Goal: Communication & Community: Answer question/provide support

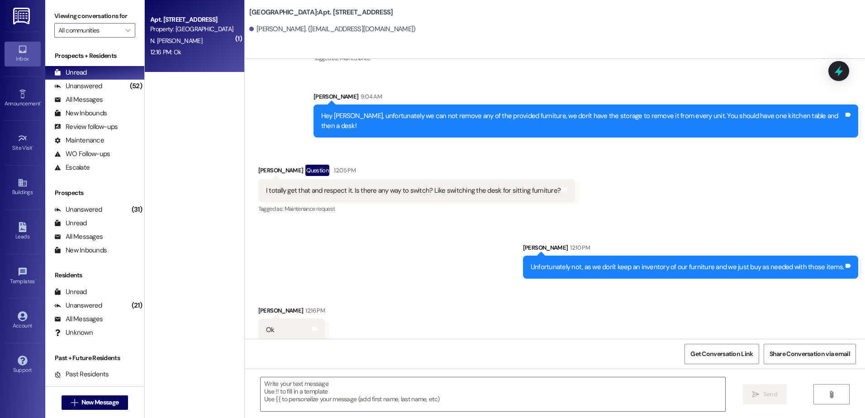
scroll to position [4149, 0]
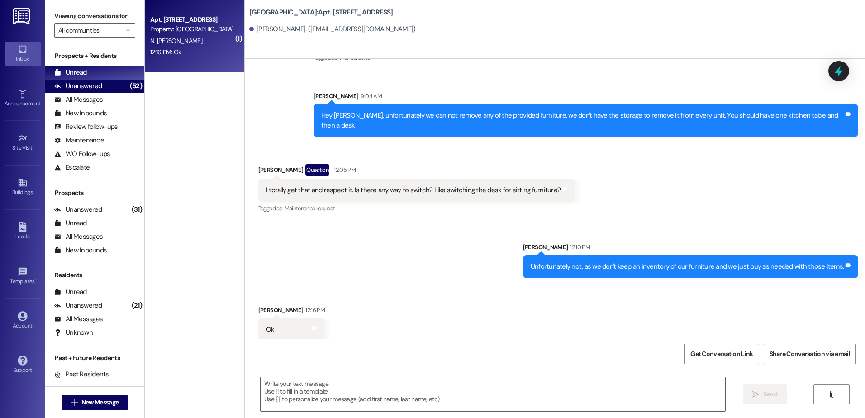
click at [65, 82] on div "Unanswered" at bounding box center [78, 85] width 48 height 9
click at [86, 71] on div "Unread" at bounding box center [70, 72] width 33 height 9
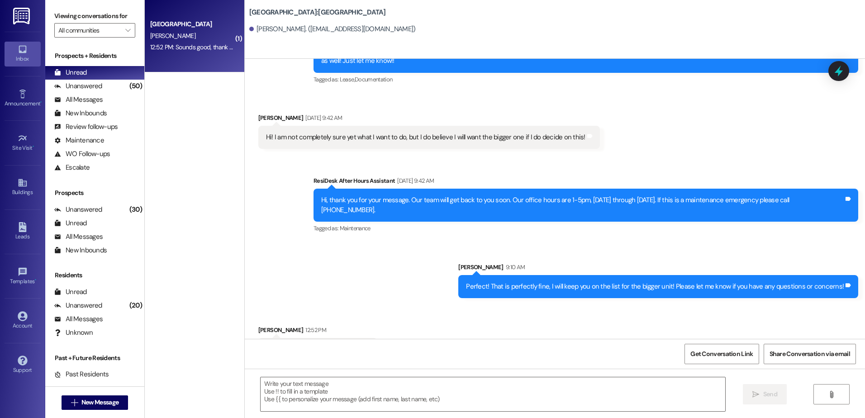
scroll to position [1258, 0]
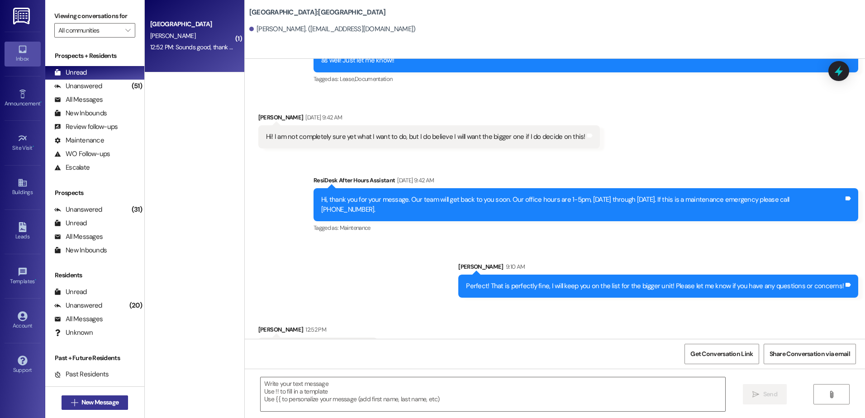
click at [94, 403] on span "New Message" at bounding box center [99, 402] width 37 height 9
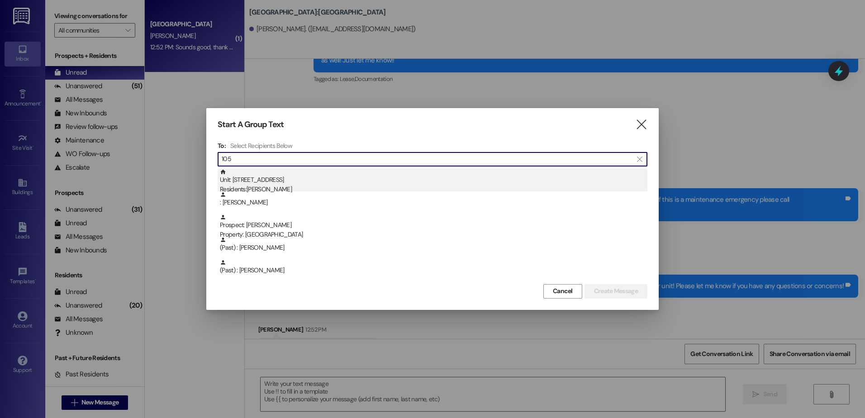
type input "105"
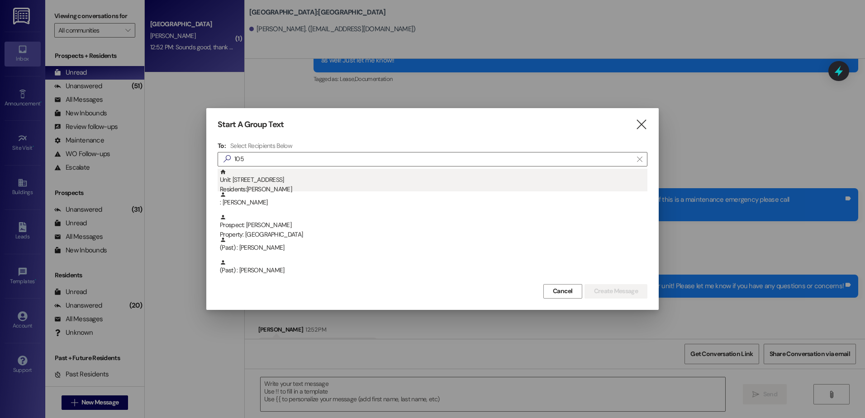
click at [251, 186] on div "Residents: [PERSON_NAME]" at bounding box center [433, 189] width 427 height 9
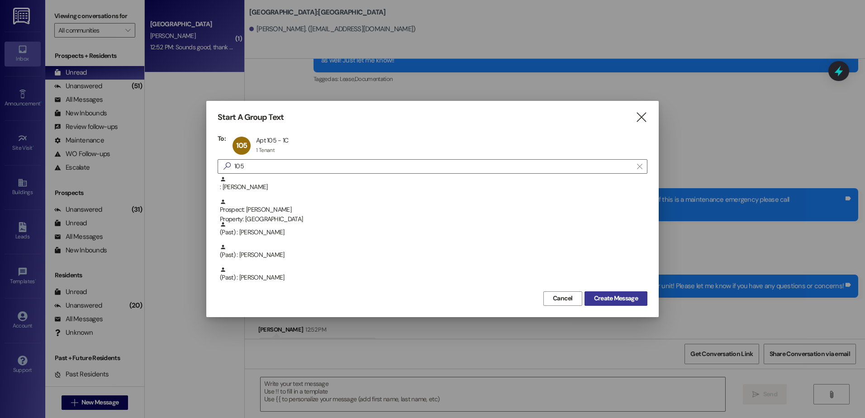
click at [628, 301] on span "Create Message" at bounding box center [616, 298] width 44 height 9
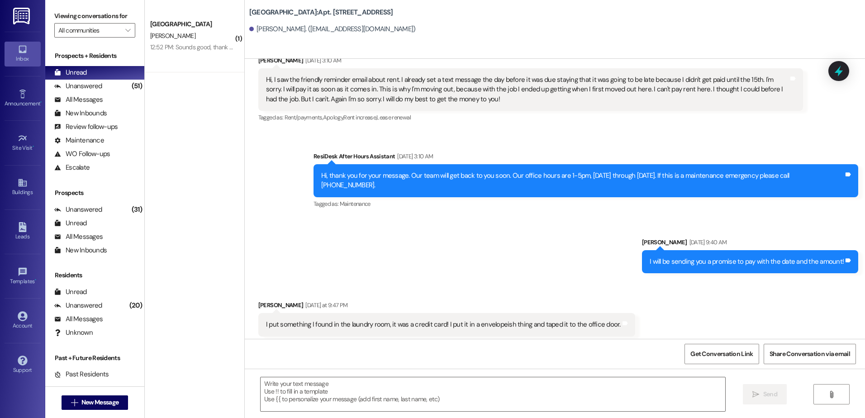
scroll to position [6876, 0]
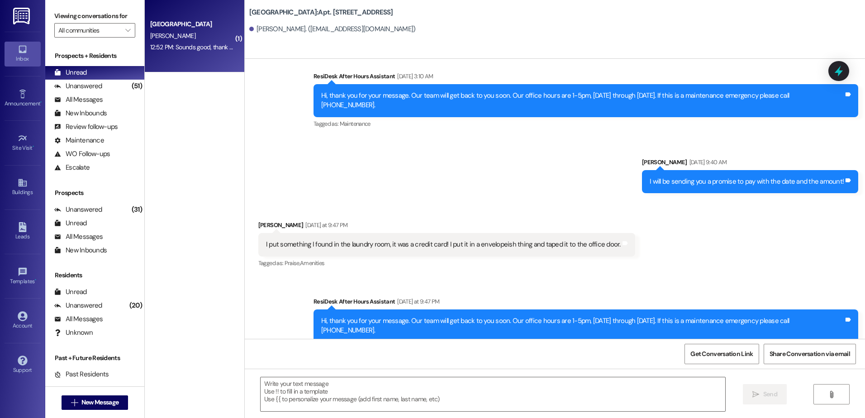
click at [213, 55] on div "[GEOGRAPHIC_DATA] [PERSON_NAME] 12:52 PM: Sounds good, thank you so much! 12:52…" at bounding box center [194, 36] width 99 height 72
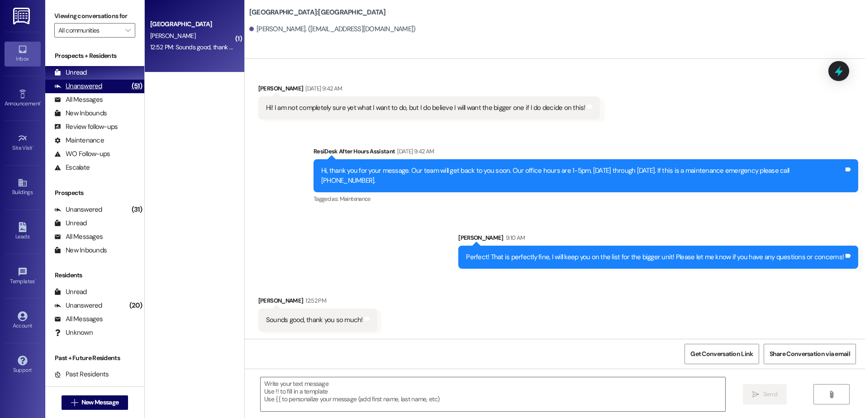
scroll to position [1258, 0]
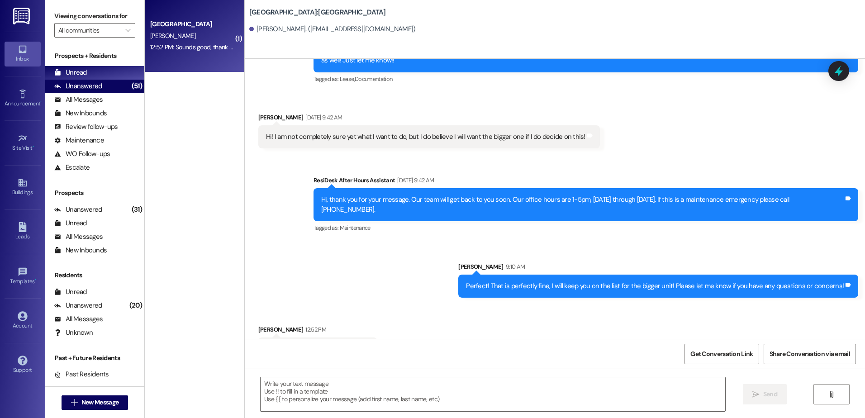
click at [104, 87] on div "Unanswered (51)" at bounding box center [94, 87] width 99 height 14
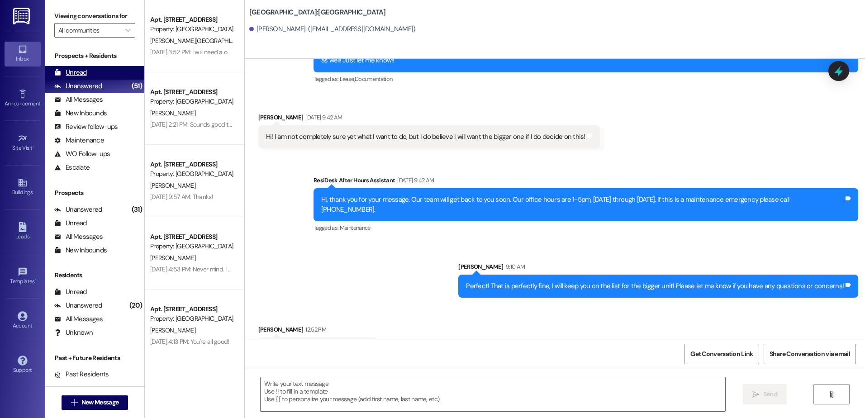
click at [108, 75] on div "Unread (0)" at bounding box center [94, 73] width 99 height 14
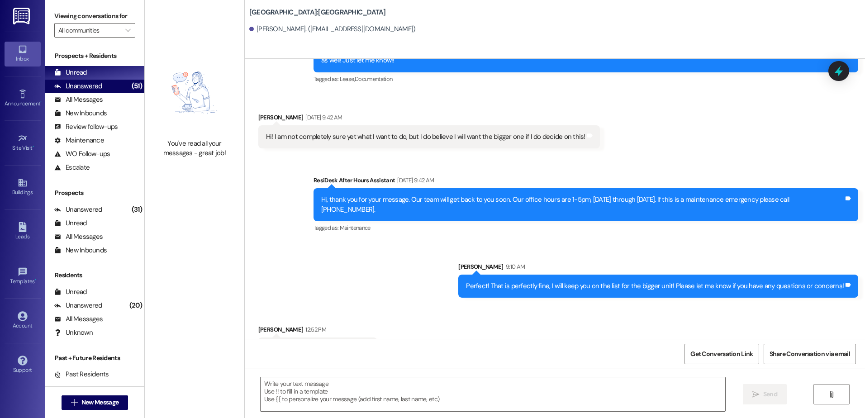
click at [88, 81] on div "Unanswered (51)" at bounding box center [94, 87] width 99 height 14
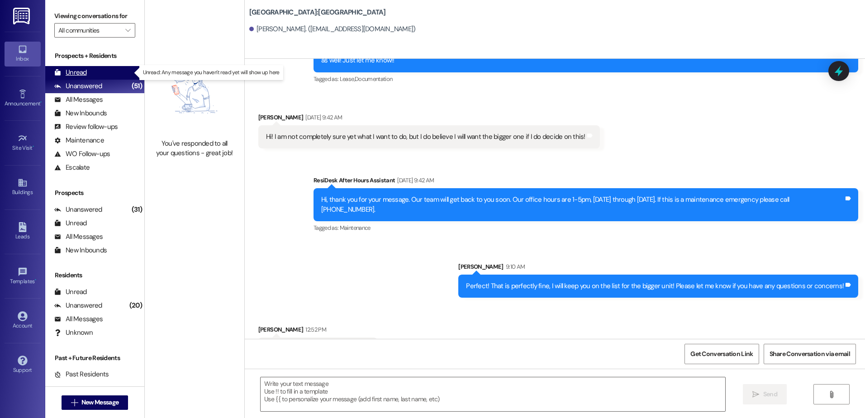
click at [93, 71] on div "Unread (0)" at bounding box center [94, 73] width 99 height 14
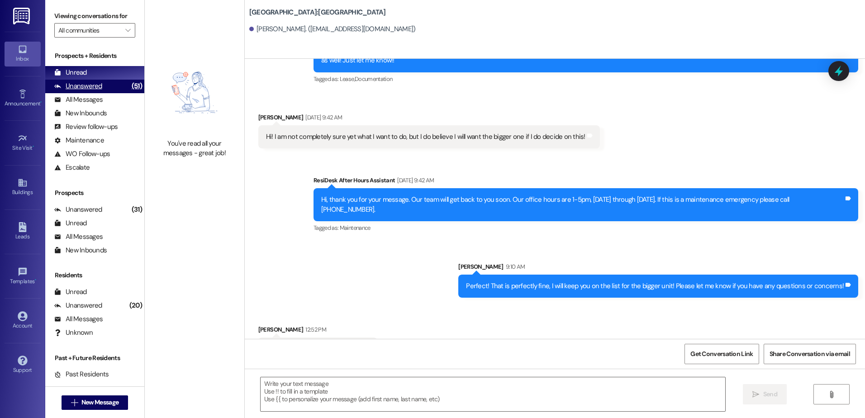
click at [105, 86] on div "Unanswered (51)" at bounding box center [94, 87] width 99 height 14
click at [95, 72] on div "Unread (0)" at bounding box center [94, 73] width 99 height 14
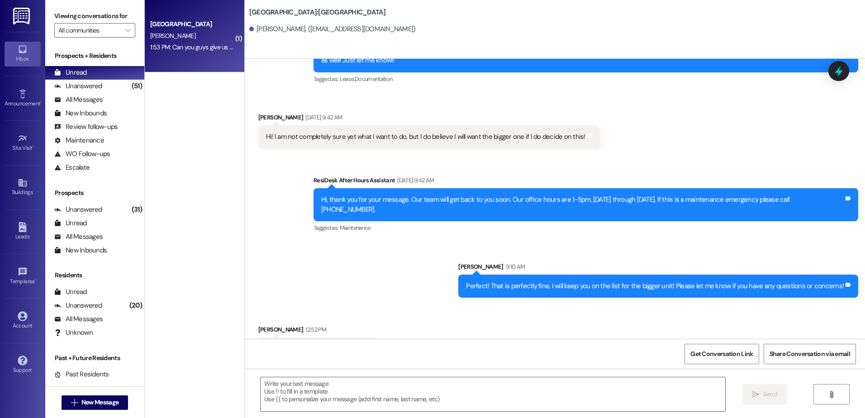
click at [208, 43] on div "1:53 PM: Can you guys give us a call? 1:53 PM: Can you guys give us a call?" at bounding box center [191, 47] width 85 height 11
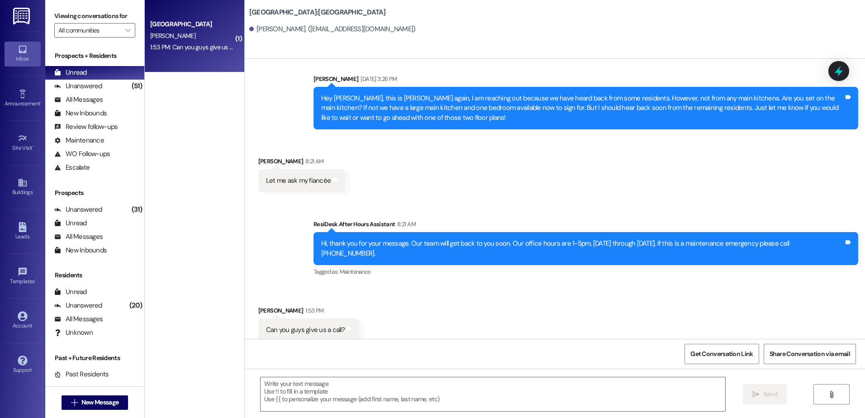
scroll to position [171, 0]
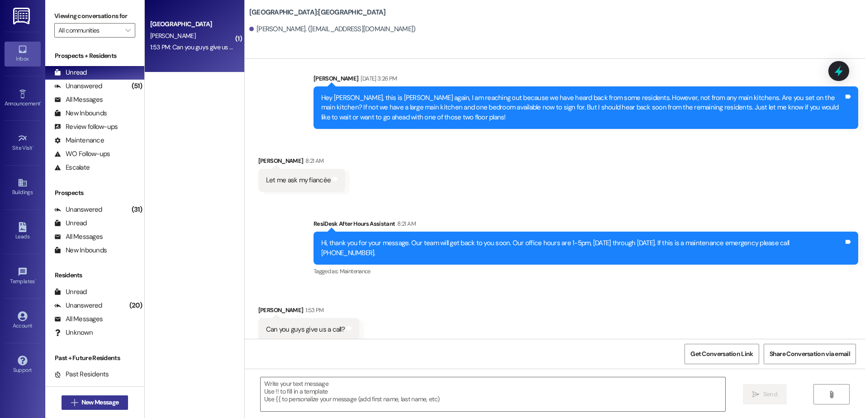
click at [87, 404] on span "New Message" at bounding box center [99, 402] width 37 height 9
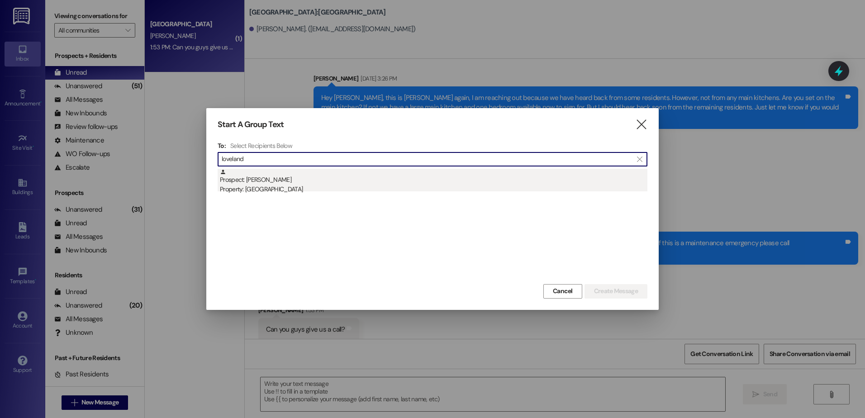
type input "loveland"
click at [305, 194] on div "Property: [GEOGRAPHIC_DATA]" at bounding box center [433, 189] width 427 height 9
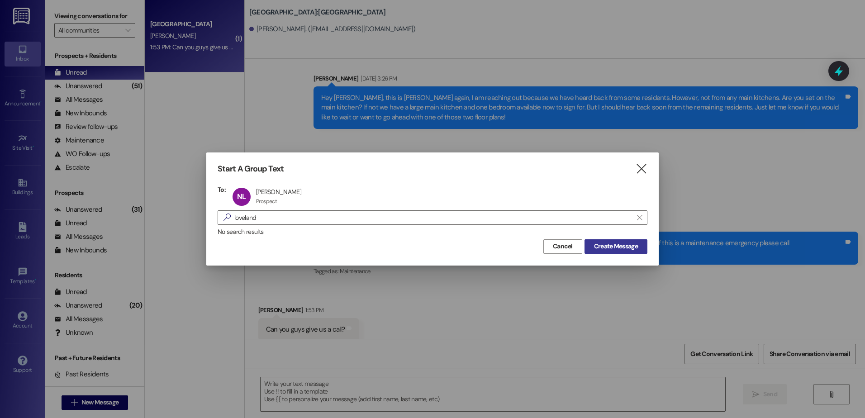
click at [623, 242] on span "Create Message" at bounding box center [616, 246] width 44 height 9
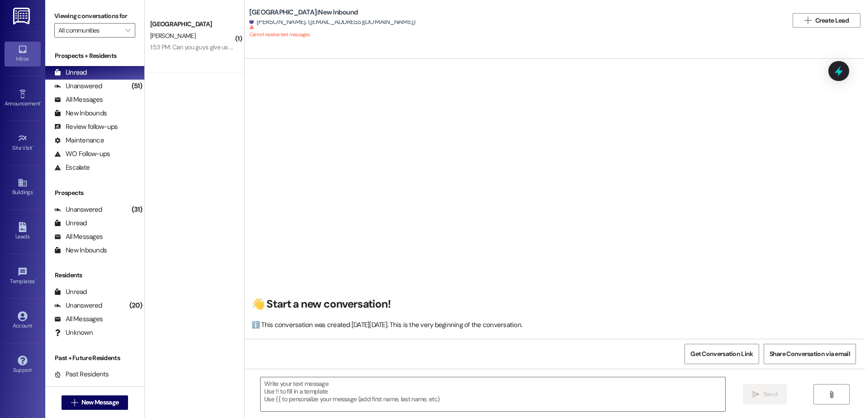
scroll to position [0, 0]
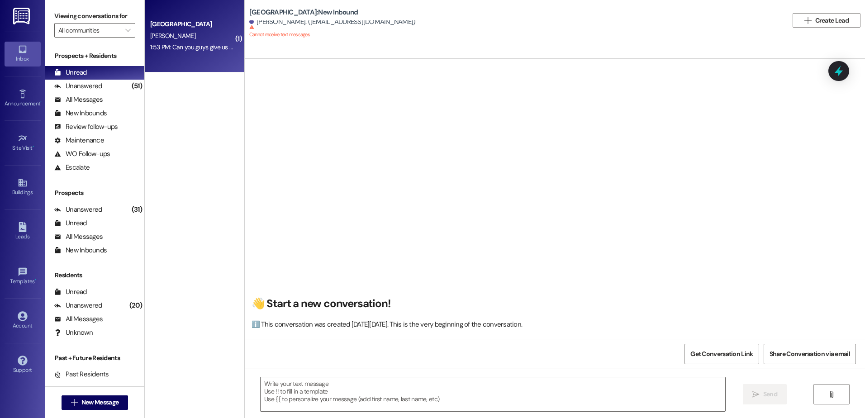
click at [208, 47] on div "1:53 PM: Can you guys give us a call? 1:53 PM: Can you guys give us a call?" at bounding box center [197, 47] width 95 height 8
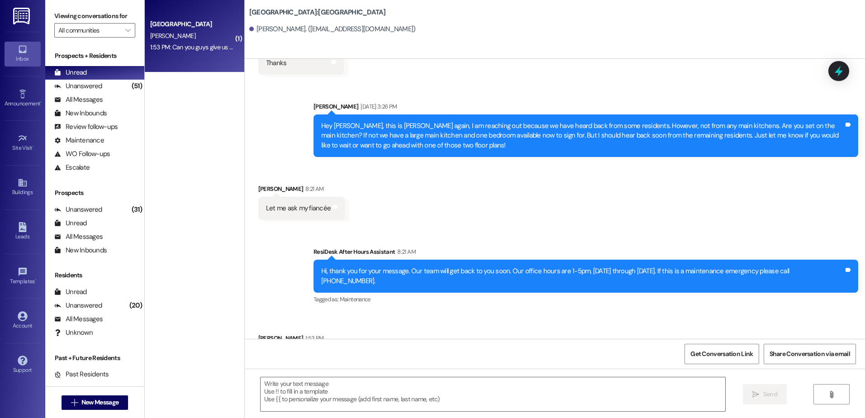
scroll to position [171, 0]
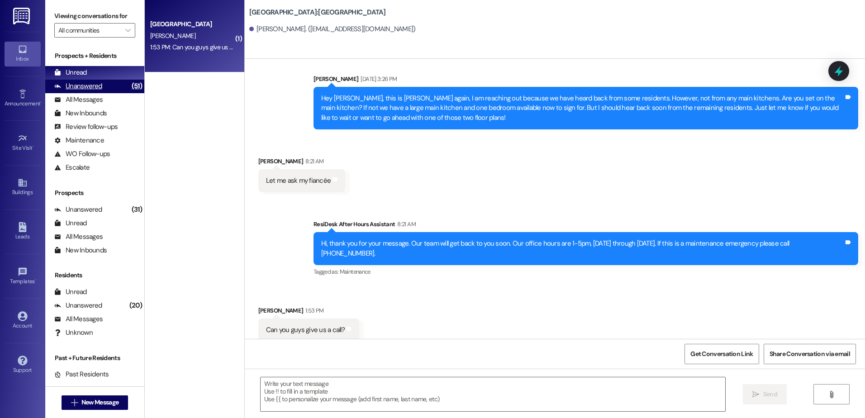
click at [129, 87] on div "(51)" at bounding box center [136, 86] width 15 height 14
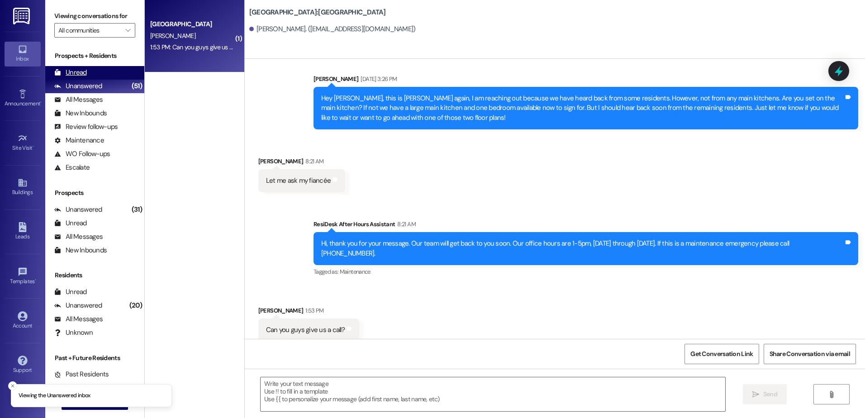
click at [117, 70] on div "Unread (0)" at bounding box center [94, 73] width 99 height 14
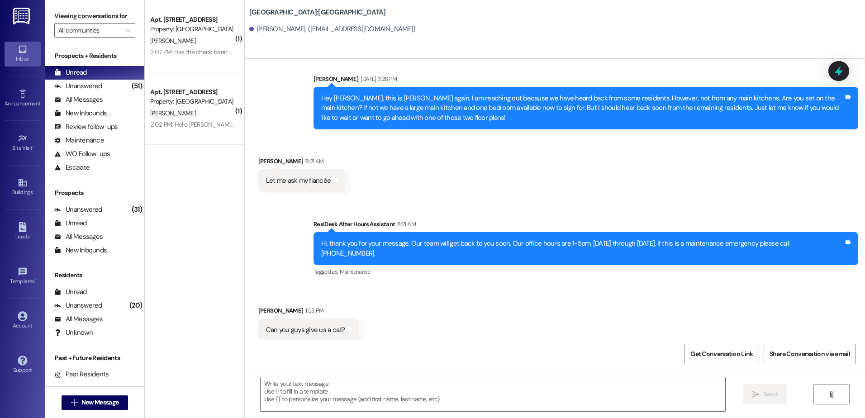
scroll to position [171, 0]
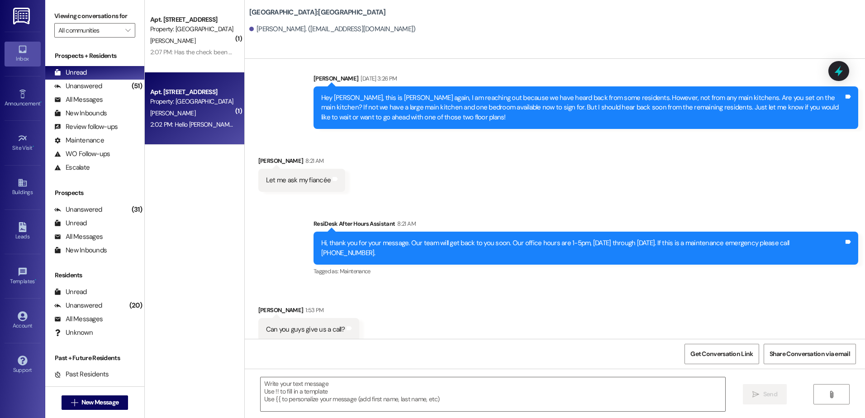
click at [206, 95] on div "Apt. [STREET_ADDRESS]" at bounding box center [192, 91] width 84 height 9
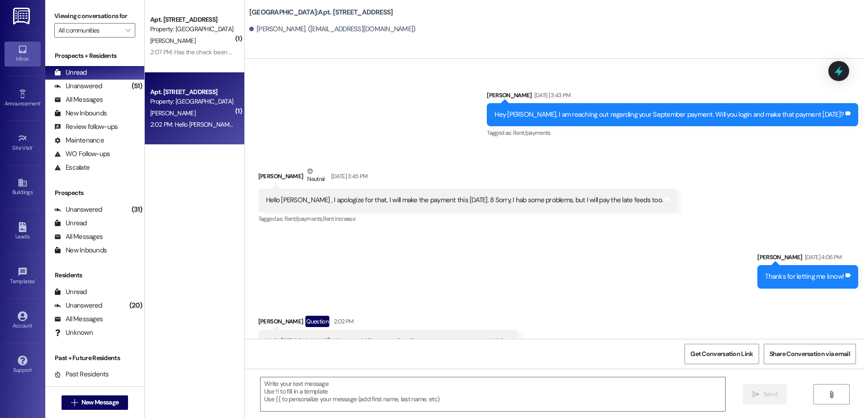
scroll to position [331, 0]
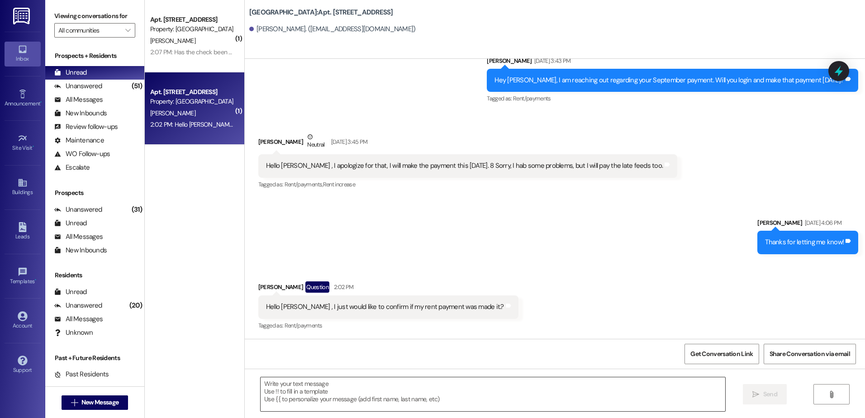
click at [337, 399] on textarea at bounding box center [492, 394] width 464 height 34
click at [315, 394] on textarea "No I haven't" at bounding box center [492, 394] width 464 height 34
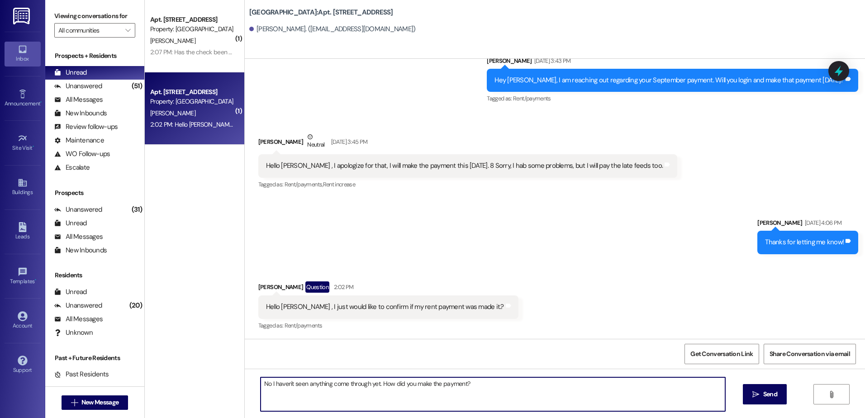
type textarea "No I haven't seen anything come through yet. How did you make the payment?"
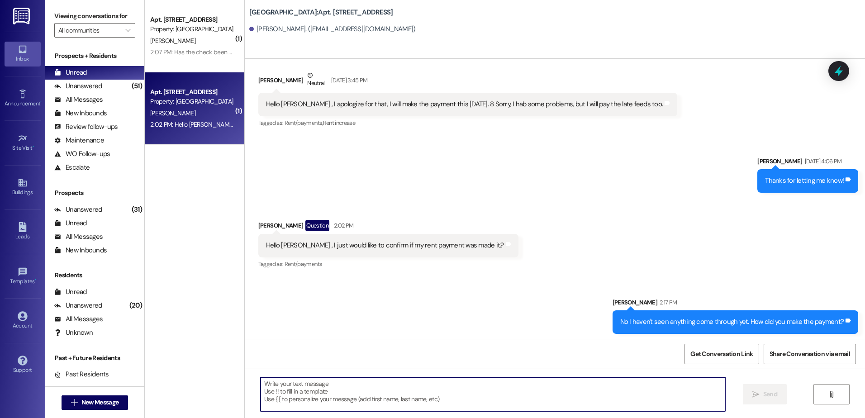
scroll to position [395, 0]
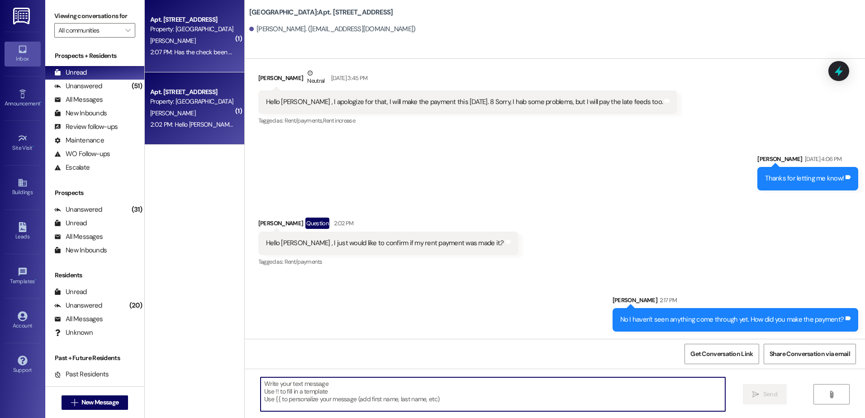
click at [223, 51] on div "2:07 PM: Has the check been sent to the new address yet? 2:07 PM: Has the check…" at bounding box center [227, 52] width 155 height 8
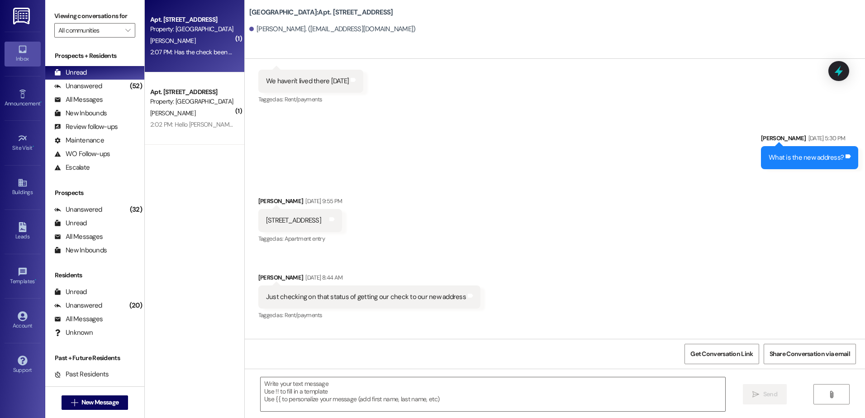
scroll to position [1099, 0]
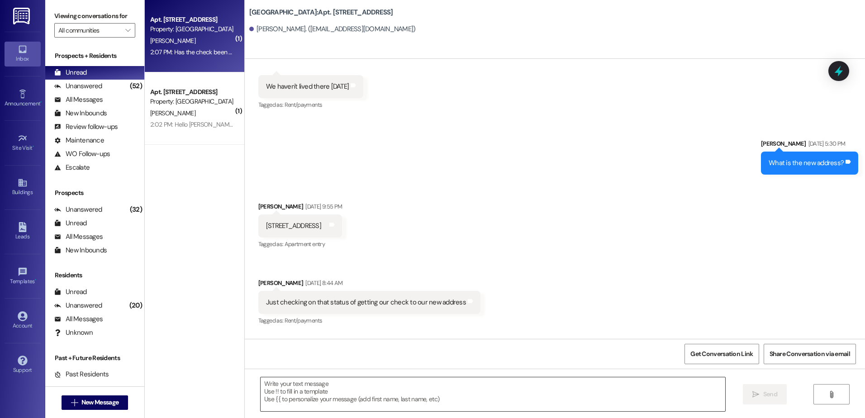
click at [333, 400] on textarea at bounding box center [492, 394] width 464 height 34
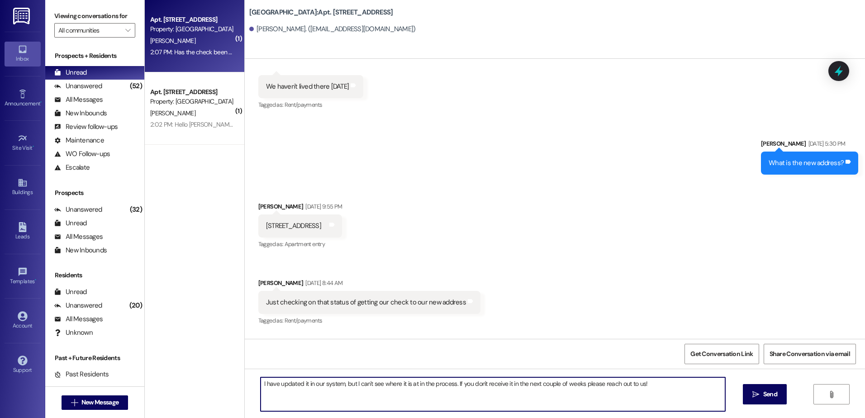
type textarea "I have updated it in our system, but I can't see where it is at in the process.…"
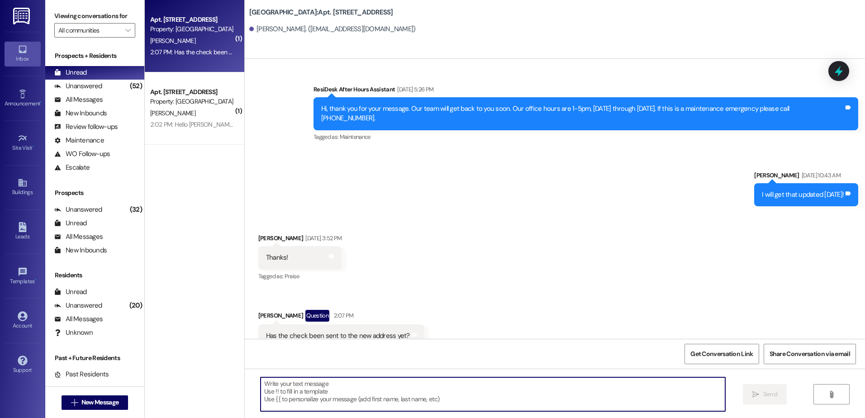
scroll to position [1659, 0]
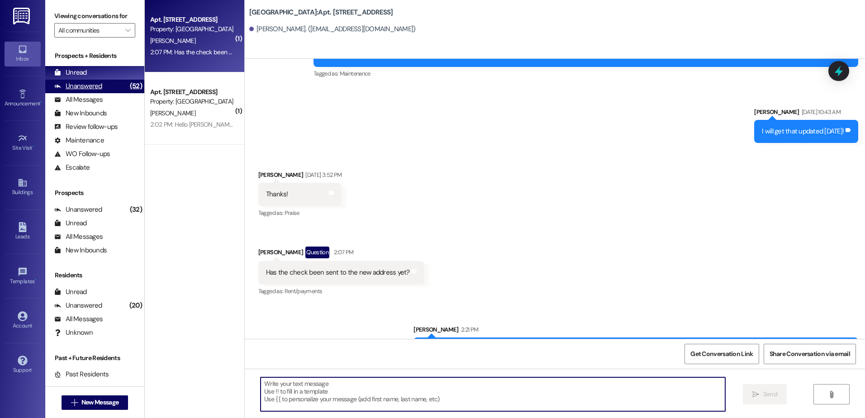
click at [112, 85] on div "Unanswered (52)" at bounding box center [94, 87] width 99 height 14
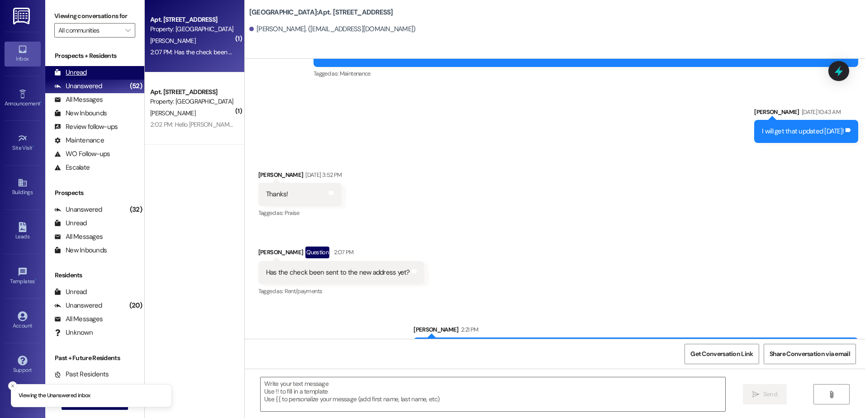
click at [110, 73] on div "Unread (0)" at bounding box center [94, 73] width 99 height 14
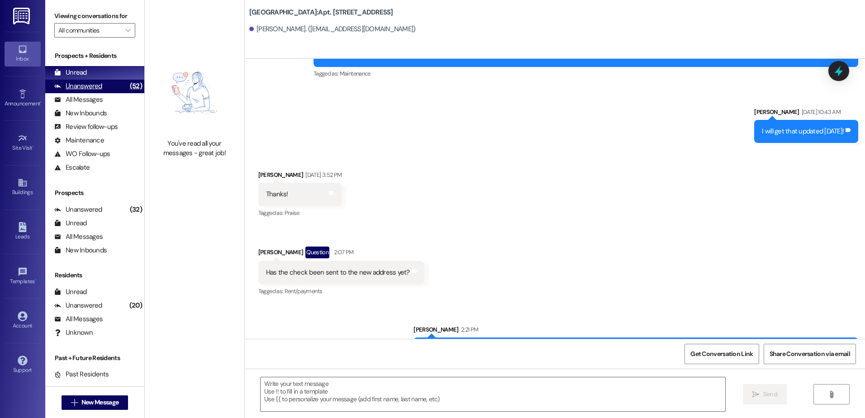
click at [90, 87] on div "Unanswered" at bounding box center [78, 85] width 48 height 9
click at [90, 76] on div "Unread (0)" at bounding box center [94, 73] width 99 height 14
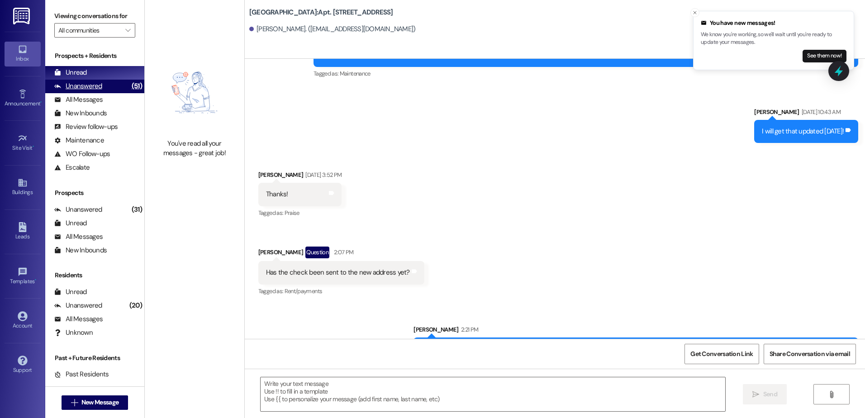
click at [87, 88] on div "Unanswered" at bounding box center [78, 85] width 48 height 9
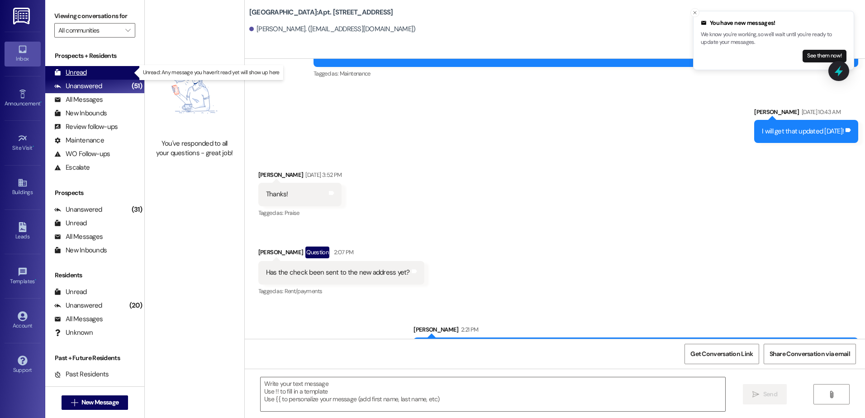
click at [89, 71] on div "Unread (0)" at bounding box center [94, 73] width 99 height 14
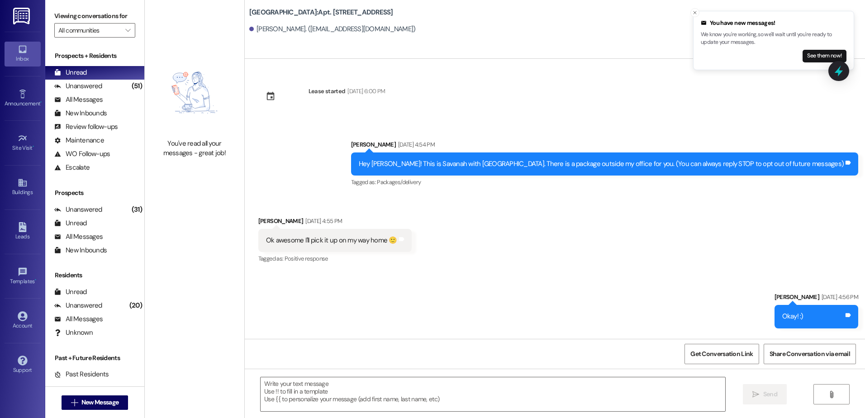
scroll to position [0, 0]
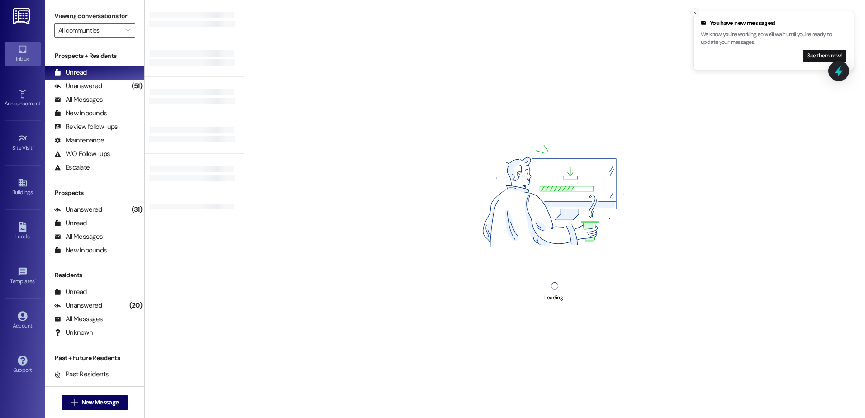
click at [696, 11] on icon "Close toast" at bounding box center [694, 12] width 5 height 5
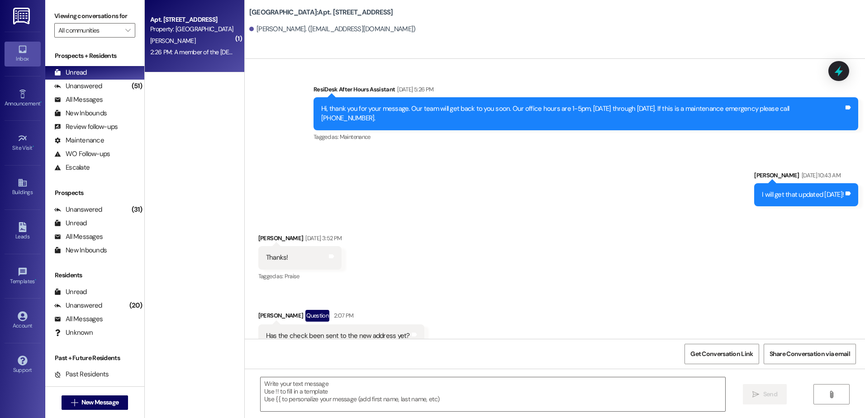
click at [173, 47] on div "2:26 PM: A member of the [DEMOGRAPHIC_DATA] made it [DATE], Im think I'm not su…" at bounding box center [191, 52] width 85 height 11
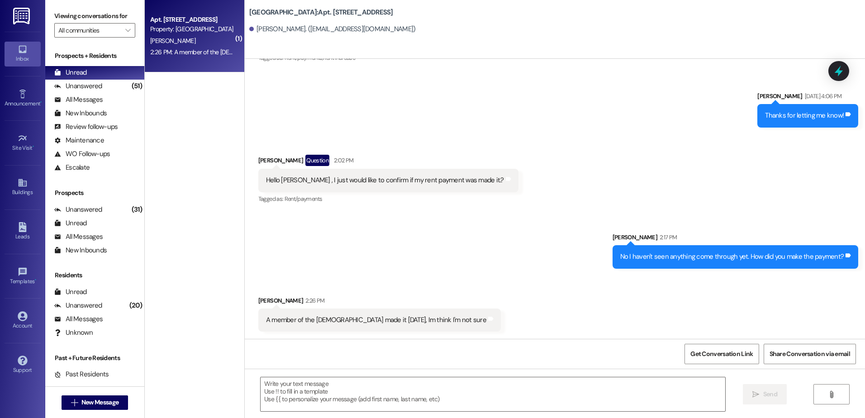
scroll to position [458, 0]
click at [367, 395] on textarea at bounding box center [492, 394] width 464 height 34
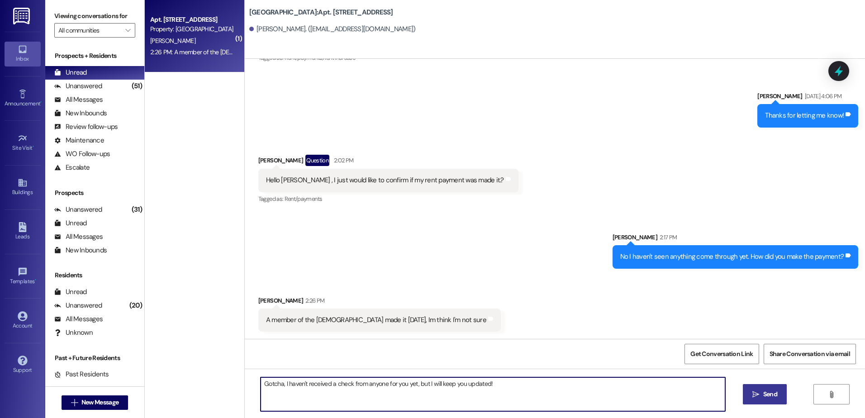
type textarea "Gotcha, I haven't received a check from anyone for you yet, but I will keep you…"
click at [758, 392] on icon "" at bounding box center [755, 394] width 7 height 7
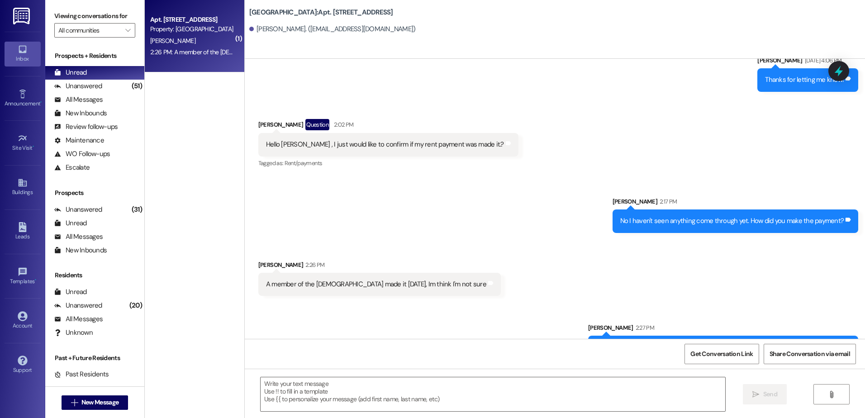
scroll to position [521, 0]
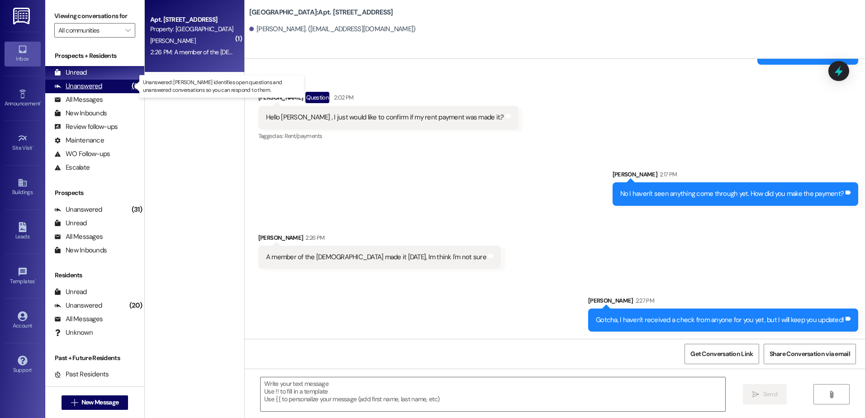
click at [109, 82] on div "Unanswered (51)" at bounding box center [94, 87] width 99 height 14
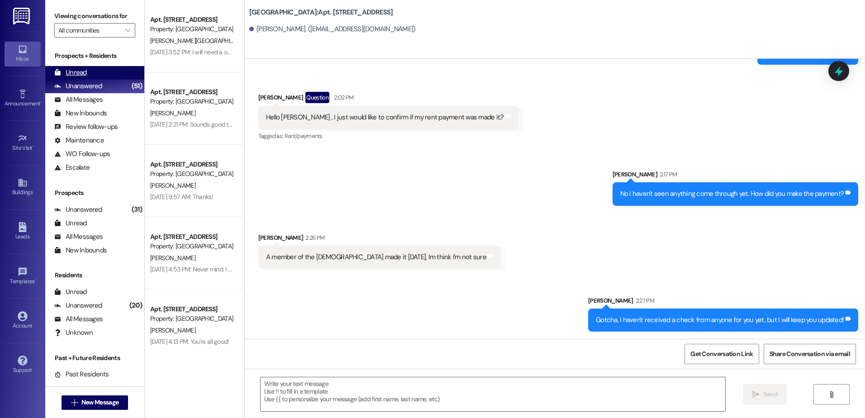
click at [105, 75] on div "Unread (0)" at bounding box center [94, 73] width 99 height 14
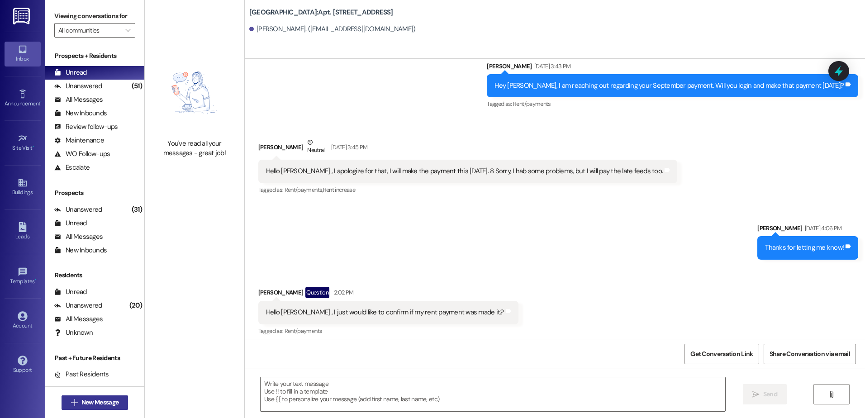
scroll to position [458, 0]
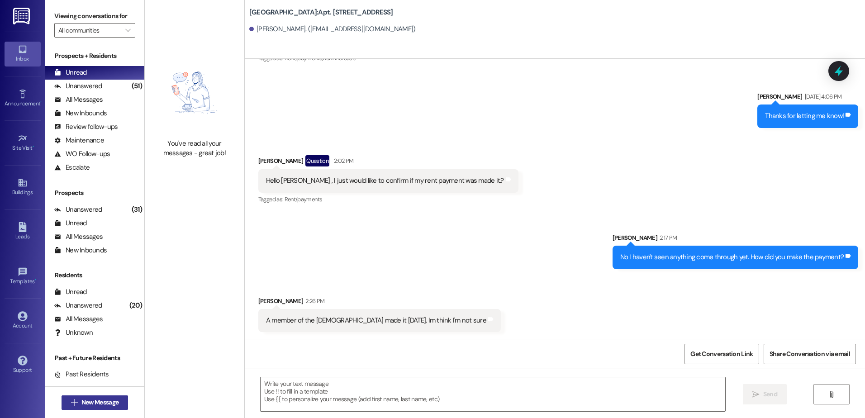
click at [91, 401] on span "New Message" at bounding box center [99, 402] width 37 height 9
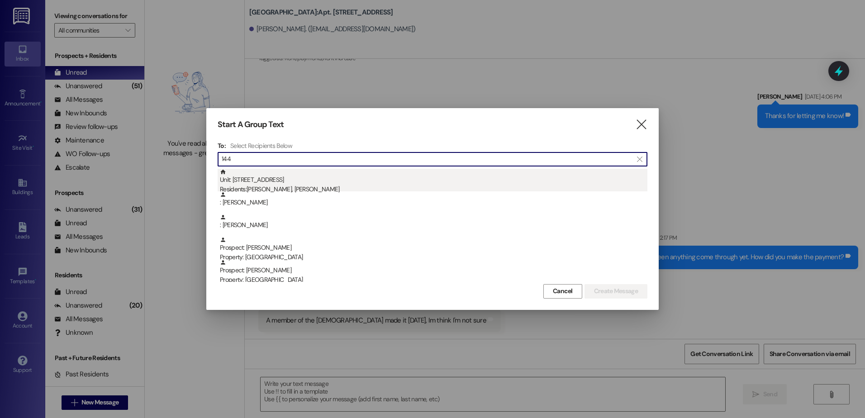
type input "144"
click at [284, 183] on div "Unit: 144 - 1 [GEOGRAPHIC_DATA] Residents: [PERSON_NAME], [PERSON_NAME]" at bounding box center [433, 182] width 427 height 26
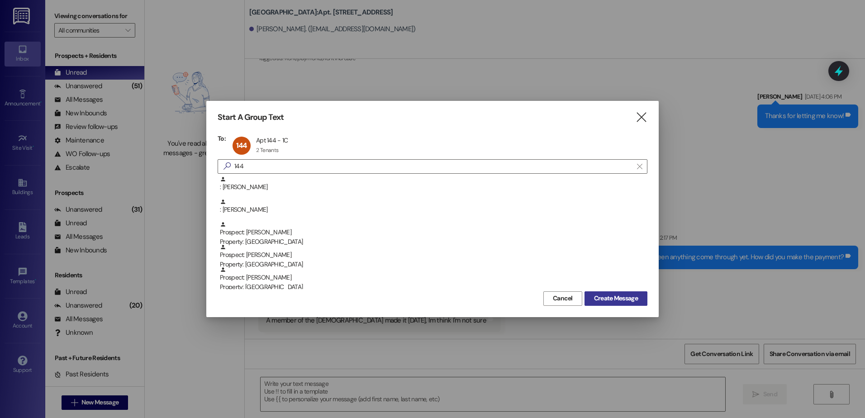
click at [620, 295] on span "Create Message" at bounding box center [616, 298] width 44 height 9
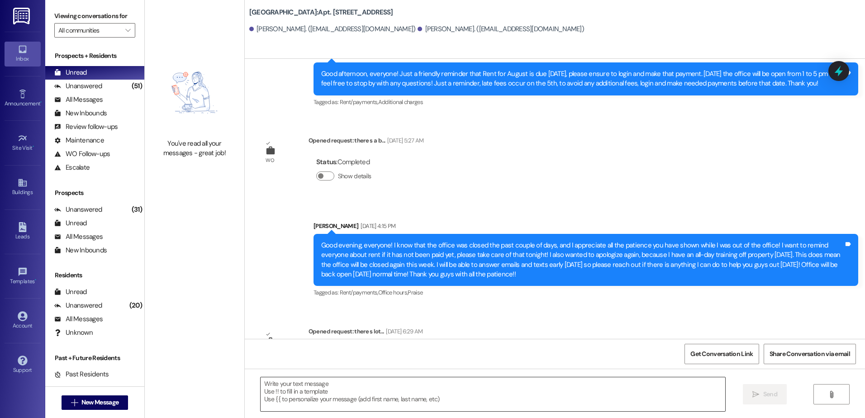
scroll to position [2485, 0]
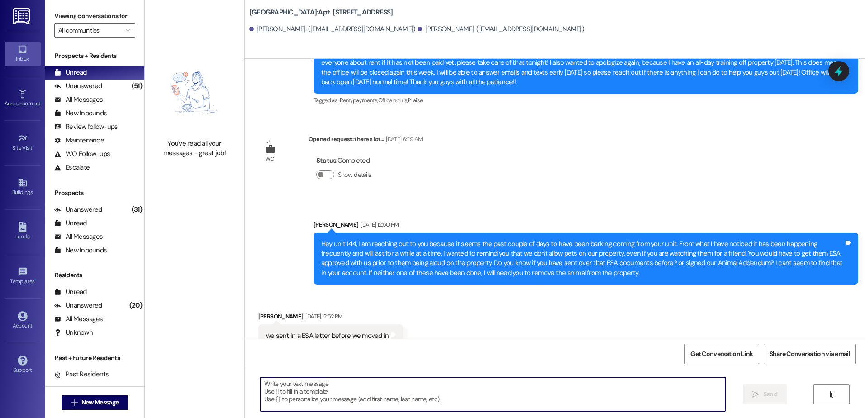
click at [336, 386] on textarea at bounding box center [492, 394] width 464 height 34
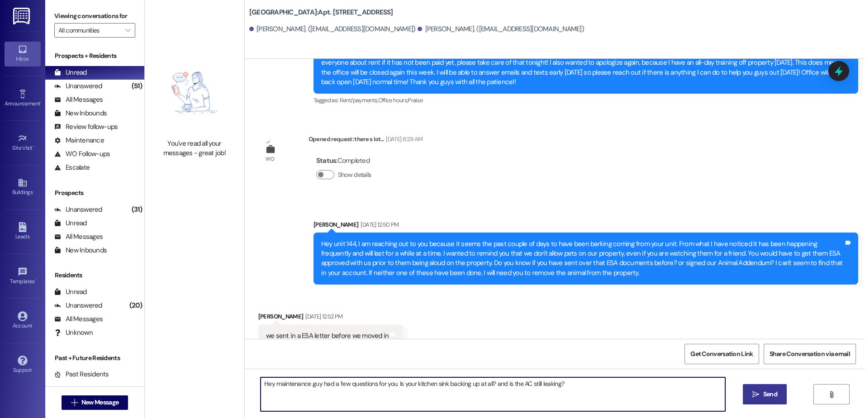
type textarea "Hey maintenance guy had a few questions for you. Is your kitchen sink backing u…"
click at [776, 391] on span "Send" at bounding box center [770, 393] width 14 height 9
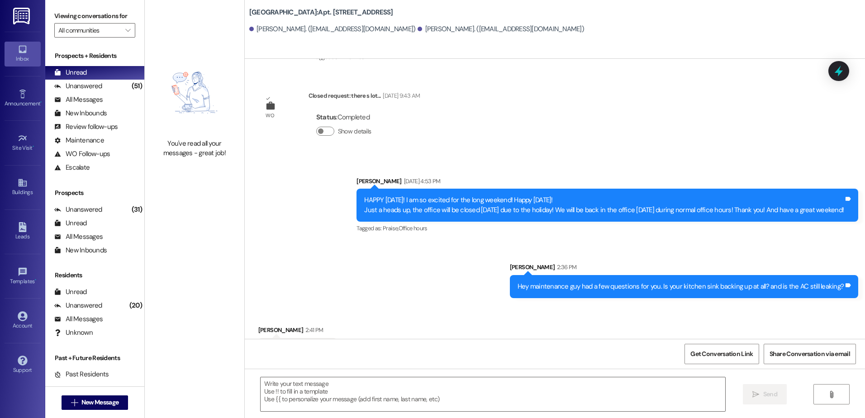
scroll to position [2964, 0]
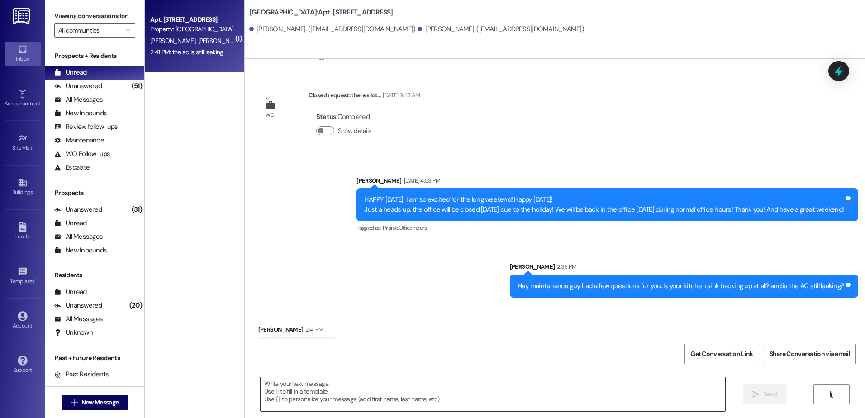
click at [310, 390] on textarea at bounding box center [492, 394] width 464 height 34
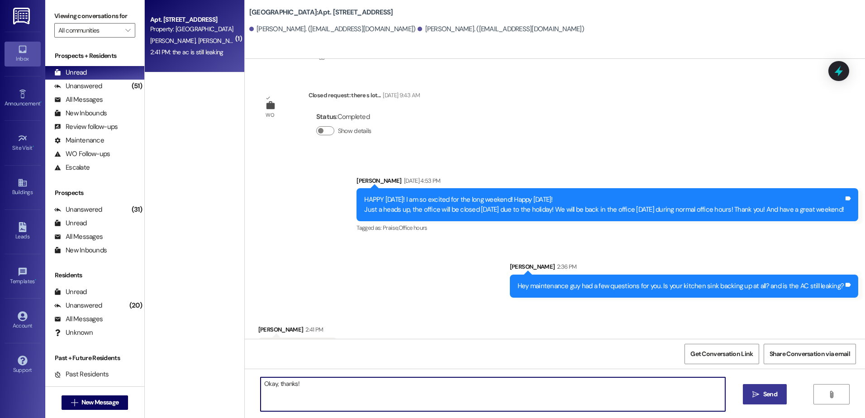
type textarea "Okay, thanks!"
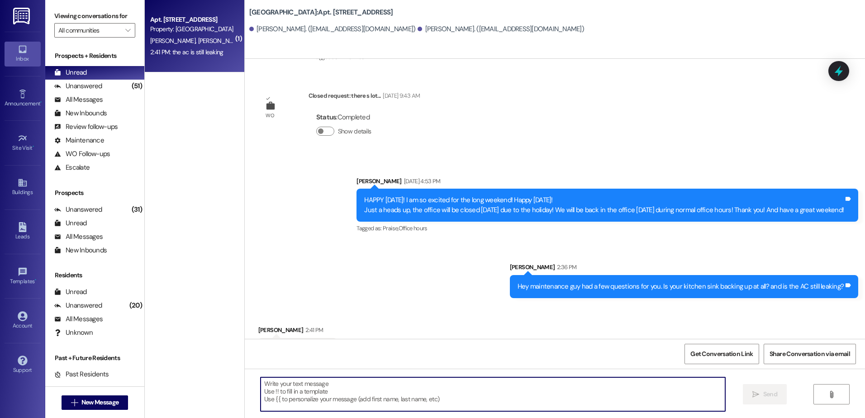
scroll to position [3027, 0]
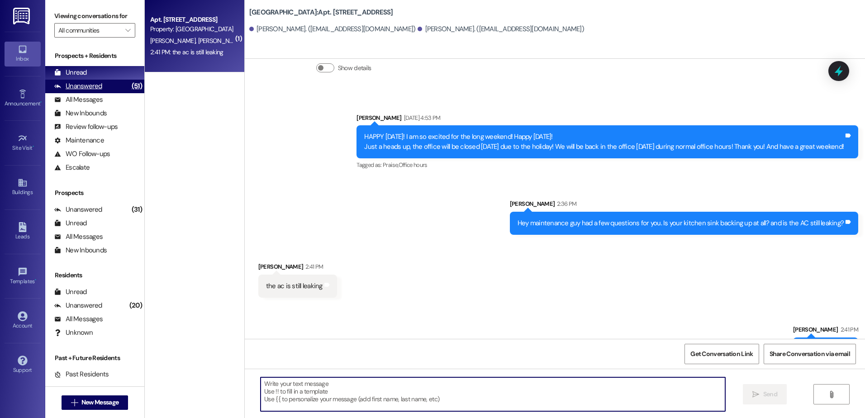
click at [109, 84] on div "Unanswered (51)" at bounding box center [94, 87] width 99 height 14
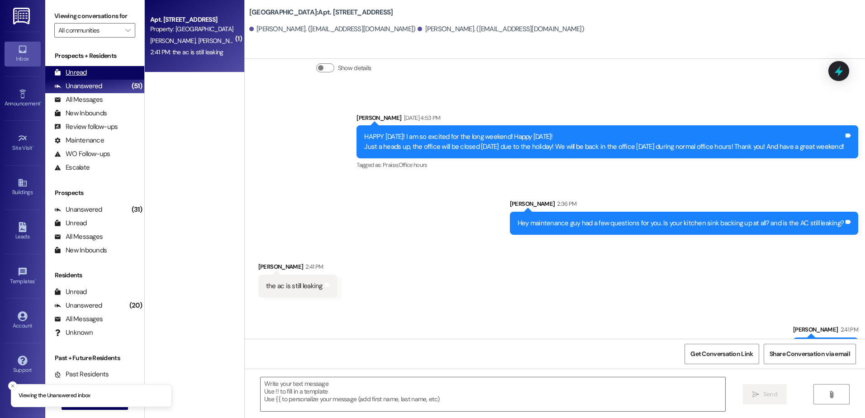
click at [104, 74] on div "Unread (0)" at bounding box center [94, 73] width 99 height 14
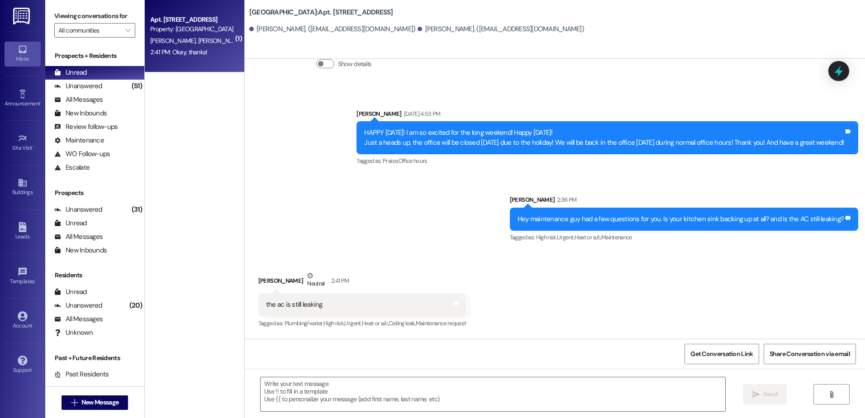
scroll to position [3063, 0]
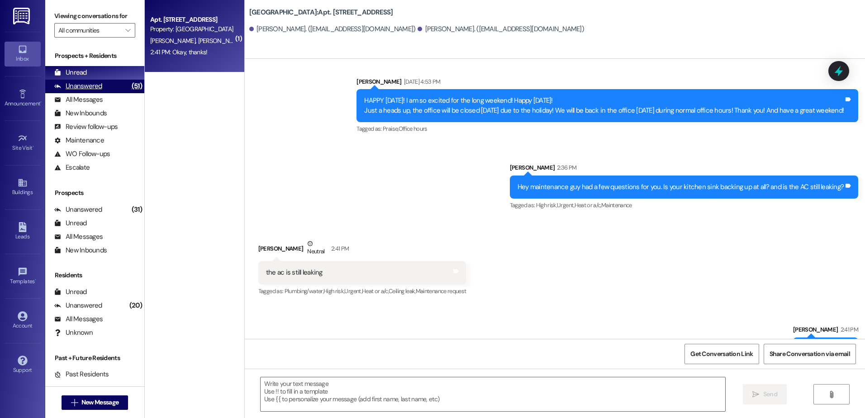
click at [114, 89] on div "Unanswered (51)" at bounding box center [94, 87] width 99 height 14
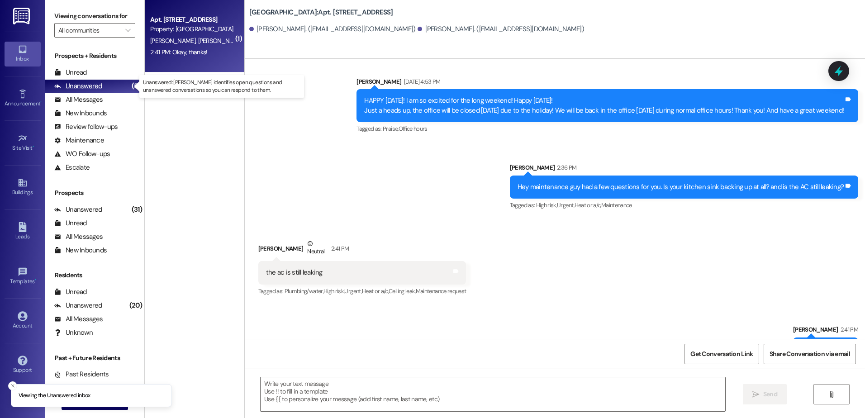
click at [113, 81] on div "Unanswered (51)" at bounding box center [94, 87] width 99 height 14
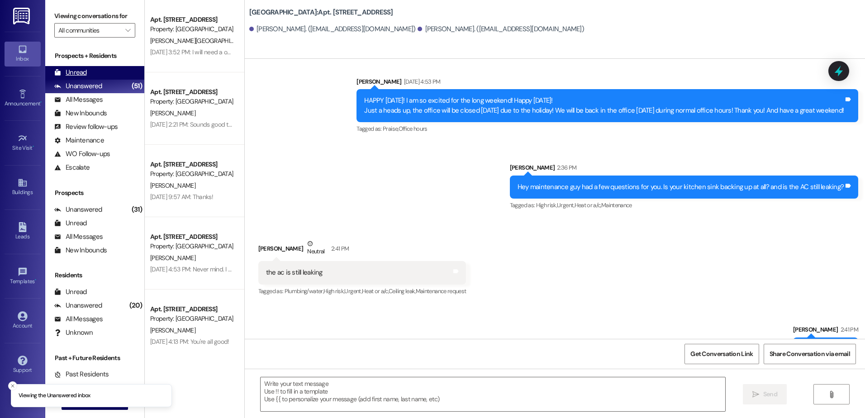
click at [112, 73] on div "Unread (0)" at bounding box center [94, 73] width 99 height 14
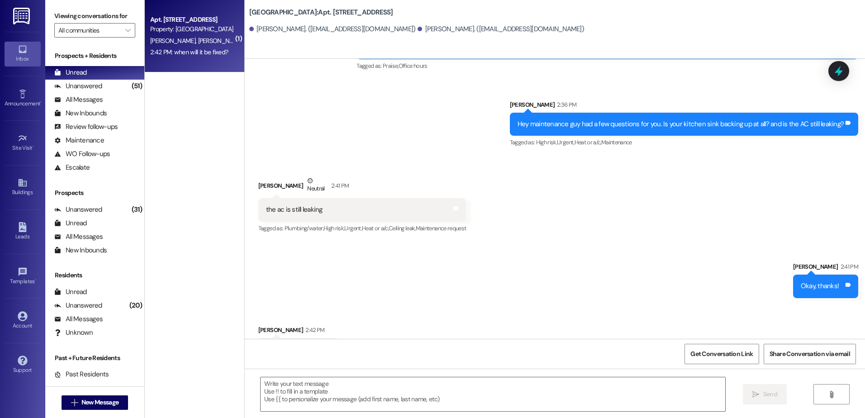
scroll to position [3126, 0]
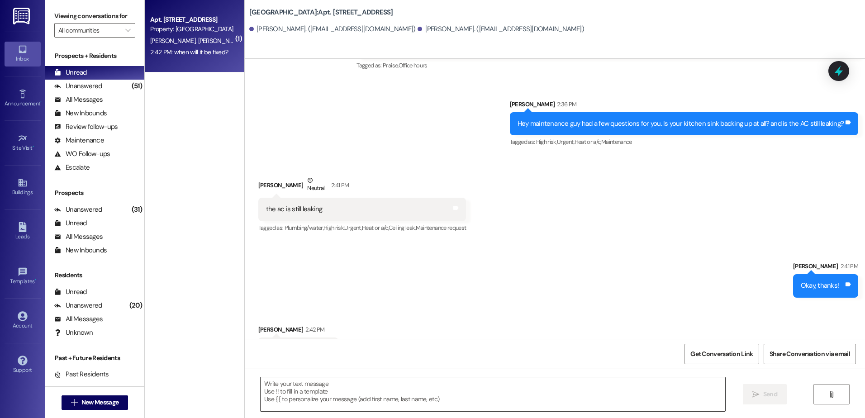
click at [328, 395] on textarea at bounding box center [492, 394] width 464 height 34
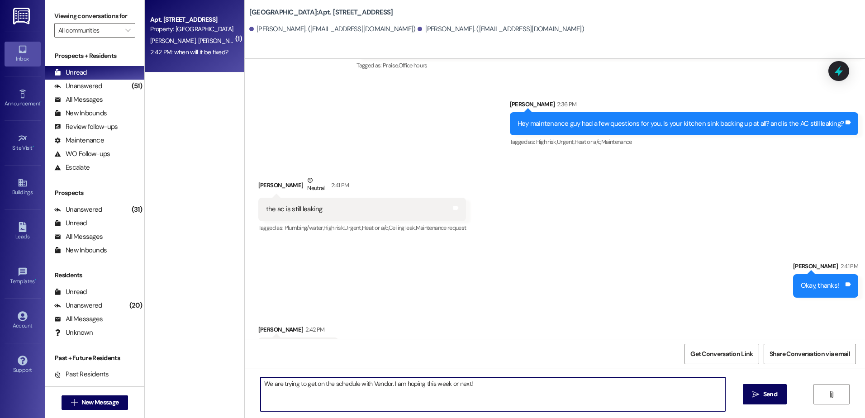
type textarea "We are trying to get on the schedule with Vendor. I am hoping this week or next!"
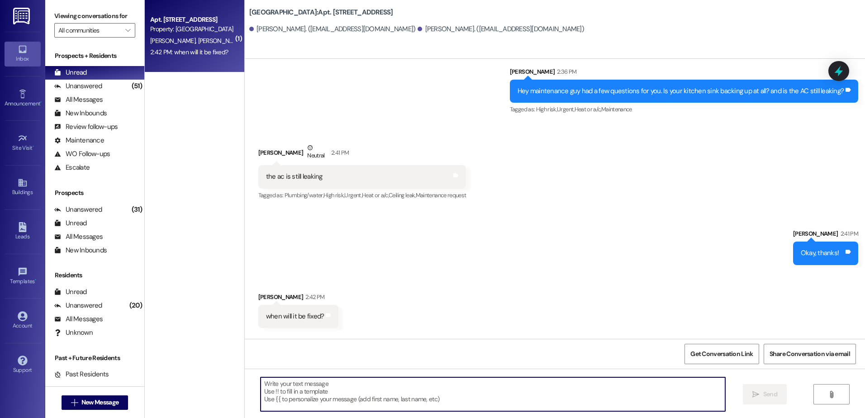
scroll to position [3189, 0]
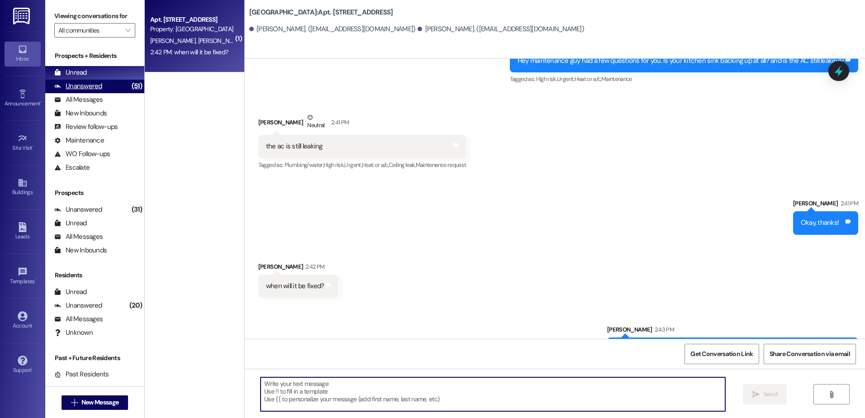
click at [89, 87] on div "Unanswered" at bounding box center [78, 85] width 48 height 9
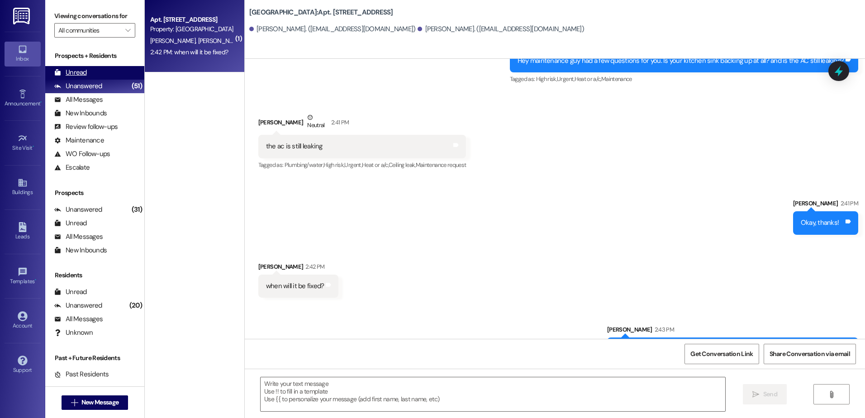
click at [92, 72] on div "Unread (0)" at bounding box center [94, 73] width 99 height 14
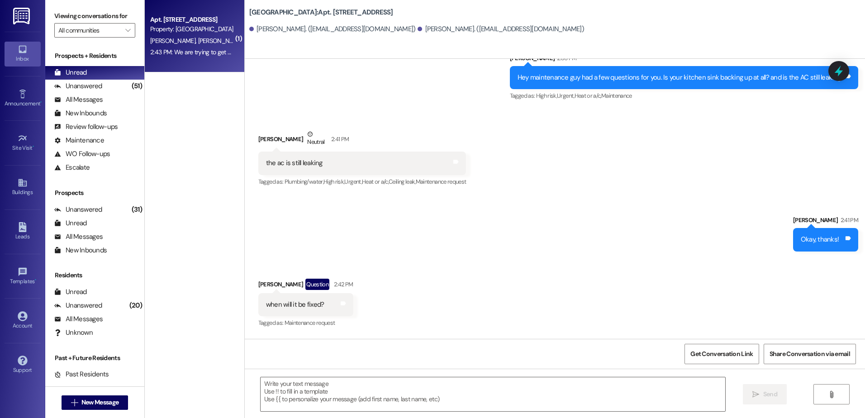
scroll to position [3204, 0]
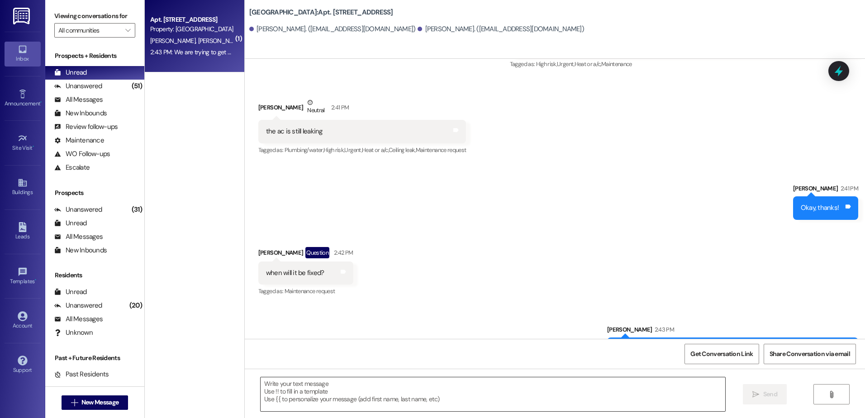
click at [288, 393] on textarea at bounding box center [492, 394] width 464 height 34
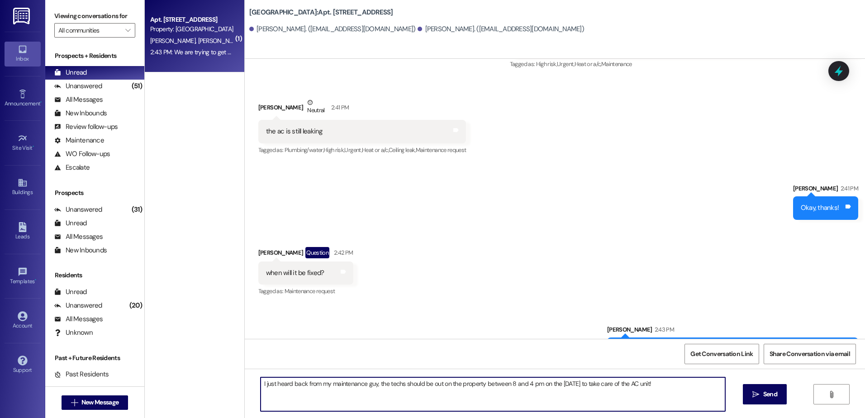
type textarea "I just heard back from my maintenance guy, the techs should be out on the prope…"
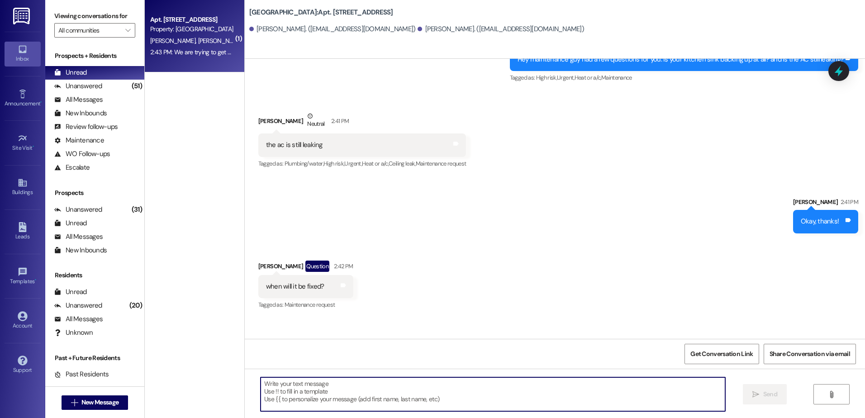
scroll to position [3268, 0]
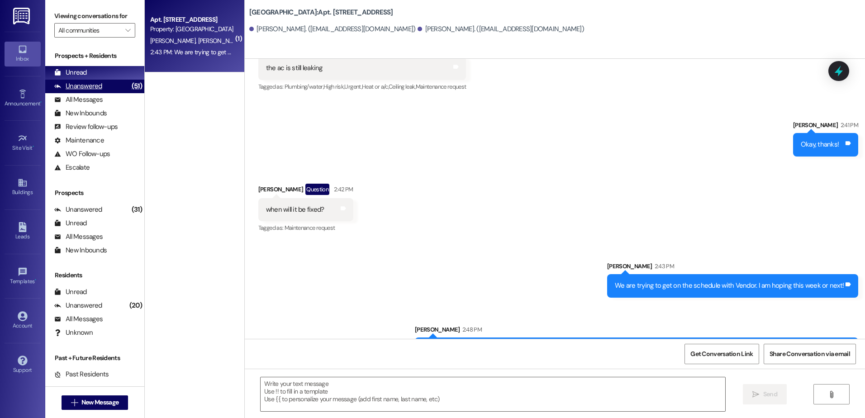
click at [129, 85] on div "(51)" at bounding box center [136, 86] width 15 height 14
click at [113, 77] on div "Unread (0)" at bounding box center [94, 73] width 99 height 14
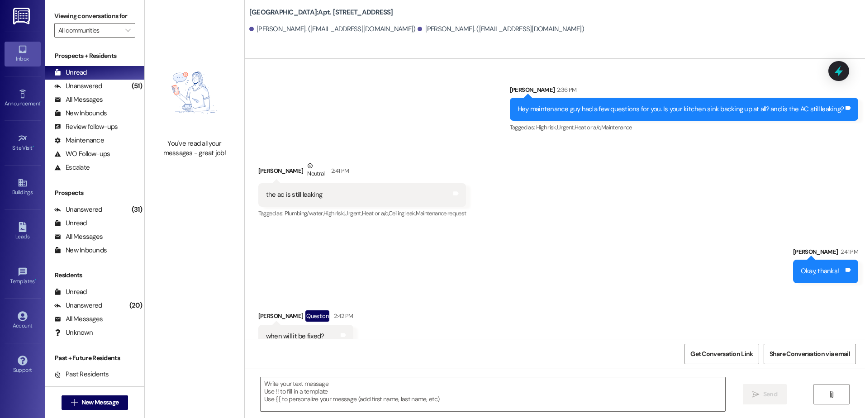
scroll to position [3268, 0]
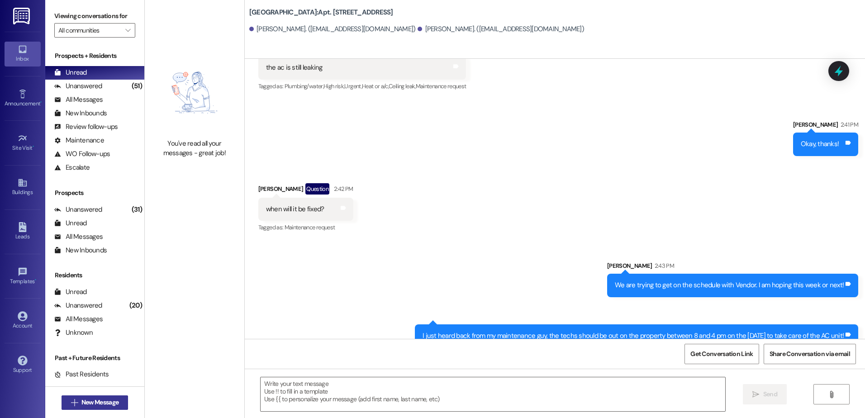
click at [119, 403] on button " New Message" at bounding box center [95, 402] width 67 height 14
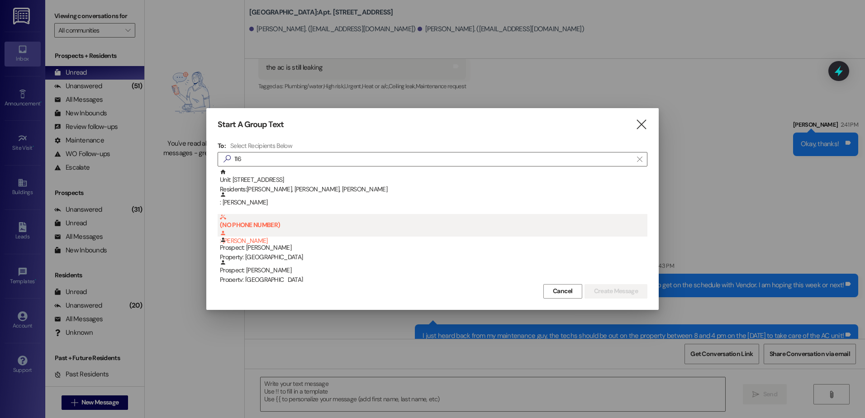
scroll to position [45, 0]
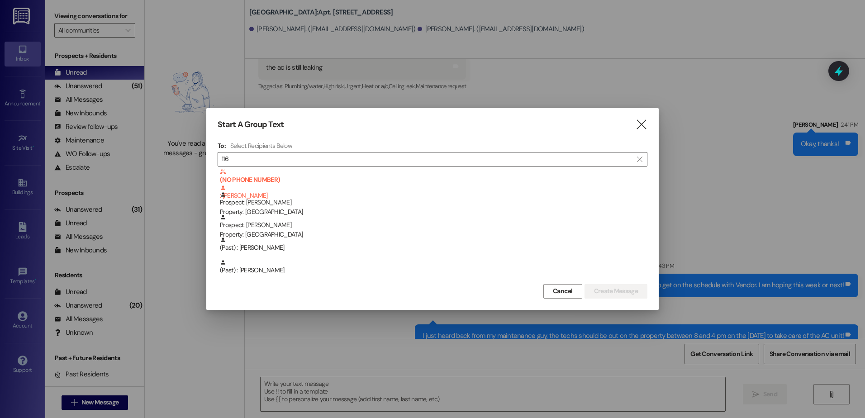
click at [266, 160] on input "116" at bounding box center [427, 159] width 411 height 13
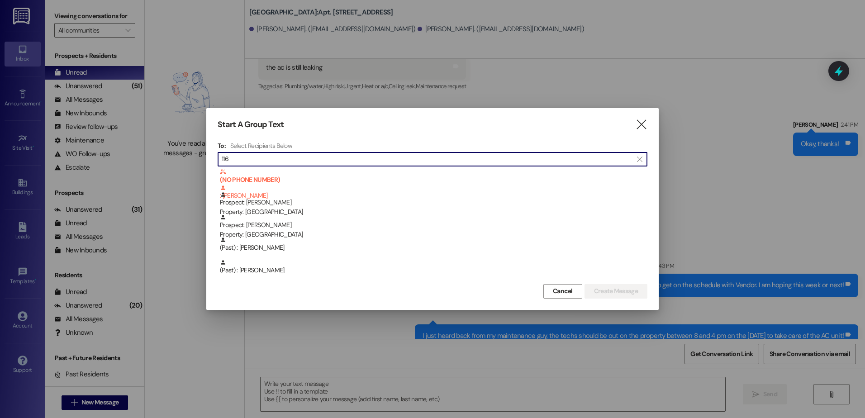
click at [266, 160] on input "116" at bounding box center [427, 159] width 411 height 13
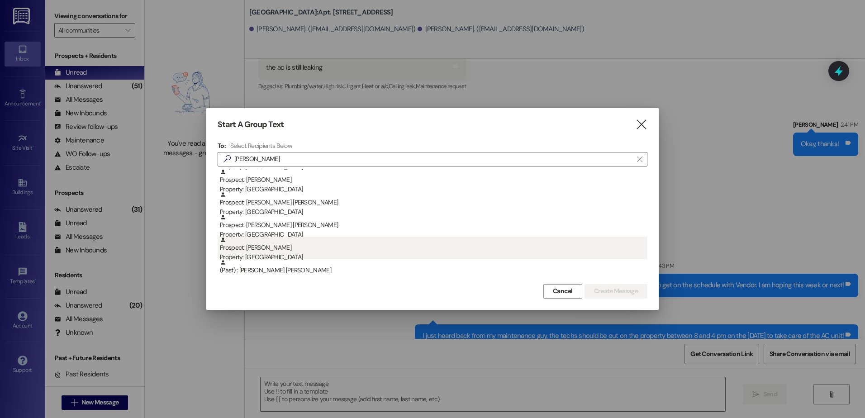
click at [275, 245] on div "Prospect: [PERSON_NAME] Property: [GEOGRAPHIC_DATA]" at bounding box center [433, 250] width 427 height 26
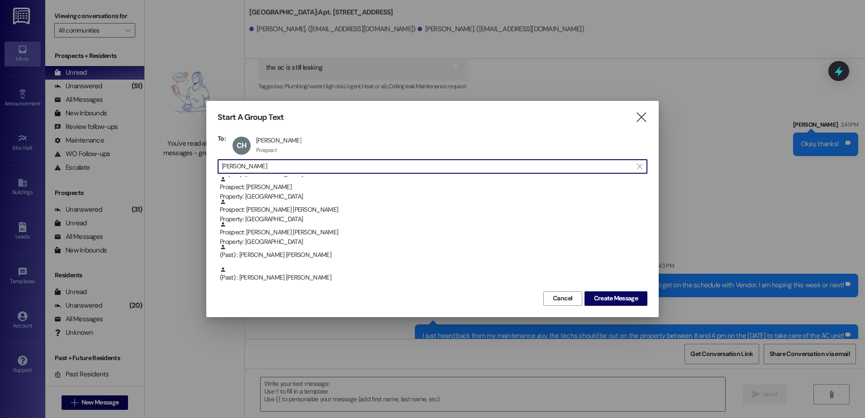
click at [269, 163] on input "[PERSON_NAME]" at bounding box center [427, 166] width 411 height 13
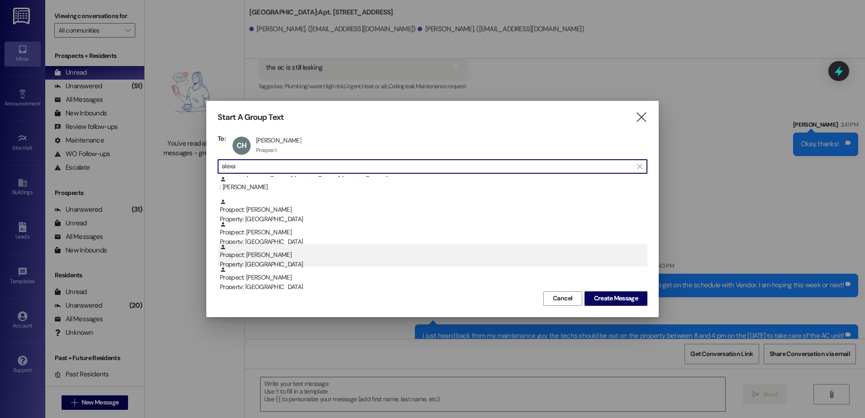
type input "alexa"
click at [293, 254] on div "Prospect: [PERSON_NAME] Property: [GEOGRAPHIC_DATA]" at bounding box center [433, 257] width 427 height 26
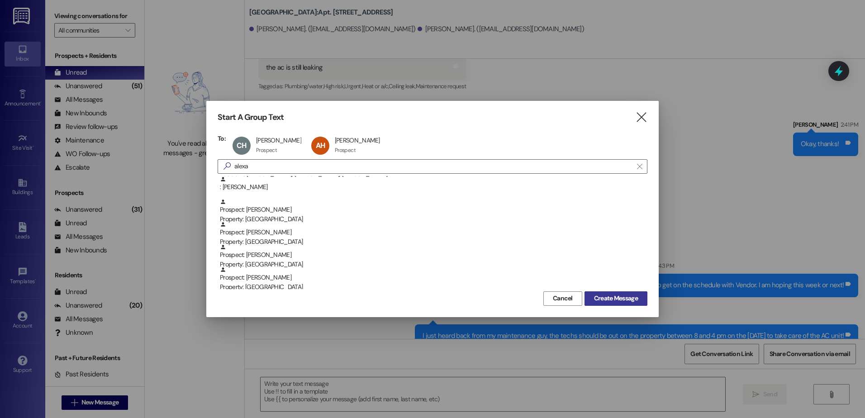
click at [601, 292] on button "Create Message" at bounding box center [615, 298] width 63 height 14
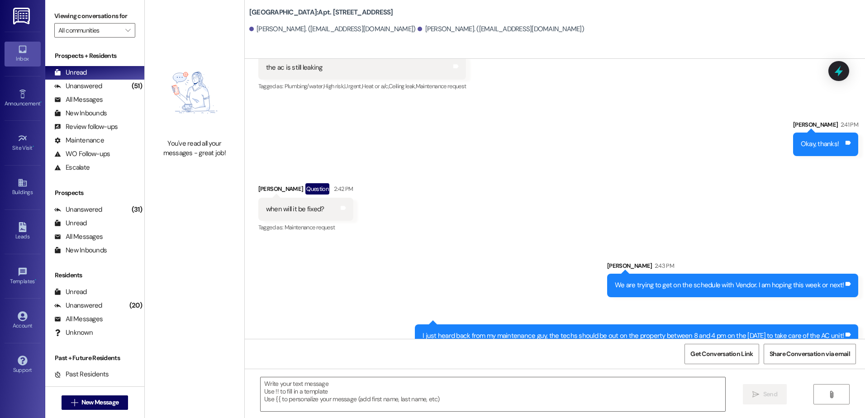
scroll to position [0, 0]
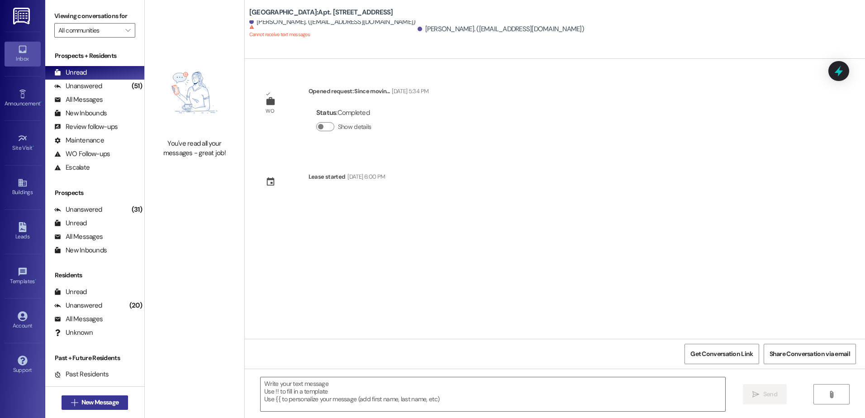
click at [81, 399] on span "New Message" at bounding box center [99, 402] width 37 height 9
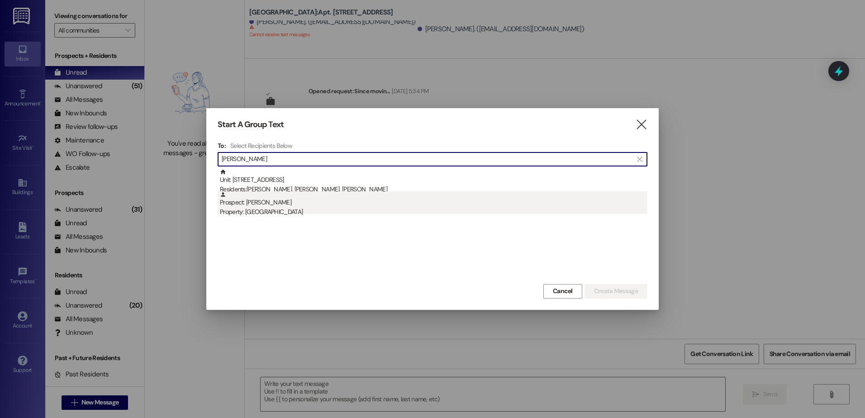
type input "[PERSON_NAME]"
click at [252, 213] on div "Property: [GEOGRAPHIC_DATA]" at bounding box center [433, 211] width 427 height 9
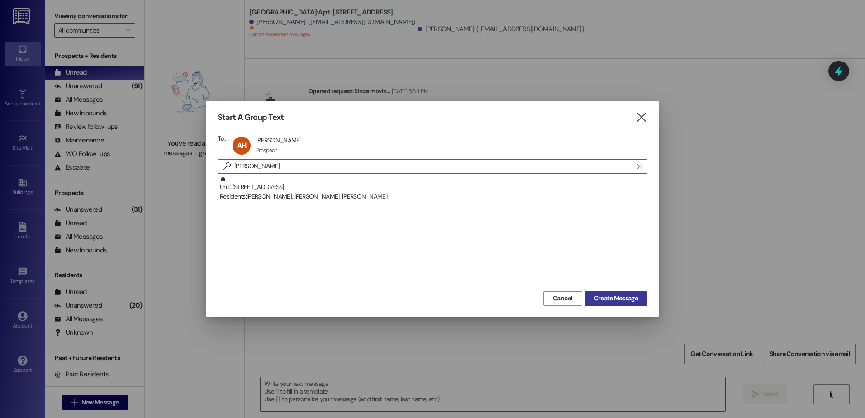
click at [605, 295] on span "Create Message" at bounding box center [616, 298] width 44 height 9
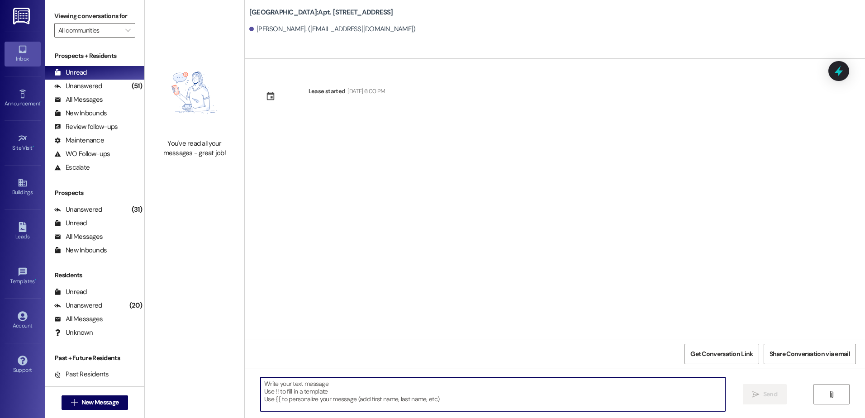
click at [302, 396] on textarea at bounding box center [492, 394] width 464 height 34
type textarea "h"
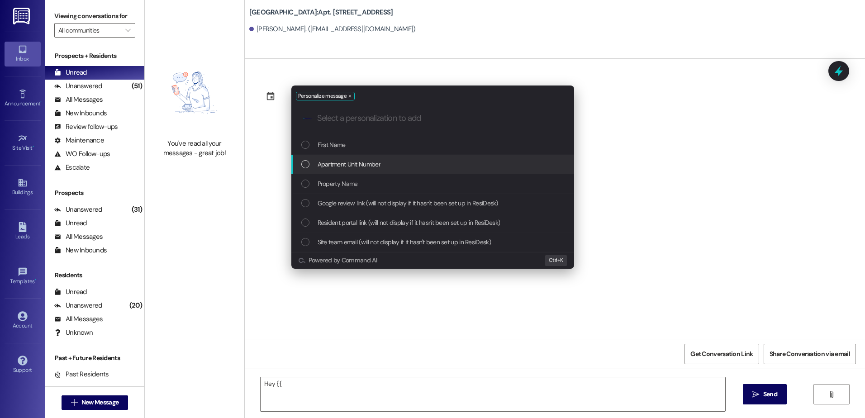
click at [372, 160] on span "Apartment Unit Number" at bounding box center [348, 164] width 63 height 10
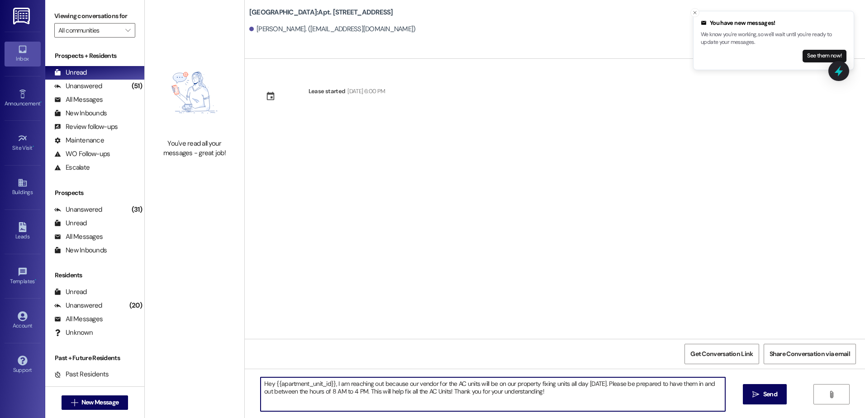
click at [370, 385] on textarea "Hey {{apartment_unit_id}}, I am reaching out because our vendor for the AC unit…" at bounding box center [492, 394] width 464 height 34
type textarea "Hey {{apartment_unit_id}}, I am reaching out because our vendor for the AC unit…"
click at [763, 398] on span "Send" at bounding box center [770, 393] width 14 height 9
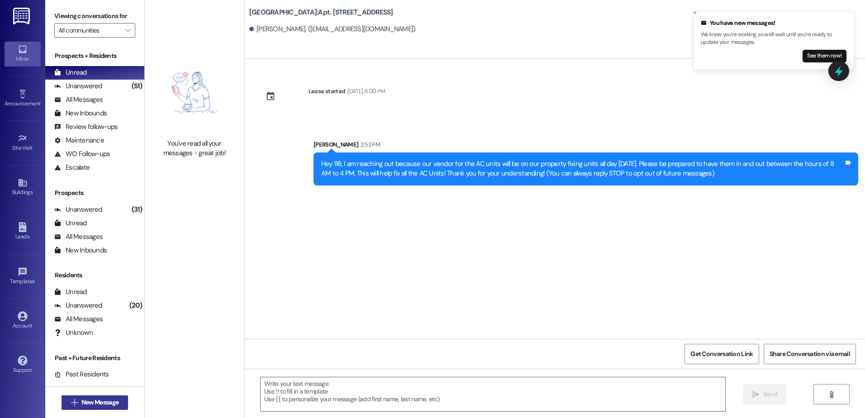
click at [86, 404] on span "New Message" at bounding box center [99, 402] width 37 height 9
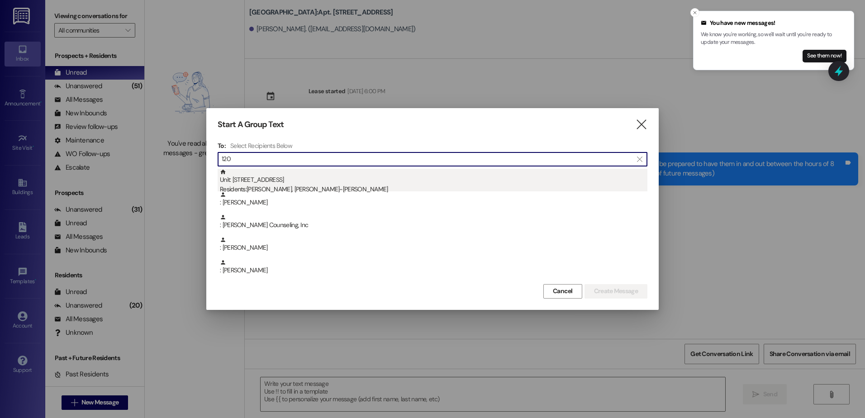
type input "120"
click at [341, 189] on div "Residents: [PERSON_NAME], [PERSON_NAME]-[PERSON_NAME]" at bounding box center [433, 189] width 427 height 9
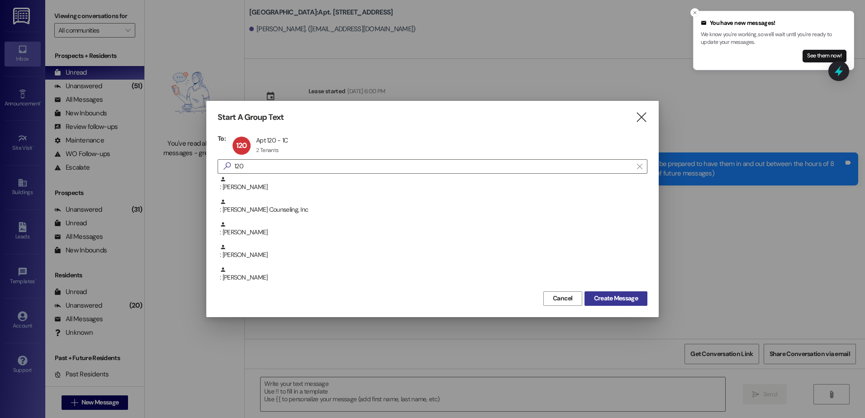
click at [601, 296] on span "Create Message" at bounding box center [616, 298] width 44 height 9
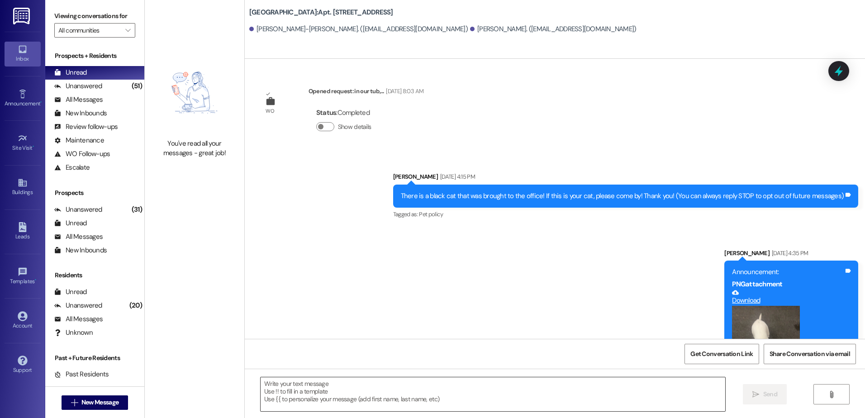
scroll to position [2715, 0]
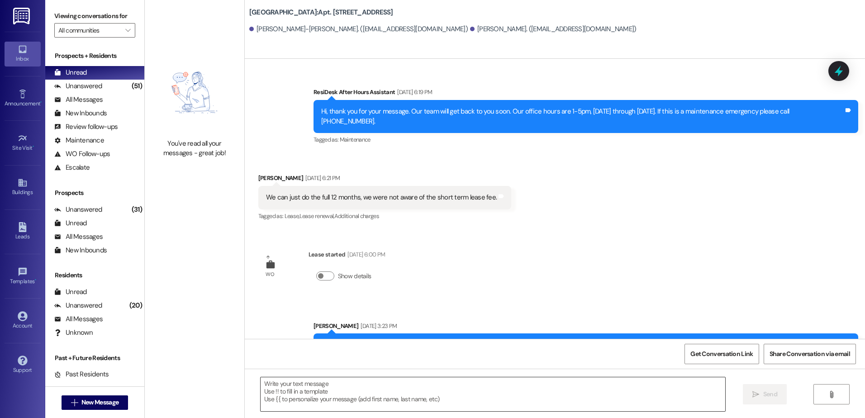
click at [331, 397] on textarea at bounding box center [492, 394] width 464 height 34
paste textarea "Hey {{apartment_unit_id}}, I am reaching out because our vendor for the AC unit…"
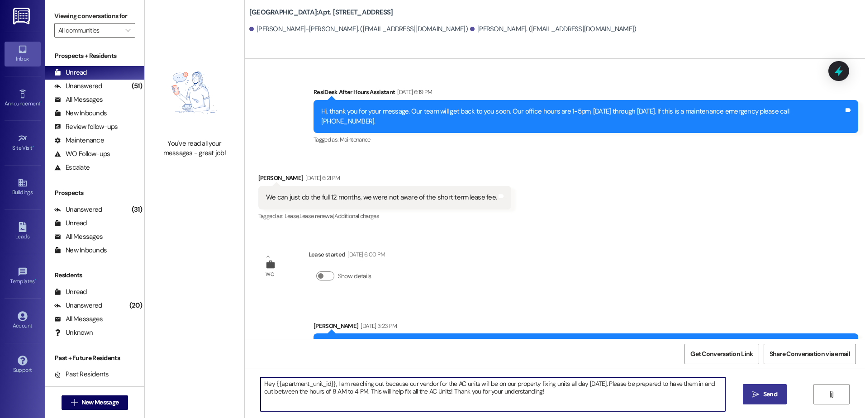
type textarea "Hey {{apartment_unit_id}}, I am reaching out because our vendor for the AC unit…"
click at [777, 394] on button " Send" at bounding box center [765, 394] width 44 height 20
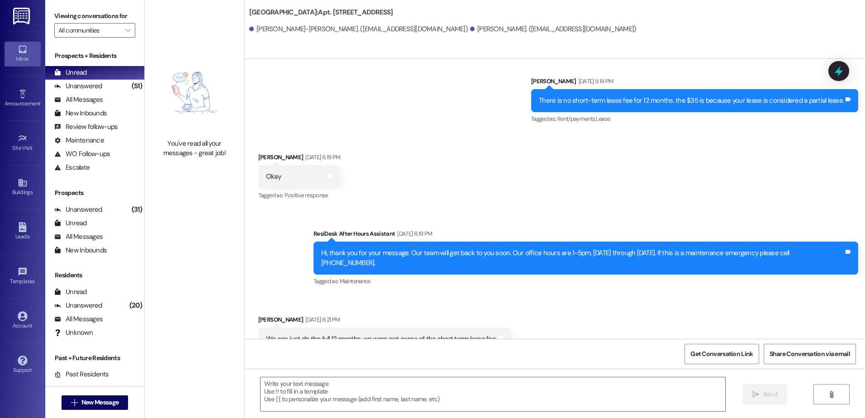
scroll to position [2548, 0]
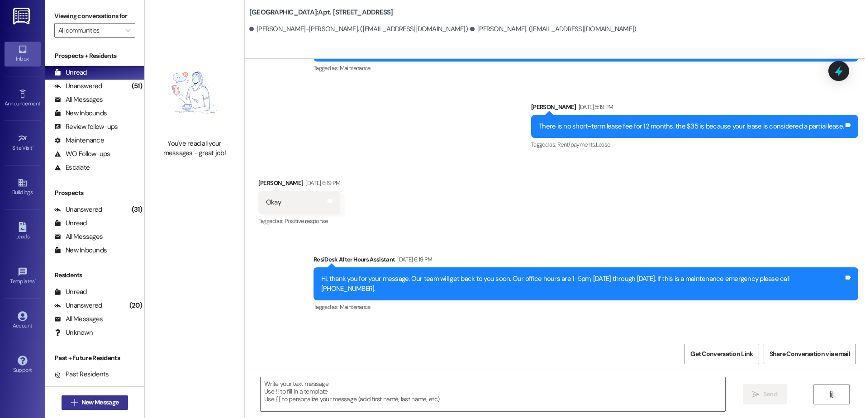
click at [86, 400] on span "New Message" at bounding box center [99, 402] width 37 height 9
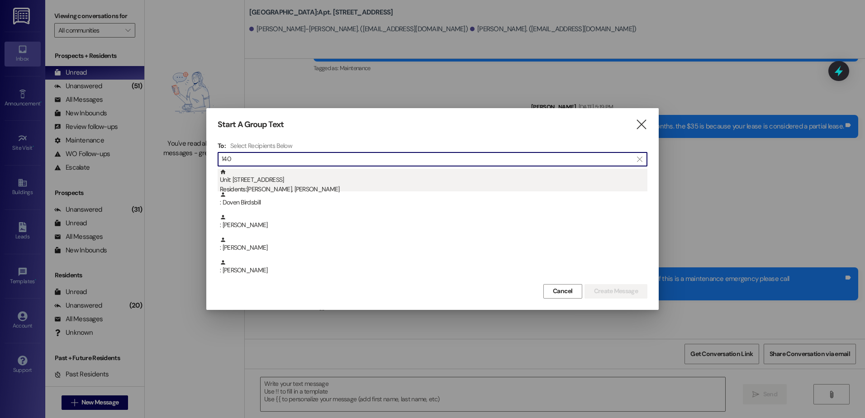
type input "140"
click at [346, 186] on div "Residents: [PERSON_NAME], [PERSON_NAME]" at bounding box center [433, 189] width 427 height 9
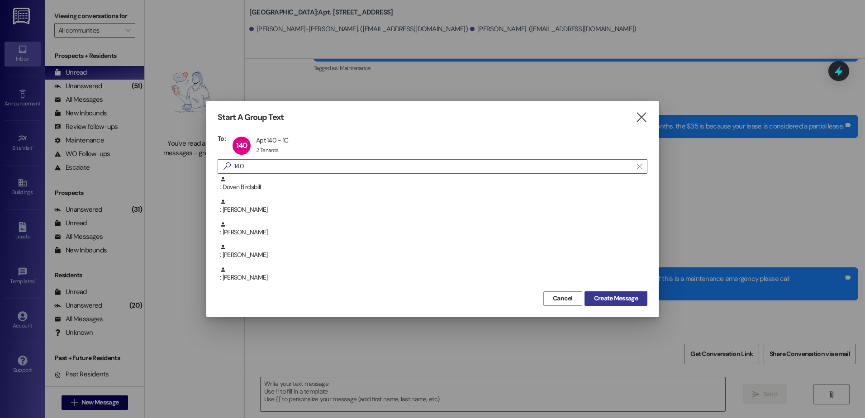
click at [631, 302] on span "Create Message" at bounding box center [616, 298] width 44 height 9
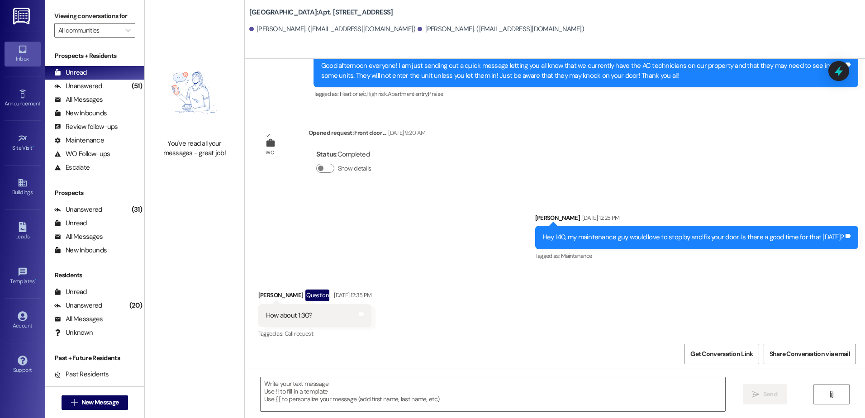
scroll to position [2707, 0]
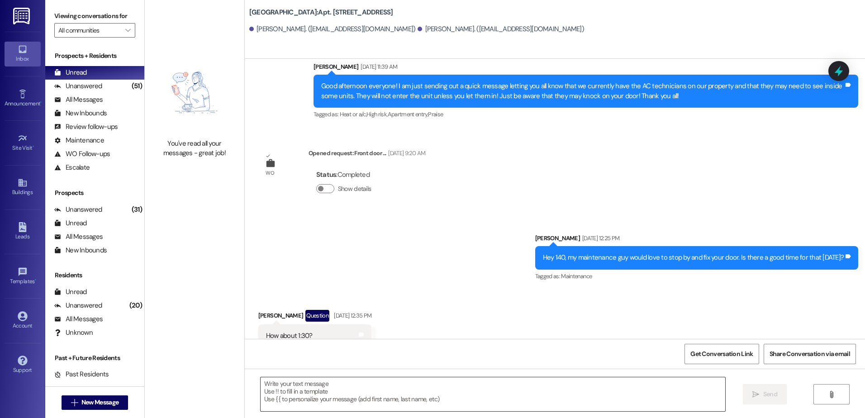
click at [306, 391] on textarea at bounding box center [492, 394] width 464 height 34
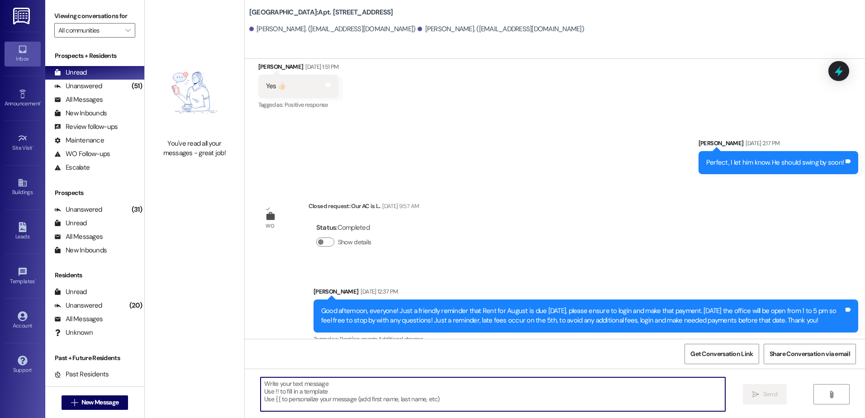
scroll to position [3159, 0]
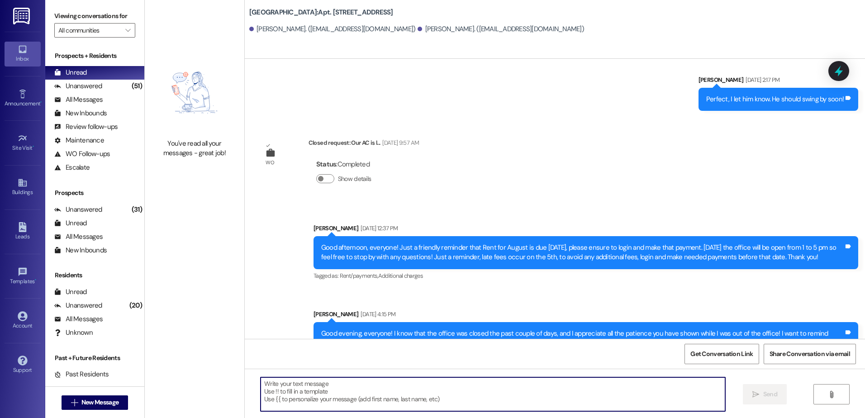
click at [278, 397] on textarea at bounding box center [492, 394] width 464 height 34
paste textarea "Hey {{apartment_unit_id}}, I am reaching out because our vendor for the AC unit…"
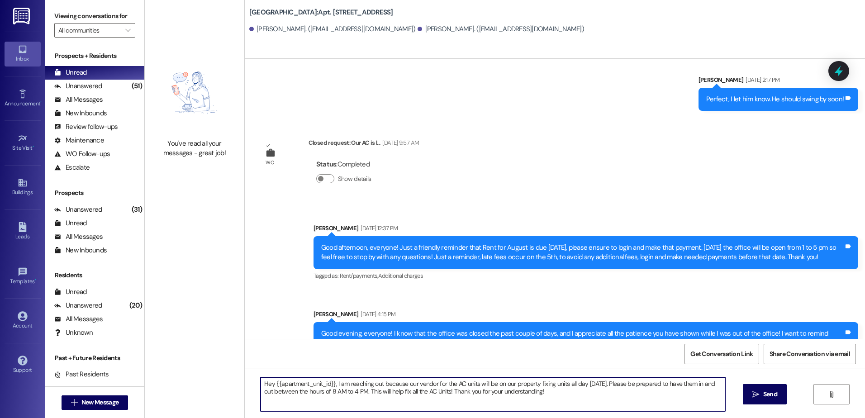
type textarea "Hey {{apartment_unit_id}}, I am reaching out because our vendor for the AC unit…"
click at [765, 391] on span "Send" at bounding box center [770, 393] width 14 height 9
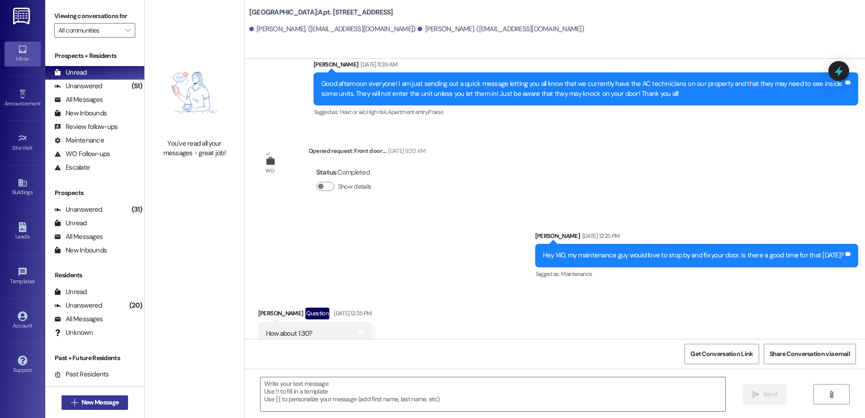
scroll to position [2707, 0]
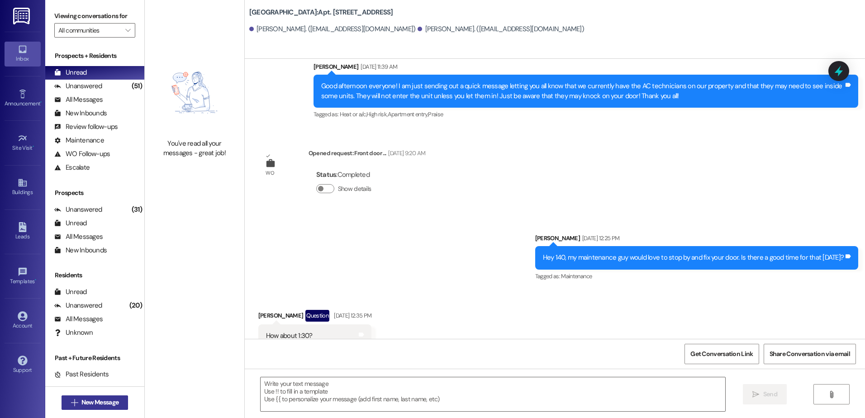
click at [99, 401] on span "New Message" at bounding box center [99, 402] width 37 height 9
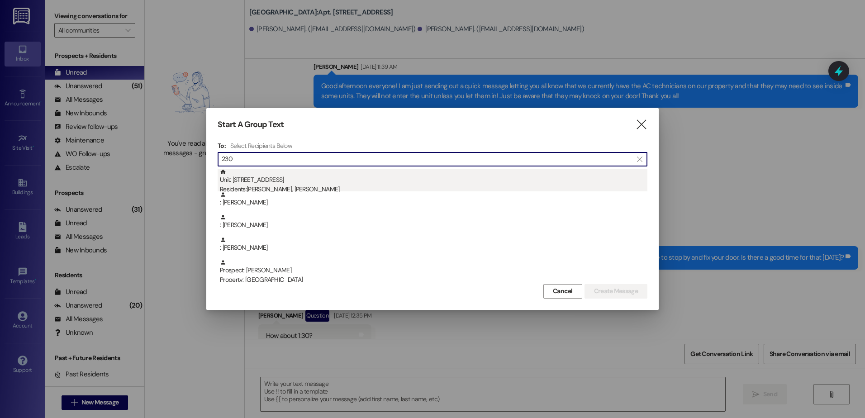
type input "230"
click at [344, 186] on div "Residents: [PERSON_NAME], [PERSON_NAME]" at bounding box center [433, 189] width 427 height 9
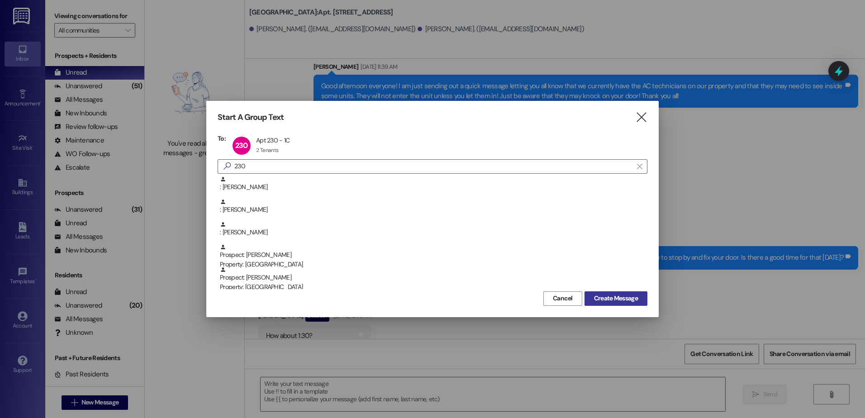
click at [603, 293] on button "Create Message" at bounding box center [615, 298] width 63 height 14
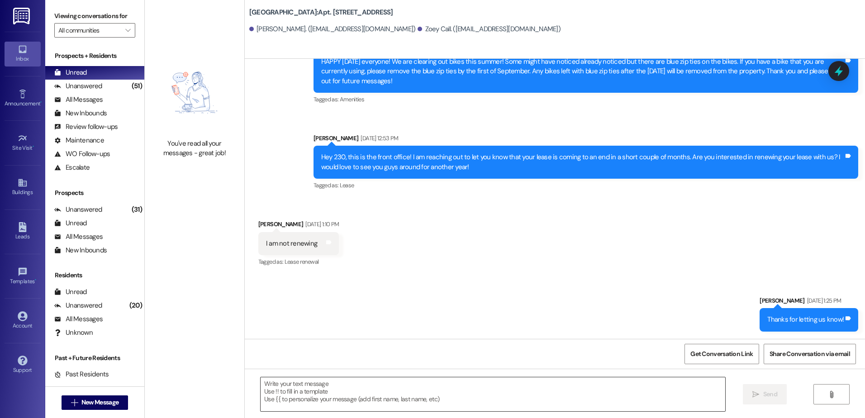
scroll to position [865, 0]
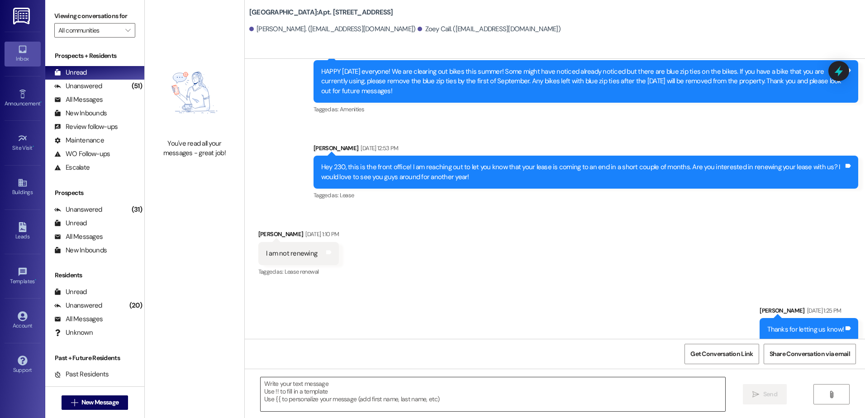
click at [312, 395] on textarea at bounding box center [492, 394] width 464 height 34
paste textarea "Hey {{apartment_unit_id}}, I am reaching out because our vendor for the AC unit…"
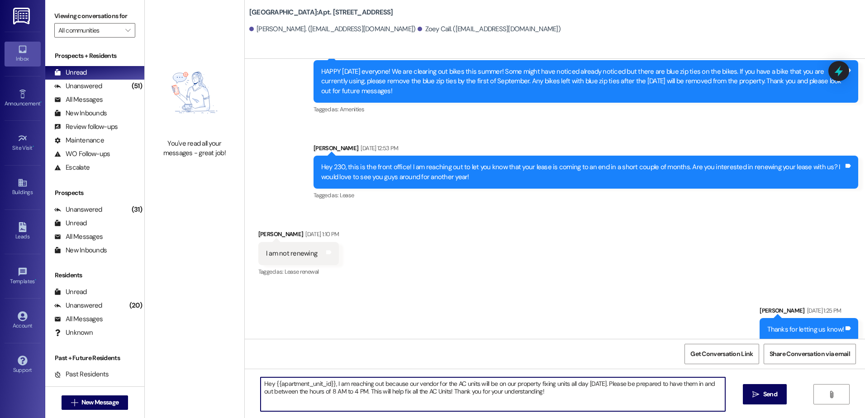
type textarea "Hey {{apartment_unit_id}}, I am reaching out because our vendor for the AC unit…"
click at [769, 393] on span "Send" at bounding box center [770, 393] width 14 height 9
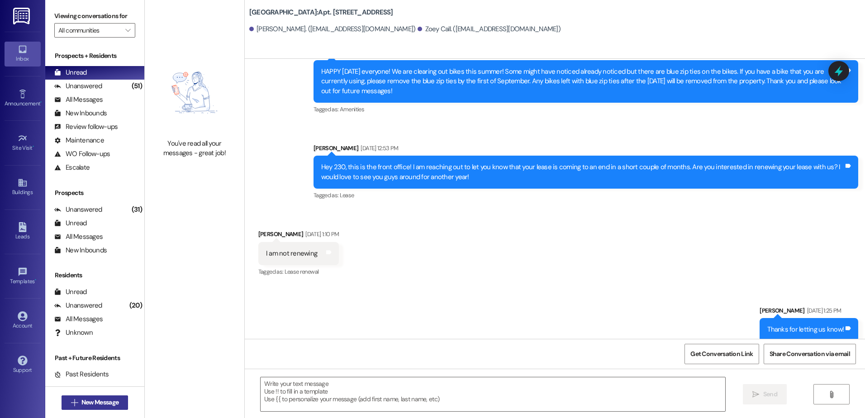
click at [71, 401] on icon "" at bounding box center [74, 402] width 7 height 7
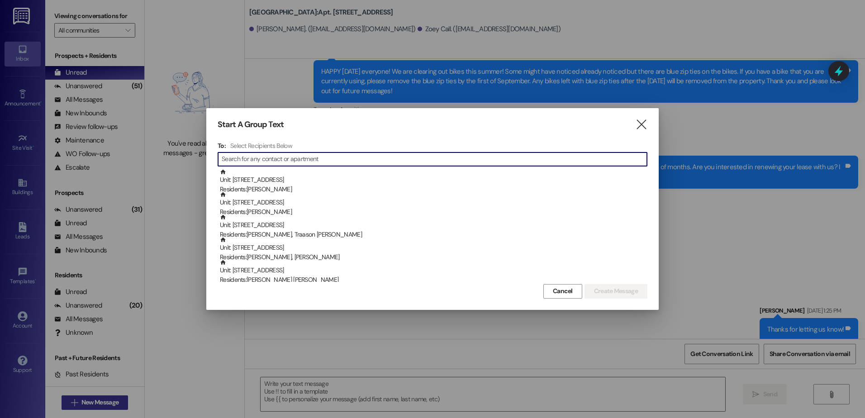
type input "3"
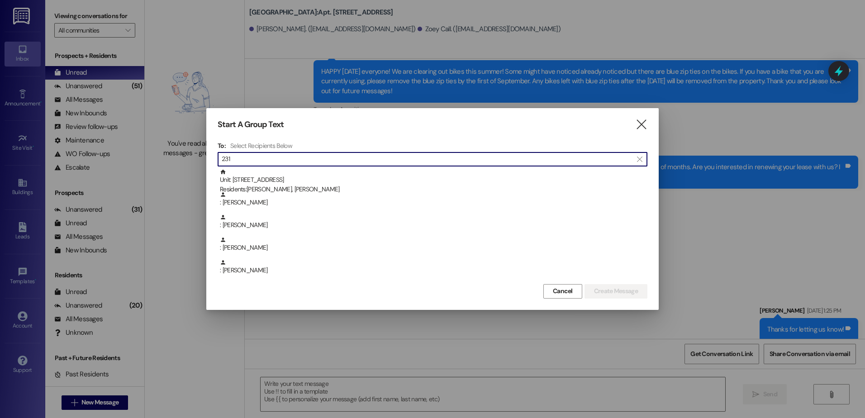
type input "231"
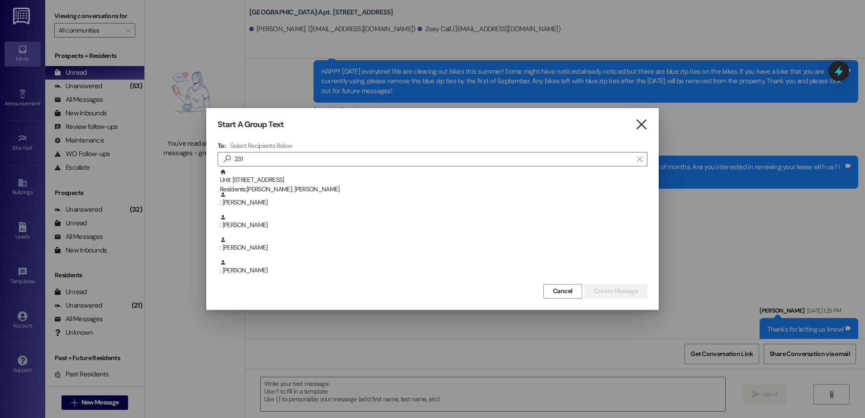
click at [644, 128] on icon "" at bounding box center [641, 124] width 12 height 9
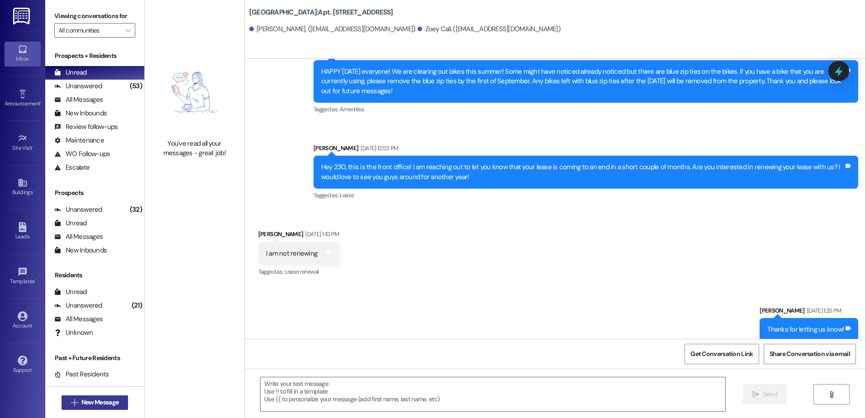
click at [108, 399] on span "New Message" at bounding box center [99, 402] width 37 height 9
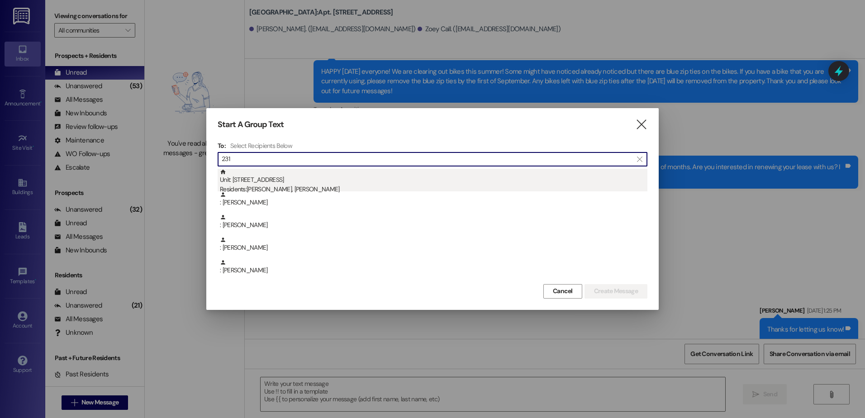
type input "231"
click at [361, 190] on div "Residents: [PERSON_NAME], [PERSON_NAME]" at bounding box center [433, 189] width 427 height 9
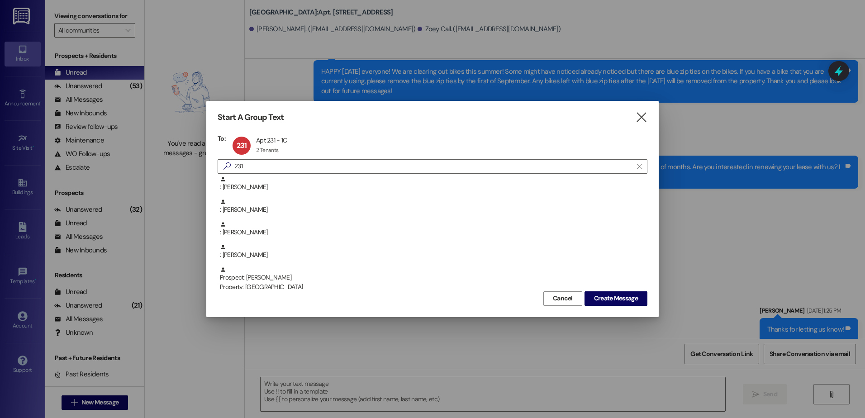
click at [616, 307] on div "Start A Group Text  To: 231 Apt 231 - 1C Apt 231 - 1C 2 Tenants 2 Tenants clic…" at bounding box center [432, 209] width 452 height 216
click at [615, 298] on span "Create Message" at bounding box center [616, 298] width 44 height 9
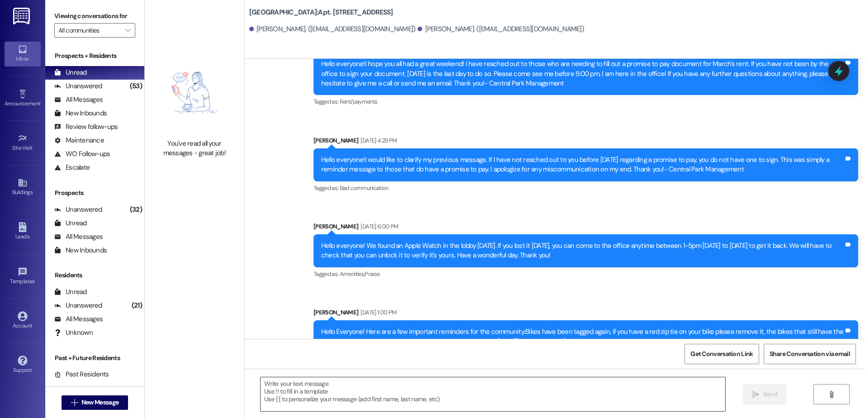
scroll to position [3922, 0]
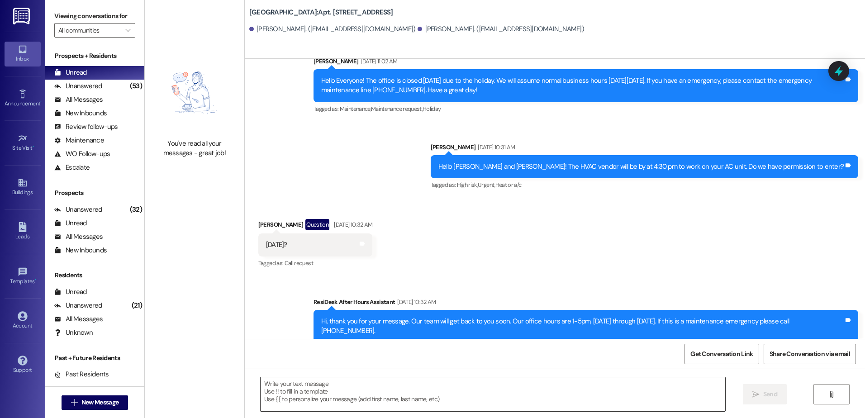
click at [366, 396] on textarea at bounding box center [492, 394] width 464 height 34
paste textarea "Hey {{apartment_unit_id}}, I am reaching out because our vendor for the AC unit…"
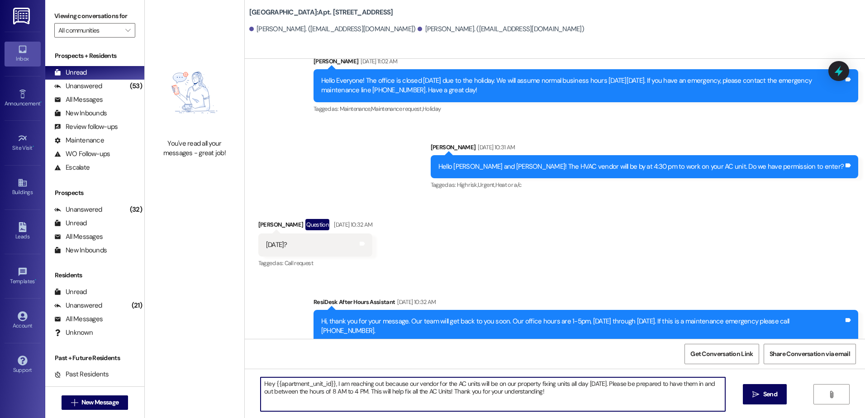
type textarea "Hey {{apartment_unit_id}}, I am reaching out because our vendor for the AC unit…"
click at [752, 391] on icon "" at bounding box center [755, 394] width 7 height 7
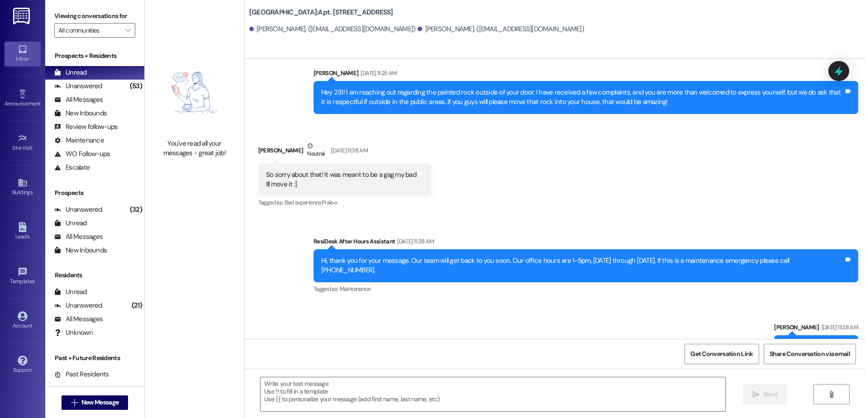
scroll to position [5885, 0]
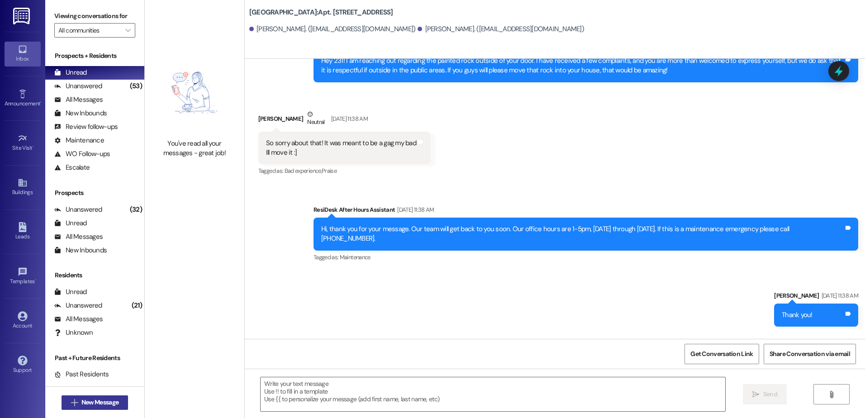
click at [109, 397] on button " New Message" at bounding box center [95, 402] width 67 height 14
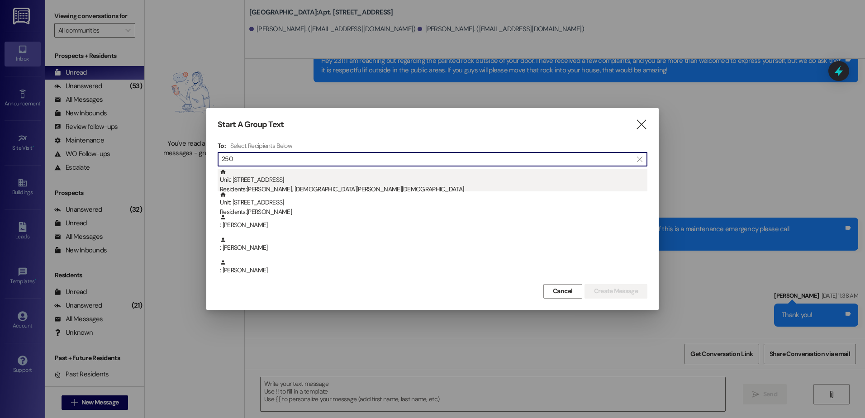
type input "250"
click at [332, 187] on div "Residents: [PERSON_NAME], [DEMOGRAPHIC_DATA][PERSON_NAME]" at bounding box center [433, 189] width 427 height 9
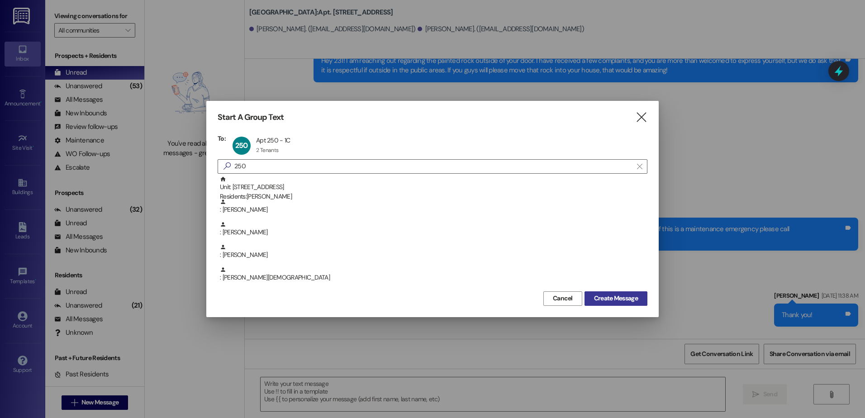
click at [634, 299] on span "Create Message" at bounding box center [616, 298] width 44 height 9
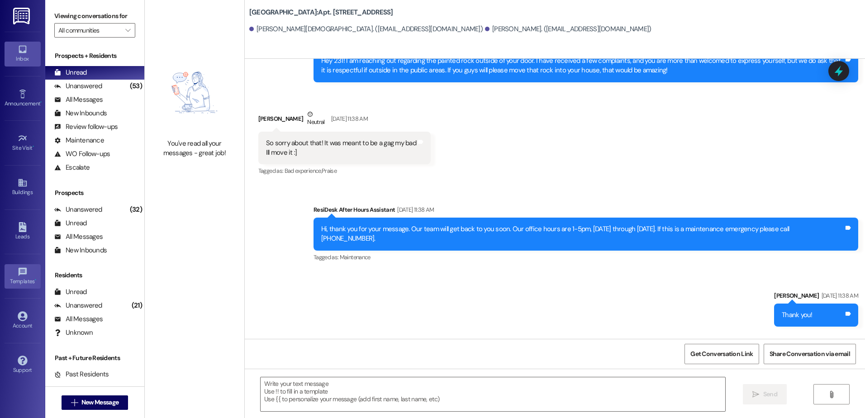
scroll to position [2152, 0]
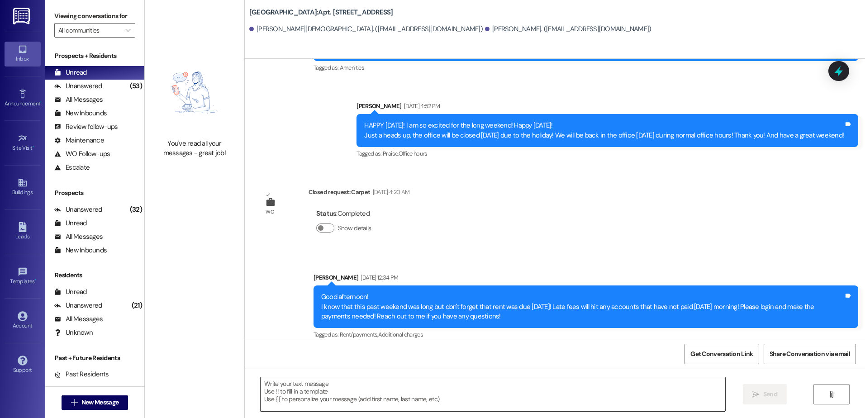
click at [296, 386] on textarea at bounding box center [492, 394] width 464 height 34
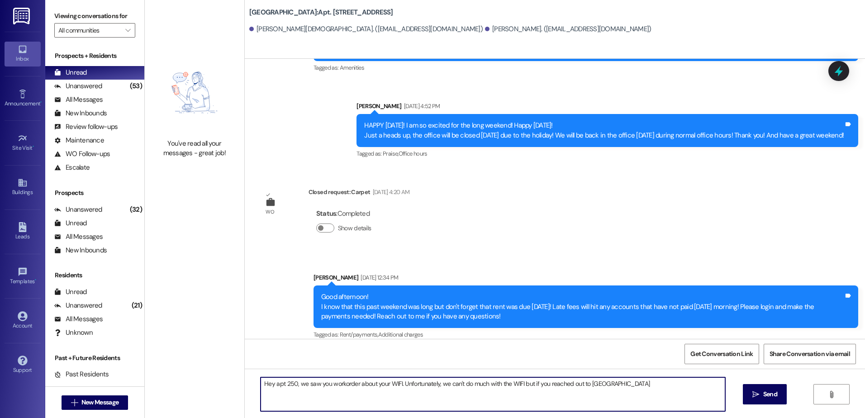
type textarea "Hey apt 250, we saw you workorder about your WIFI. Unfortunately, we can't do m…"
drag, startPoint x: 625, startPoint y: 383, endPoint x: 204, endPoint y: 377, distance: 420.6
click at [204, 377] on div "You've read all your messages - great job! [GEOGRAPHIC_DATA]: Apt. 250, 1 [GEOG…" at bounding box center [505, 209] width 720 height 418
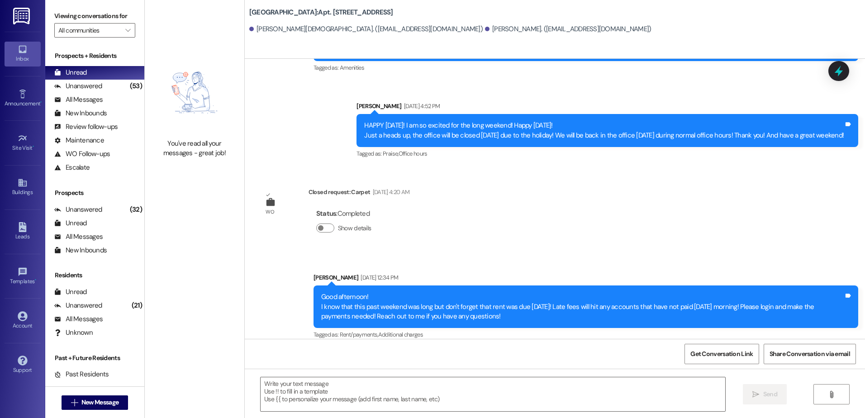
click at [608, 333] on div "Announcement, sent via SMS [PERSON_NAME] [DATE] 12:34 PM Good afternoon! I know…" at bounding box center [586, 307] width 558 height 82
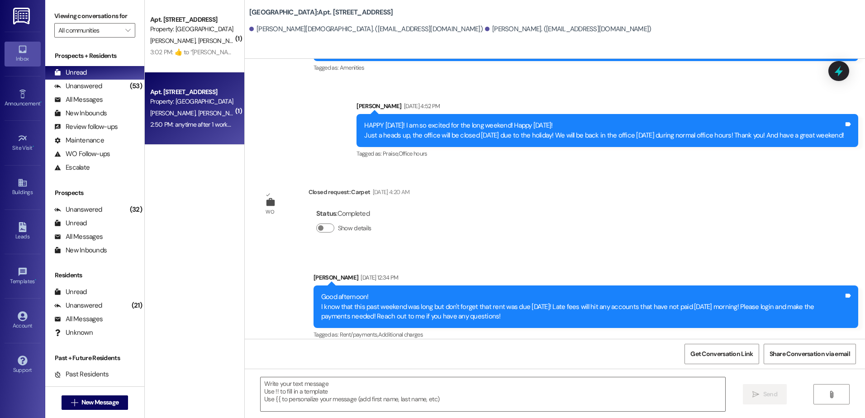
click at [163, 124] on div "2:50 PM: anytime after 1 works for us 2:50 PM: anytime after 1 works for us" at bounding box center [198, 124] width 96 height 8
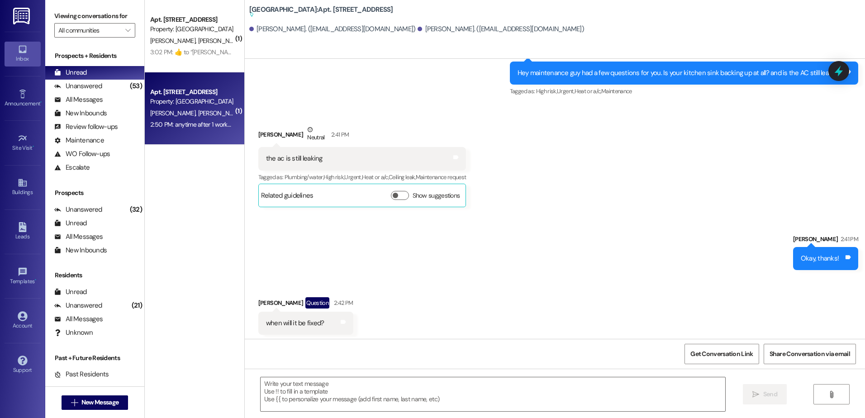
scroll to position [3367, 0]
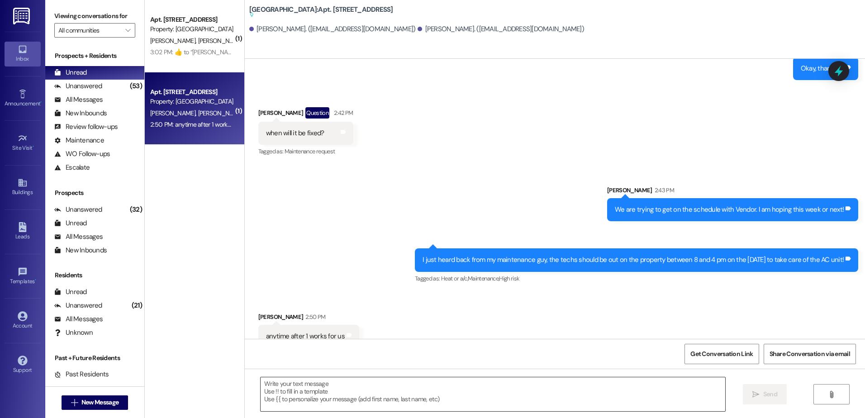
click at [299, 393] on textarea at bounding box center [492, 394] width 464 height 34
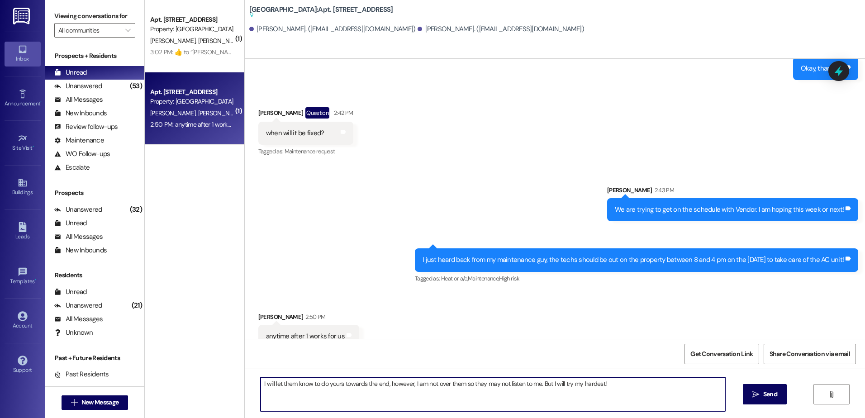
type textarea "I will let them know to do yours towards the end, however, I am not over them s…"
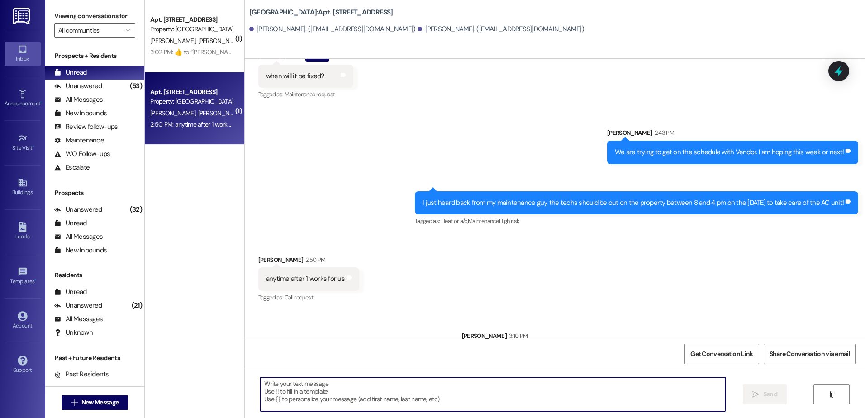
scroll to position [3407, 0]
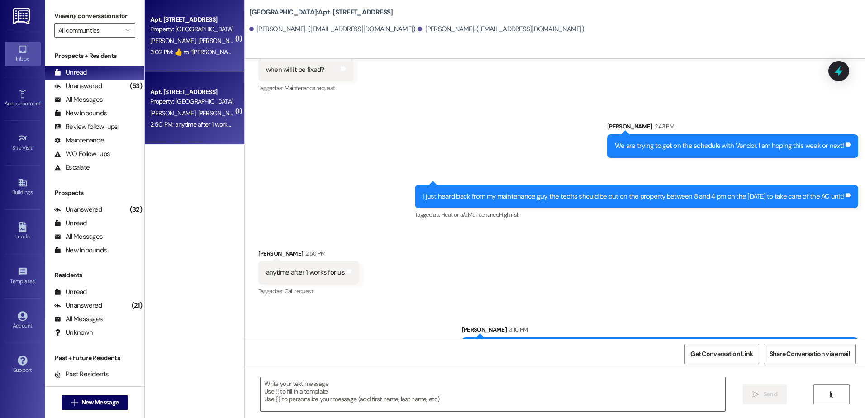
click at [198, 41] on span "[PERSON_NAME]" at bounding box center [220, 41] width 45 height 8
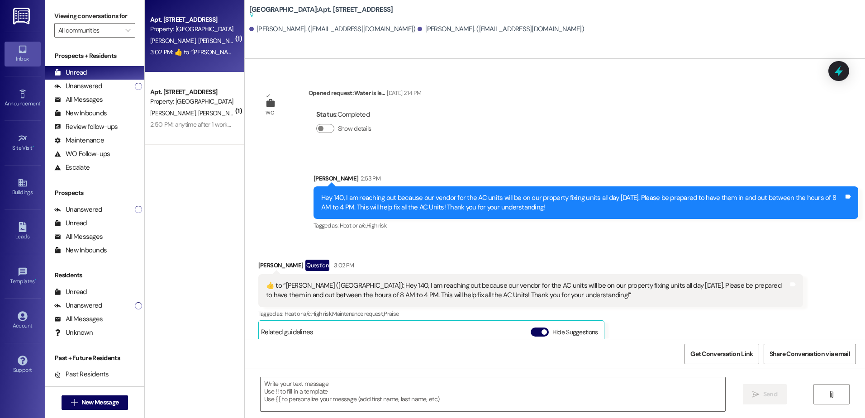
scroll to position [3670, 0]
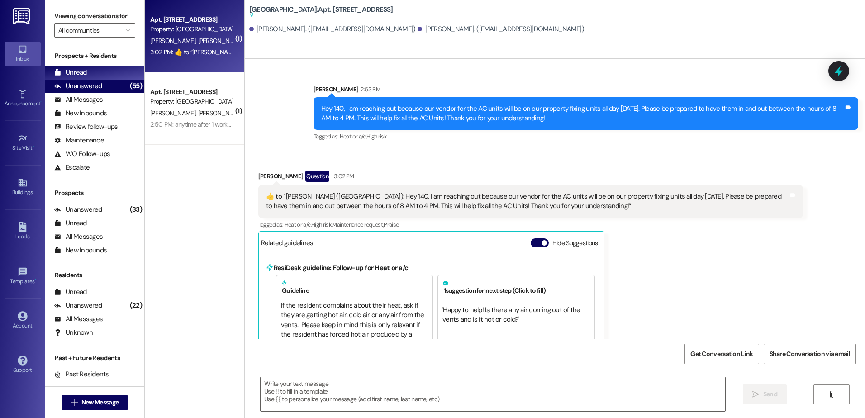
click at [94, 85] on div "Unanswered" at bounding box center [78, 85] width 48 height 9
click at [99, 73] on div "Unread (0)" at bounding box center [94, 73] width 99 height 14
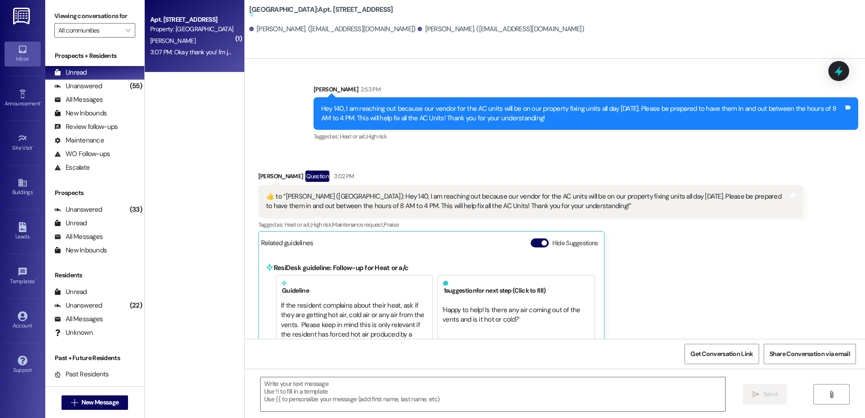
click at [208, 67] on div "Apt. [STREET_ADDRESS] Property: [GEOGRAPHIC_DATA][PERSON_NAME] 3:07 PM: Okay th…" at bounding box center [194, 36] width 99 height 72
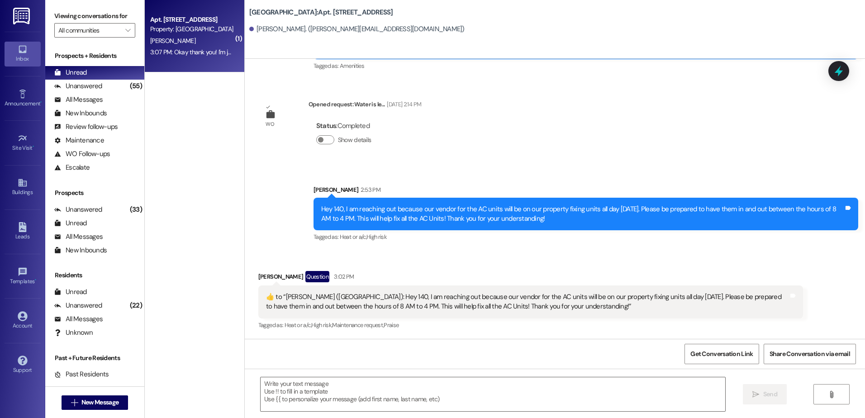
scroll to position [1825, 0]
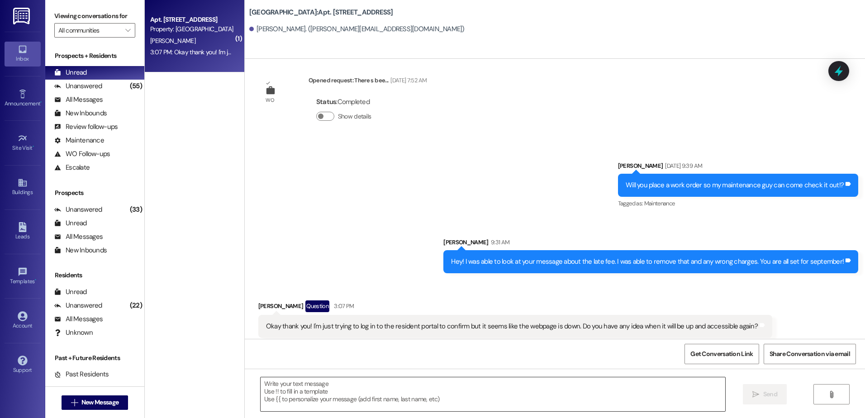
click at [391, 388] on textarea at bounding box center [492, 394] width 464 height 34
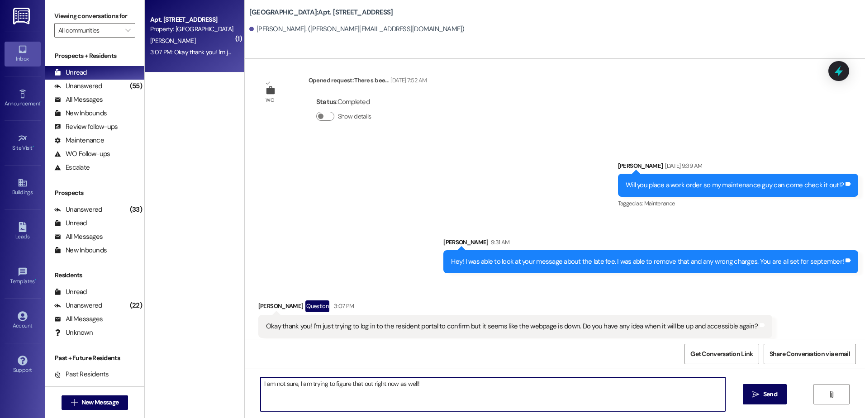
type textarea "I am not sure, I am trying to figure that out right now as well!"
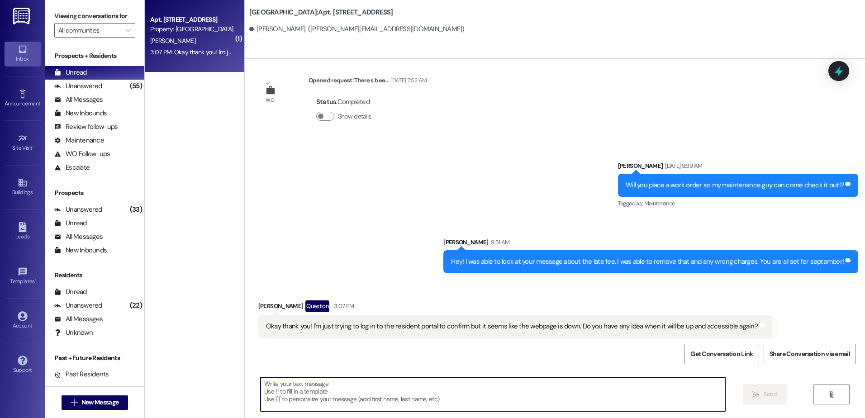
scroll to position [1888, 0]
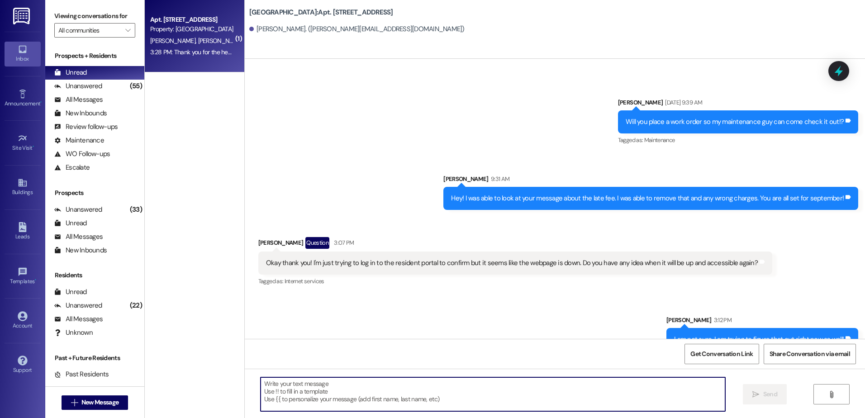
click at [202, 54] on div "3:28 PM: Thank you for the heads up 3:28 PM: Thank you for the heads up" at bounding box center [198, 52] width 96 height 8
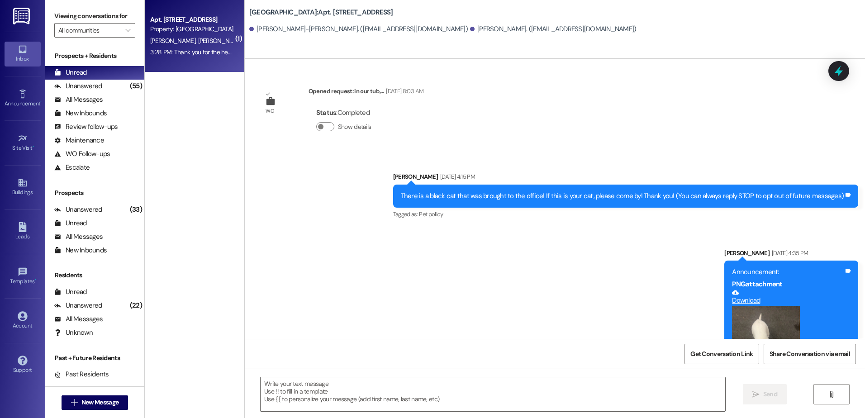
scroll to position [2877, 0]
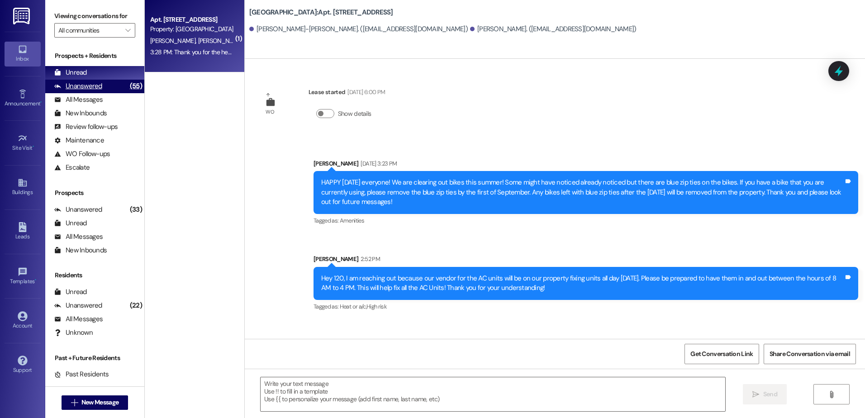
click at [115, 86] on div "Unanswered (55)" at bounding box center [94, 87] width 99 height 14
click at [110, 64] on div "Prospects + Residents Unread (0) Unread: Any message you haven't read yet will …" at bounding box center [94, 112] width 99 height 123
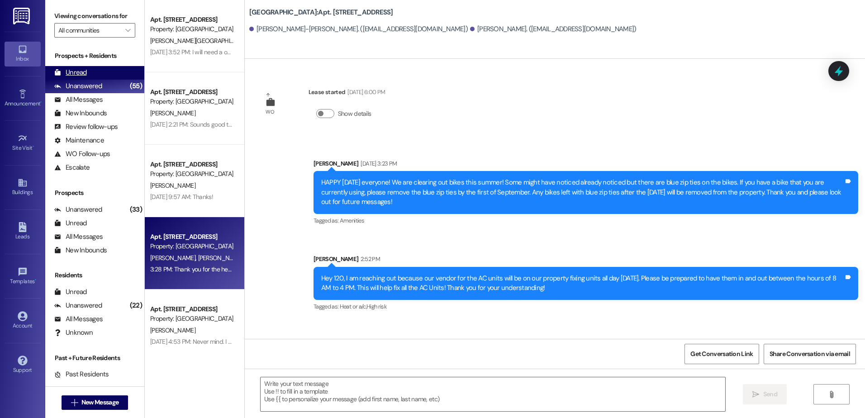
click at [109, 71] on div "Unread (0)" at bounding box center [94, 73] width 99 height 14
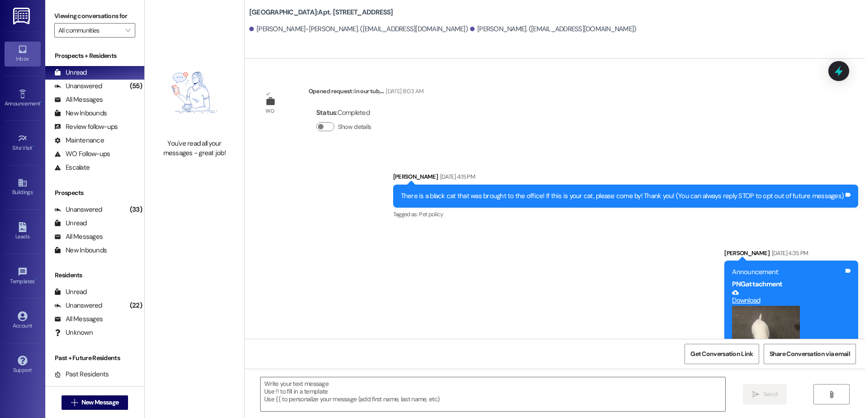
scroll to position [2877, 0]
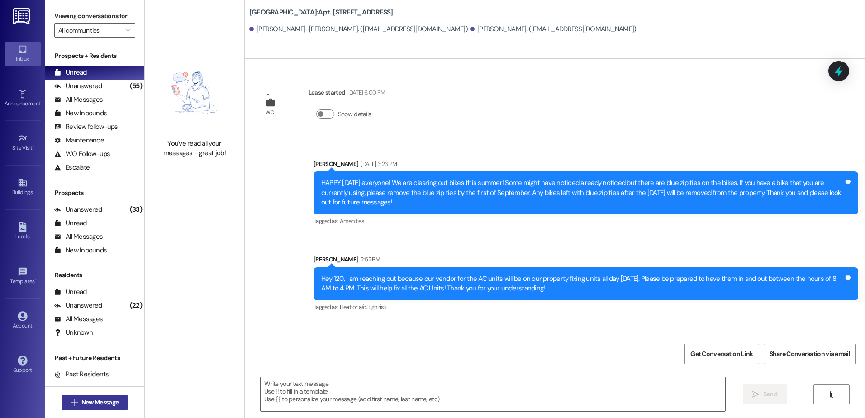
click at [102, 407] on span "New Message" at bounding box center [99, 402] width 37 height 9
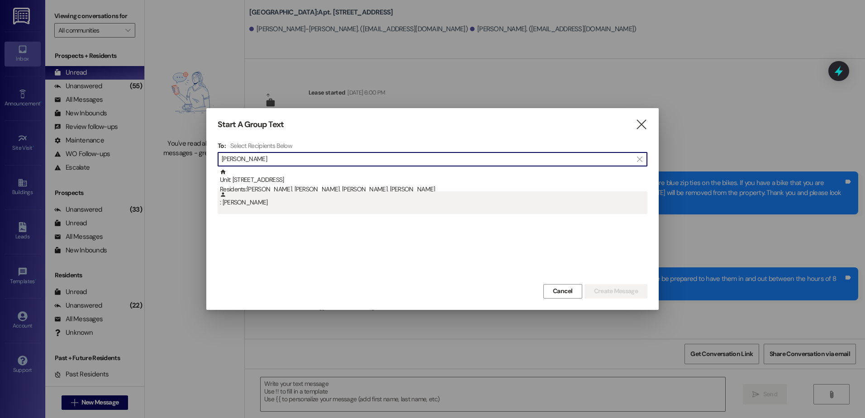
type input "[PERSON_NAME]"
click at [338, 205] on div ": [PERSON_NAME]" at bounding box center [433, 199] width 427 height 16
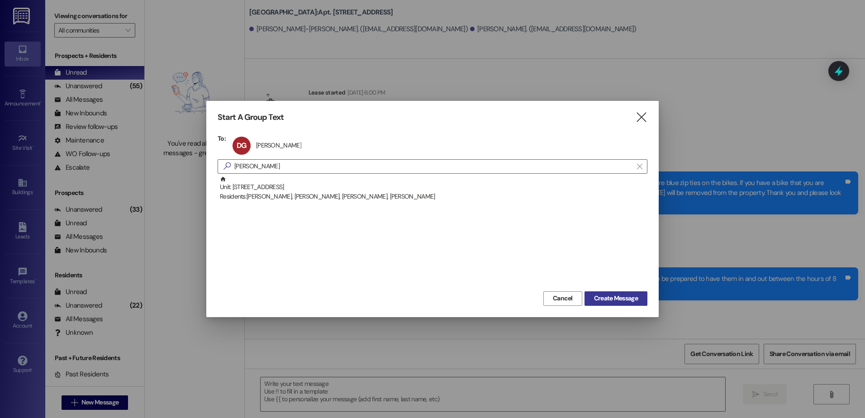
click at [593, 293] on button "Create Message" at bounding box center [615, 298] width 63 height 14
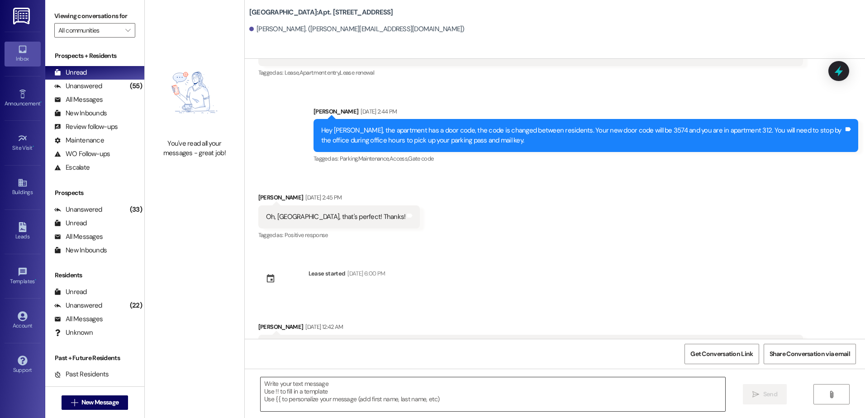
scroll to position [2480, 0]
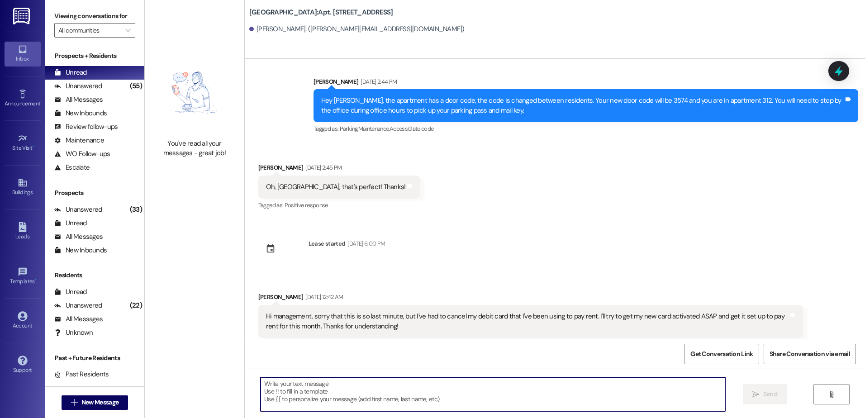
click at [302, 387] on textarea at bounding box center [492, 394] width 464 height 34
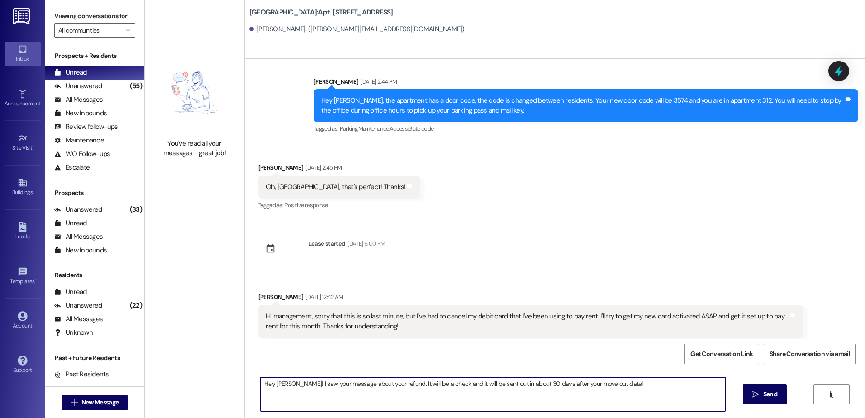
type textarea "Hey [PERSON_NAME]! I saw your message about your refund. It will be a check and…"
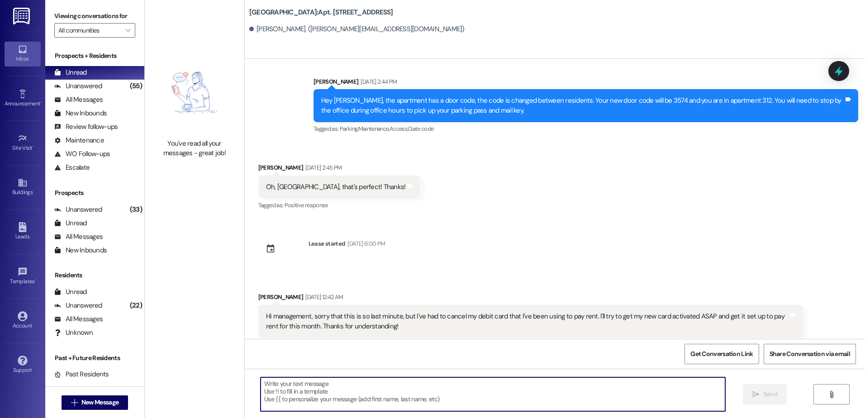
scroll to position [2705, 0]
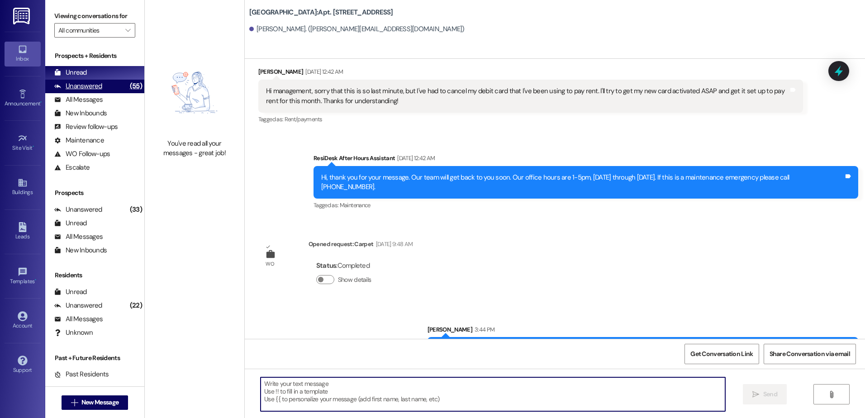
click at [128, 87] on div "(55)" at bounding box center [136, 86] width 17 height 14
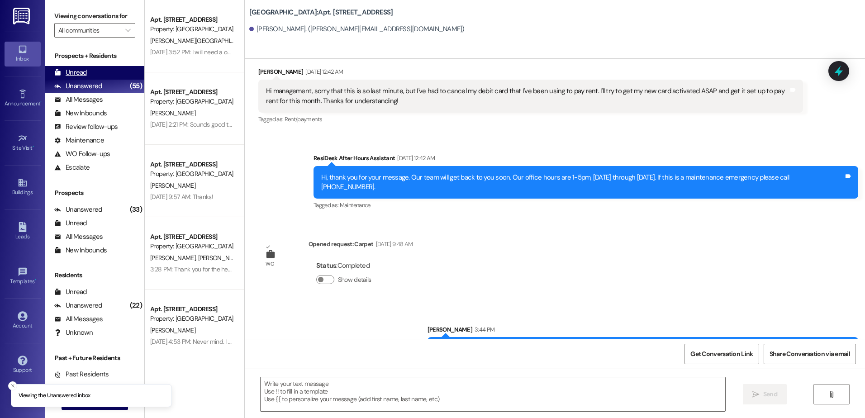
click at [111, 76] on div "Unread (0)" at bounding box center [94, 73] width 99 height 14
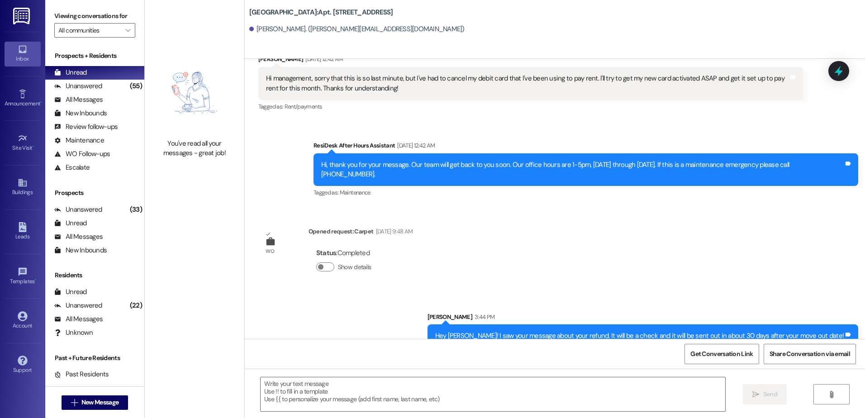
scroll to position [2718, 0]
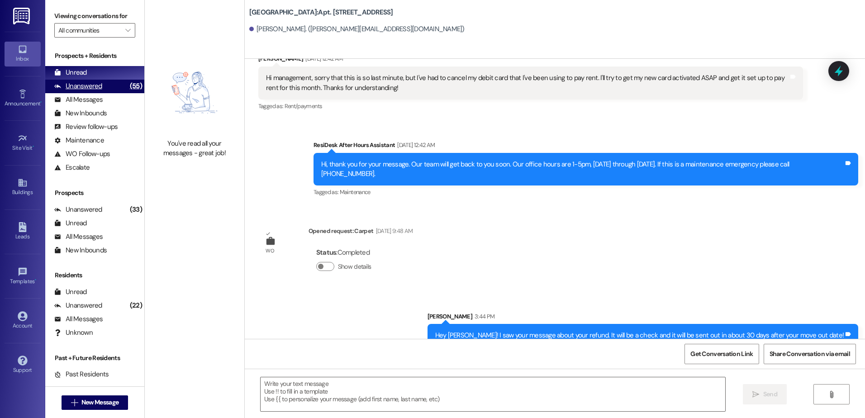
click at [97, 81] on div "Unanswered (55)" at bounding box center [94, 87] width 99 height 14
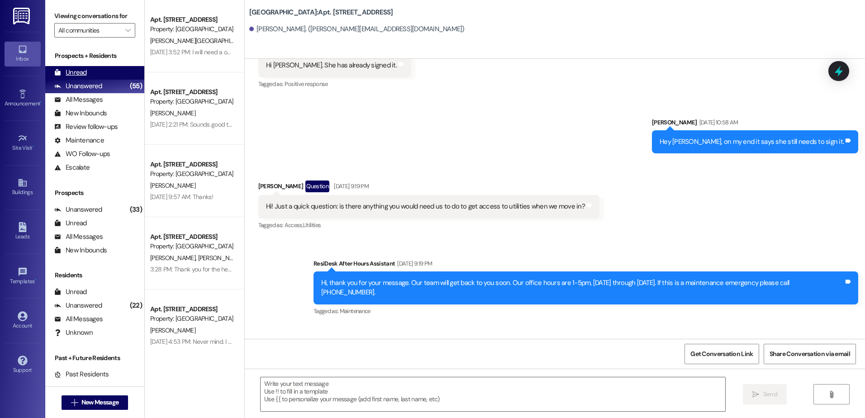
scroll to position [2480, 0]
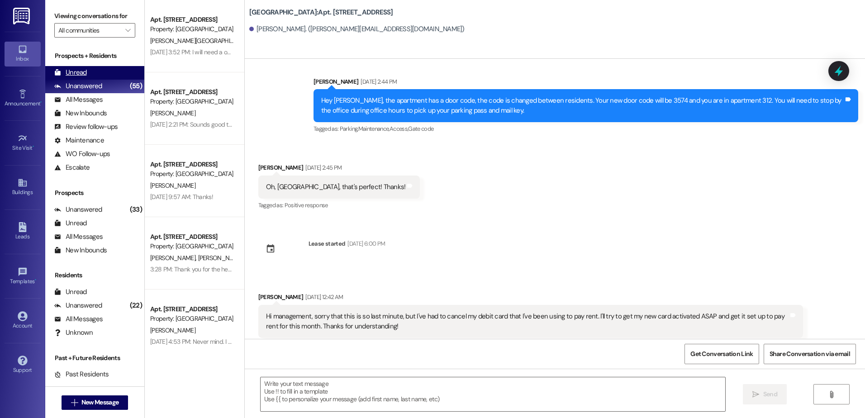
click at [81, 71] on div "Unread" at bounding box center [70, 72] width 33 height 9
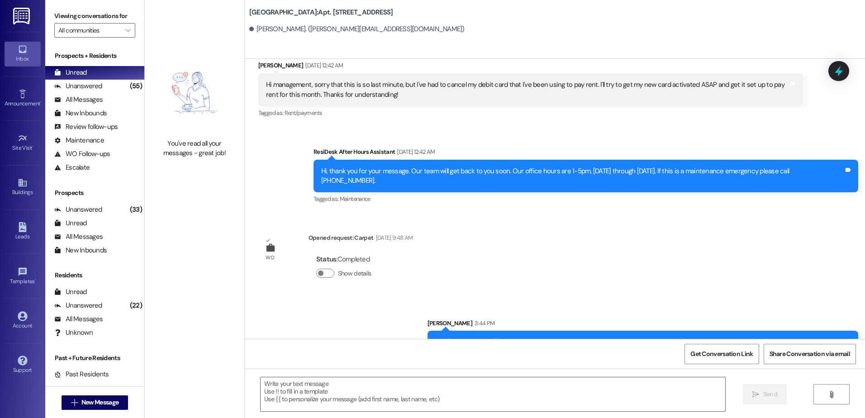
scroll to position [2718, 0]
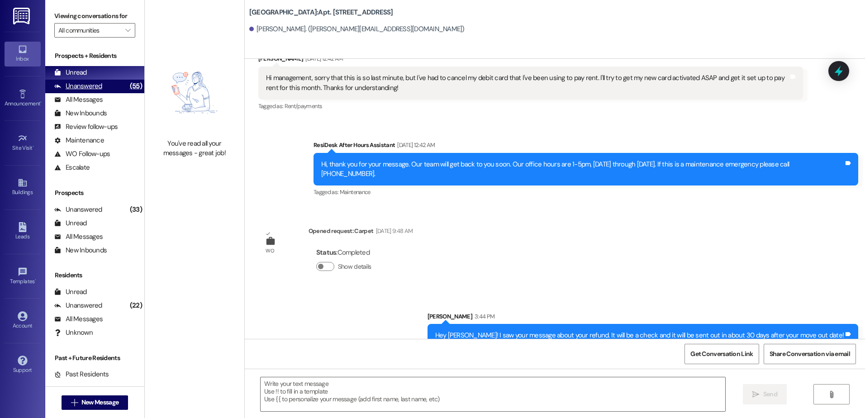
click at [111, 85] on div "Unanswered (55)" at bounding box center [94, 87] width 99 height 14
click at [108, 75] on div "Unread (0)" at bounding box center [94, 73] width 99 height 14
click at [78, 83] on div "Unanswered" at bounding box center [78, 85] width 48 height 9
click at [80, 74] on div "Unread" at bounding box center [70, 72] width 33 height 9
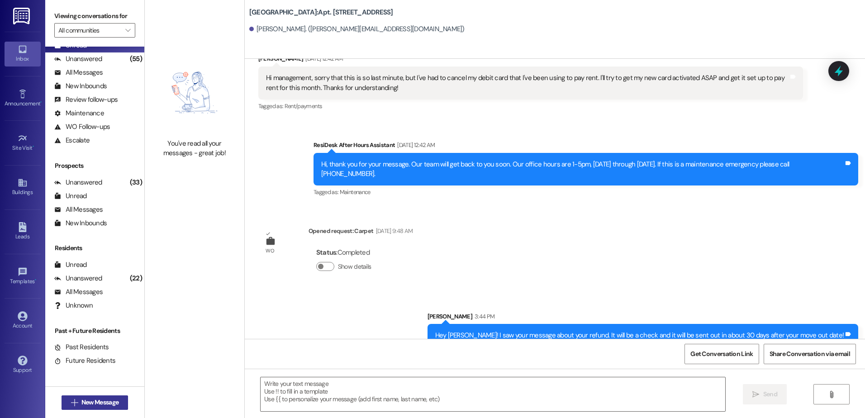
click at [85, 406] on span "New Message" at bounding box center [99, 402] width 37 height 9
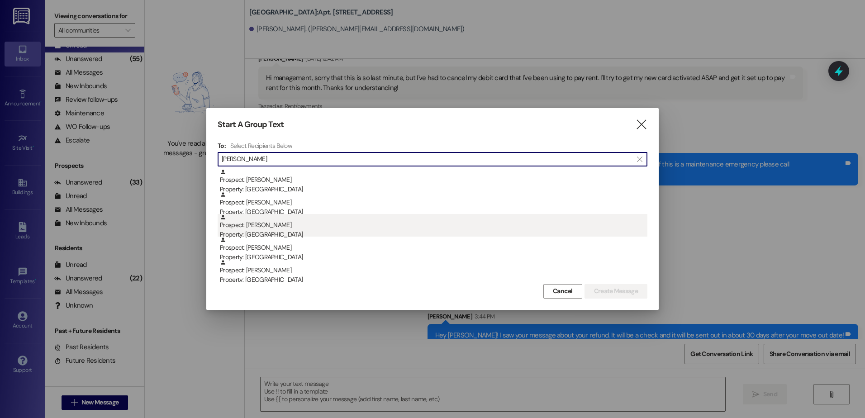
scroll to position [317, 0]
type input "[PERSON_NAME]"
click at [307, 224] on div "Prospect: [PERSON_NAME] Property: [GEOGRAPHIC_DATA]" at bounding box center [433, 227] width 427 height 26
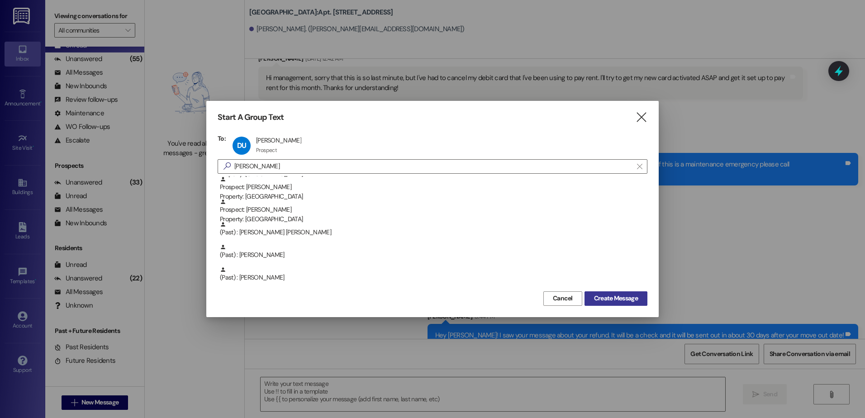
click at [611, 296] on span "Create Message" at bounding box center [616, 298] width 44 height 9
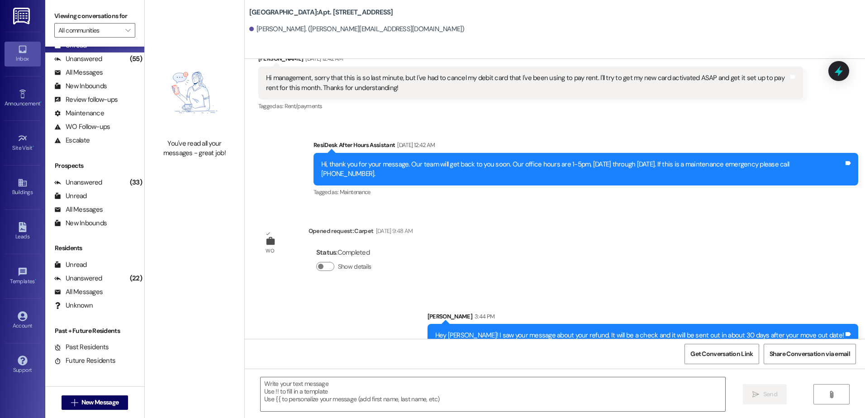
scroll to position [851, 0]
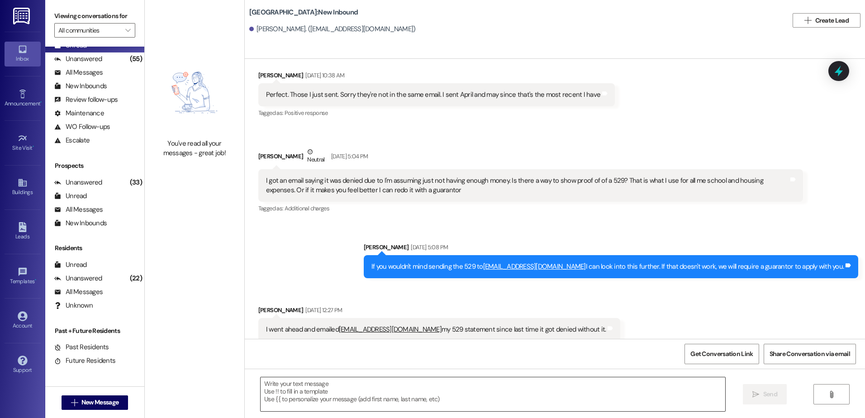
click at [279, 390] on textarea at bounding box center [492, 394] width 464 height 34
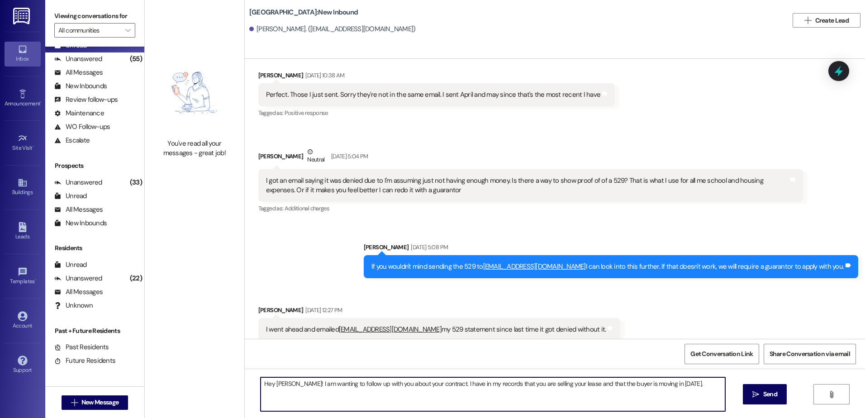
click at [686, 383] on textarea "Hey [PERSON_NAME]! I am wanting to follow up with you about your contract. I ha…" at bounding box center [492, 394] width 464 height 34
type textarea "Hey [PERSON_NAME]! I am wanting to follow up with you about your contract. I ha…"
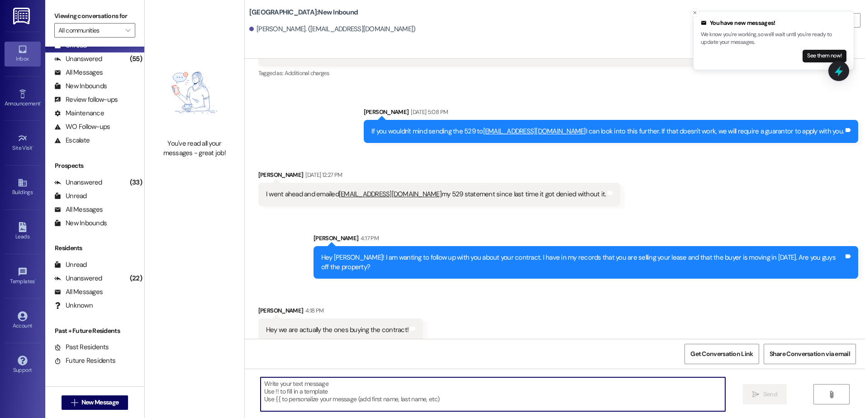
scroll to position [986, 0]
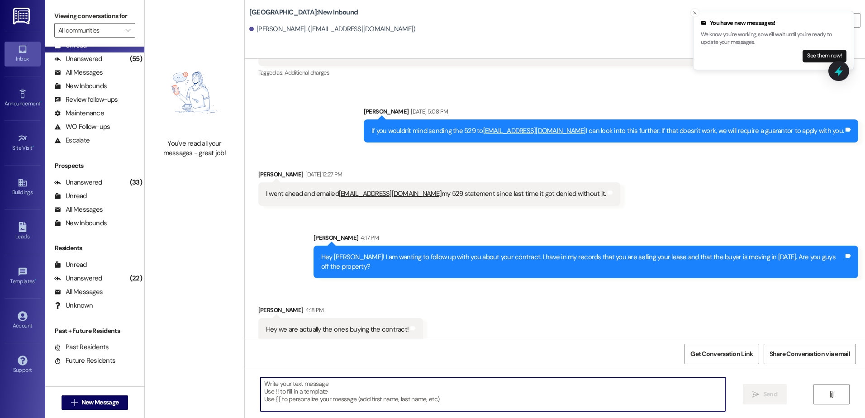
click at [330, 385] on textarea at bounding box center [492, 394] width 464 height 34
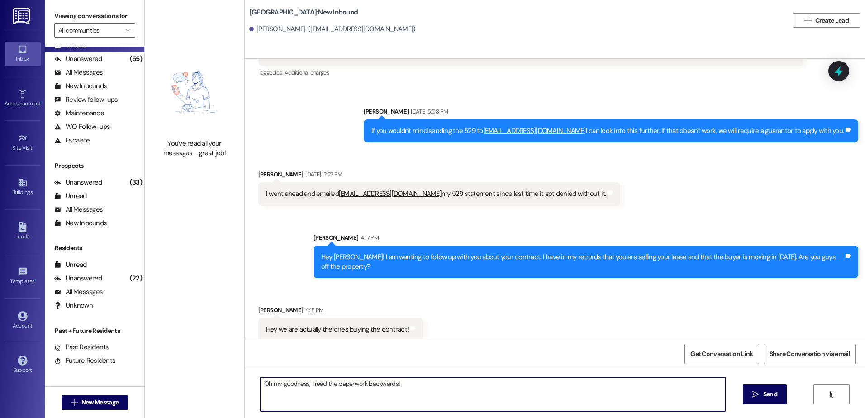
click at [421, 390] on textarea "Oh my goodness, I read the paperwork backwards!" at bounding box center [492, 394] width 464 height 34
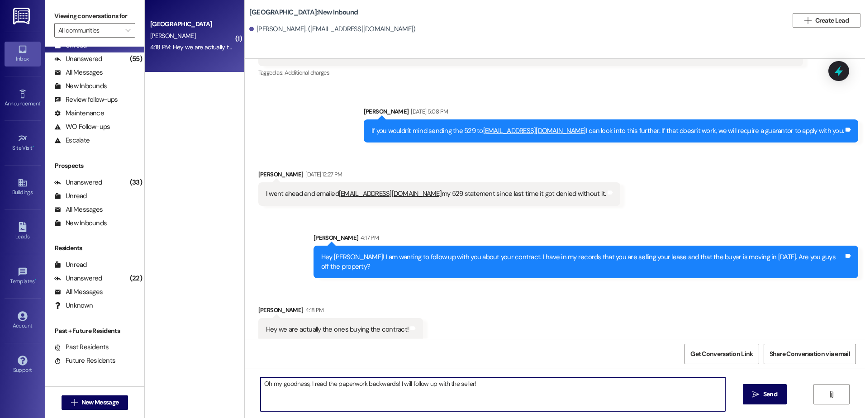
type textarea "Oh my goodness, I read the paperwork backwards! I will follow up with the selle…"
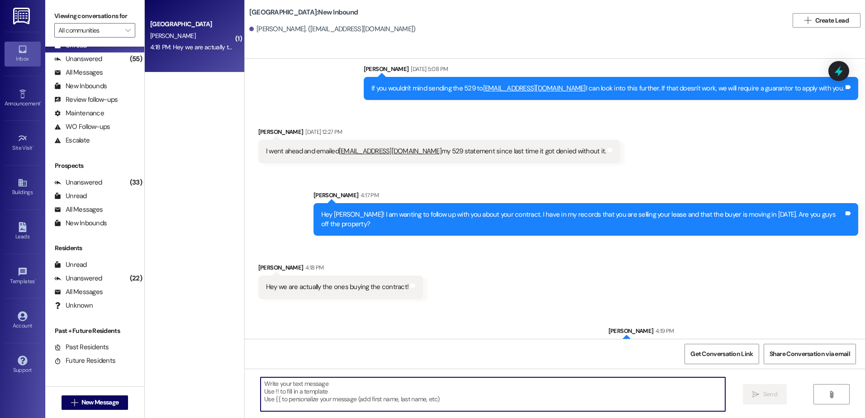
scroll to position [1050, 0]
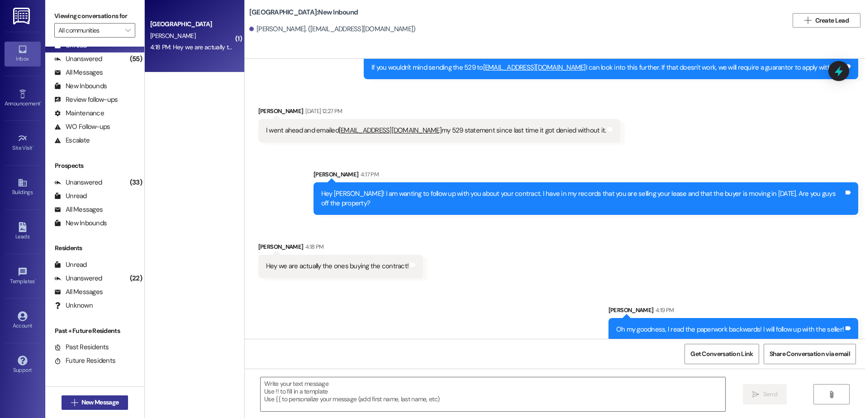
click at [107, 400] on span "New Message" at bounding box center [99, 402] width 37 height 9
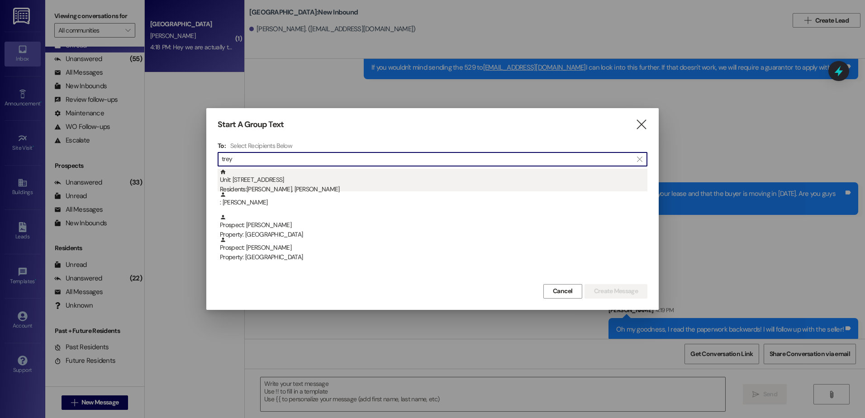
type input "trey"
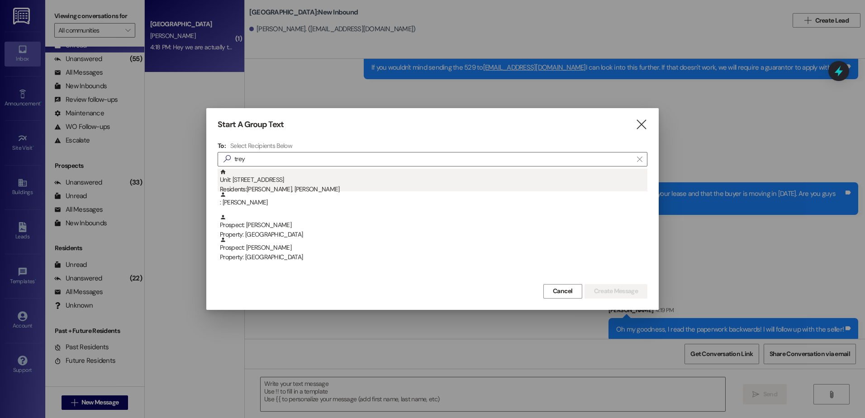
click at [284, 175] on div "Unit: 215 - 1 Central Park Residents: [PERSON_NAME], [PERSON_NAME]" at bounding box center [433, 182] width 427 height 26
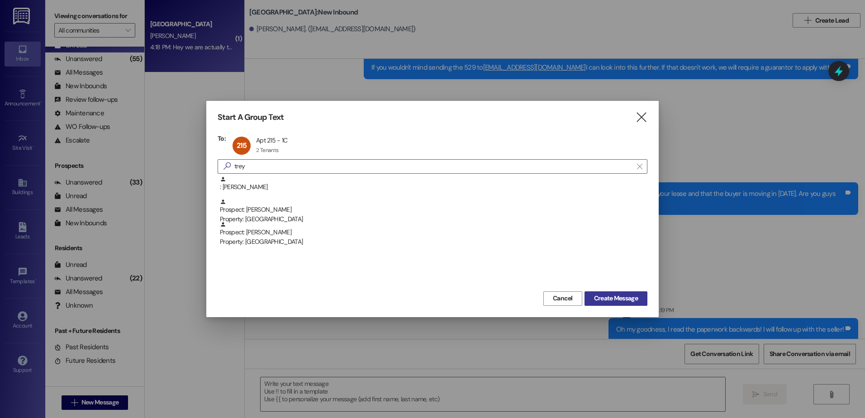
click at [632, 297] on span "Create Message" at bounding box center [616, 298] width 44 height 9
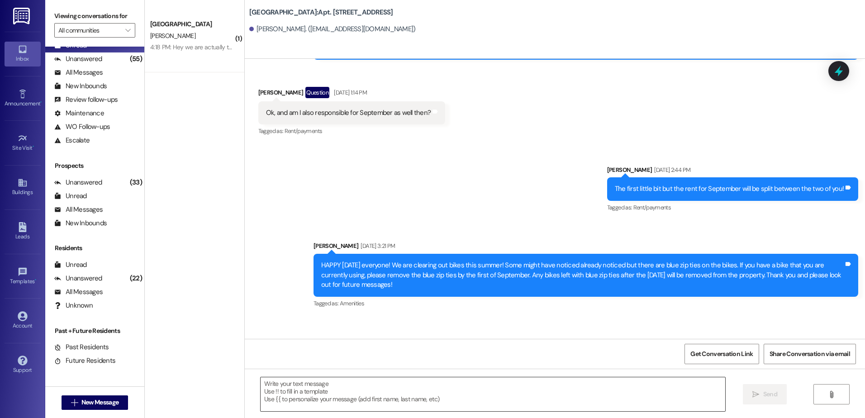
scroll to position [3942, 0]
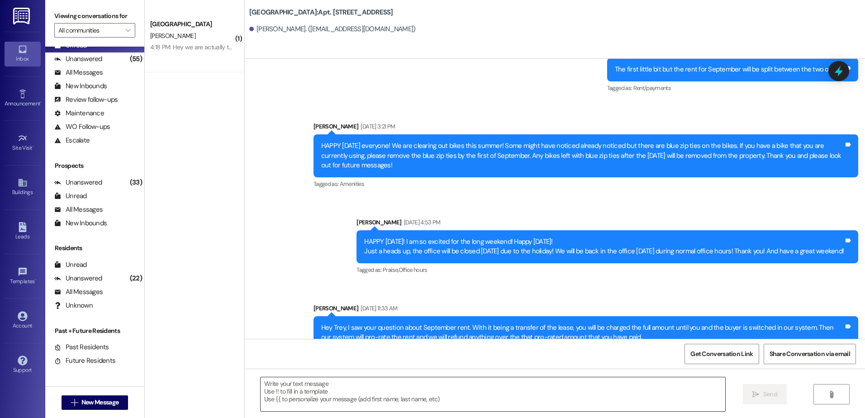
click at [410, 398] on textarea at bounding box center [492, 394] width 464 height 34
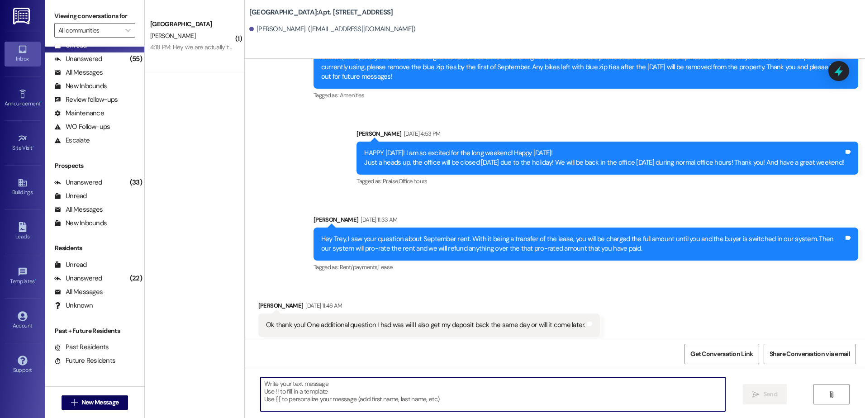
scroll to position [4082, 0]
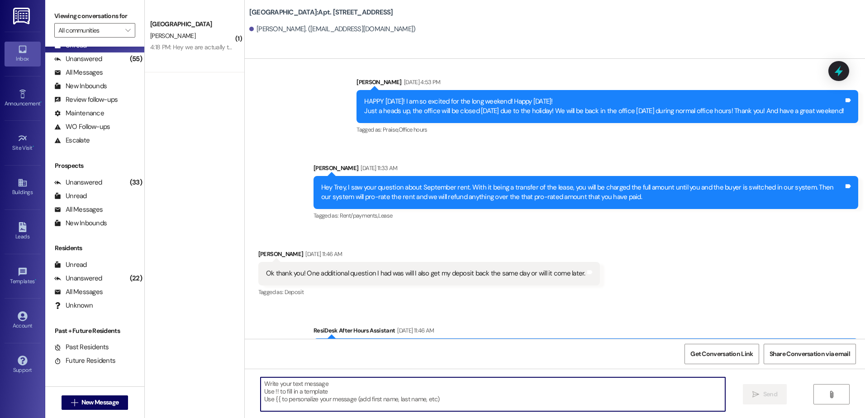
click at [346, 388] on textarea at bounding box center [492, 394] width 464 height 34
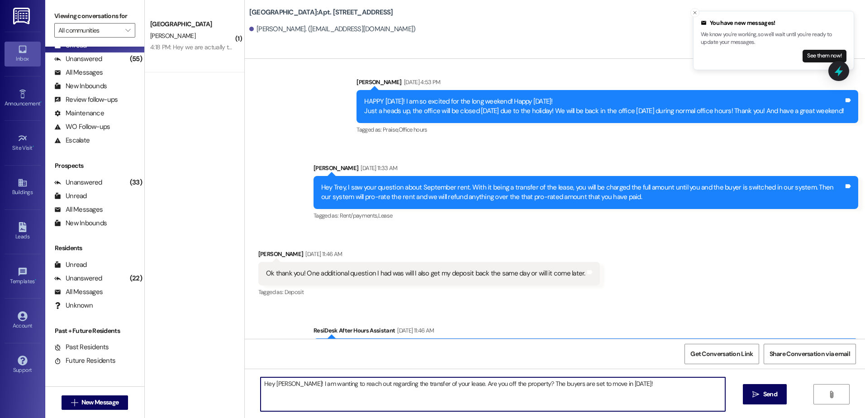
type textarea "Hey [PERSON_NAME]! I am wanting to reach out regarding the transfer of your lea…"
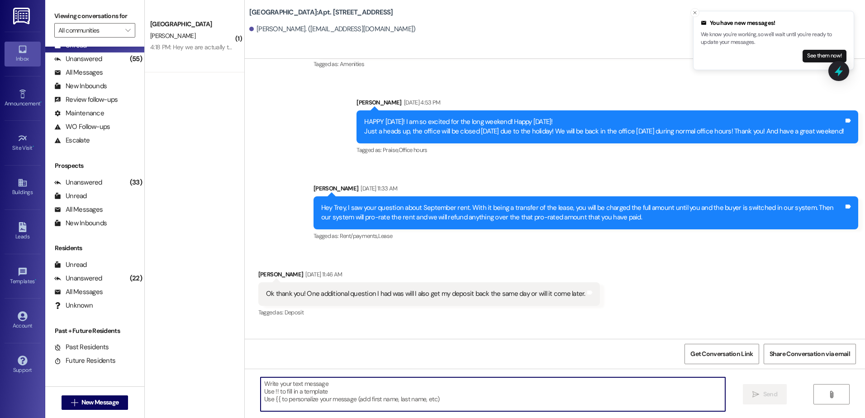
scroll to position [4145, 0]
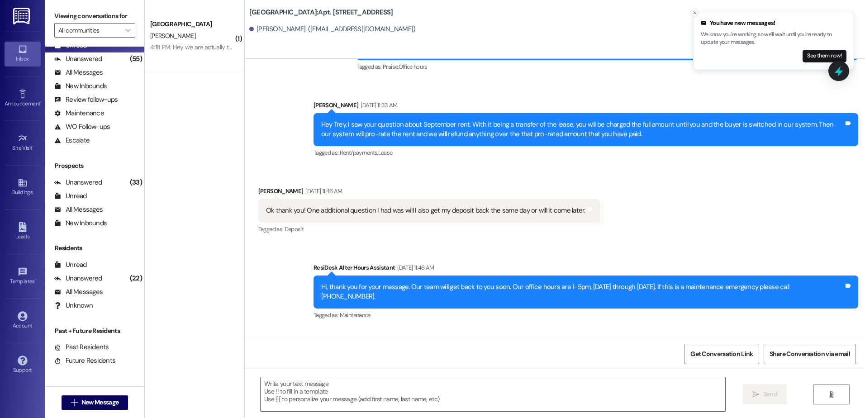
click at [694, 11] on icon "Close toast" at bounding box center [694, 12] width 5 height 5
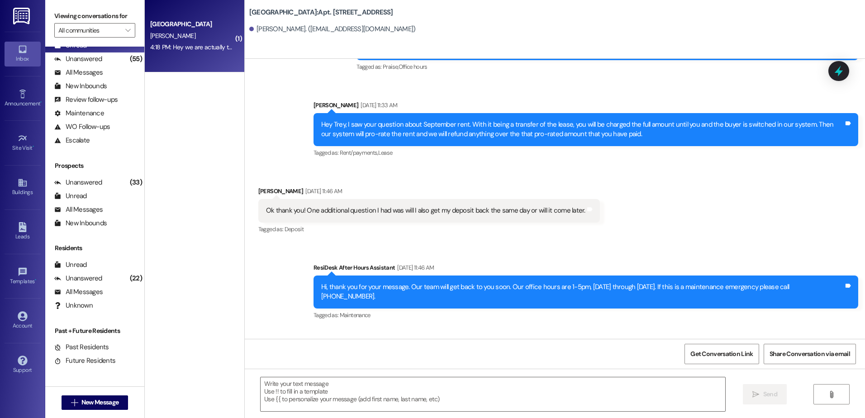
click at [204, 58] on div "[GEOGRAPHIC_DATA] Prospect [PERSON_NAME] 4:18 PM: Hey we are actually the ones …" at bounding box center [194, 36] width 99 height 72
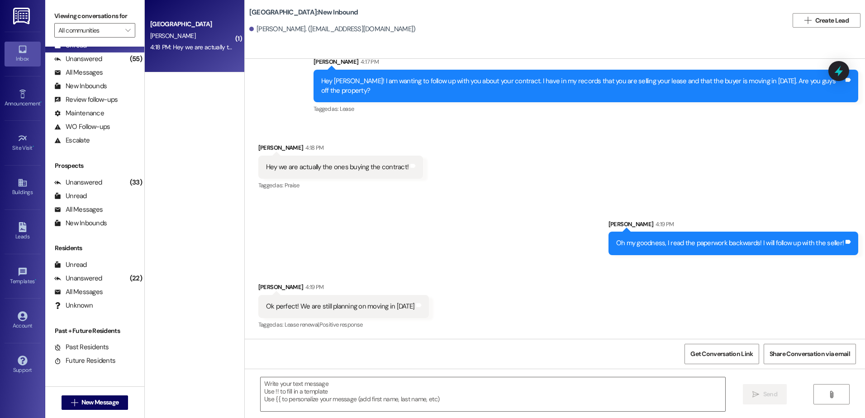
scroll to position [1152, 0]
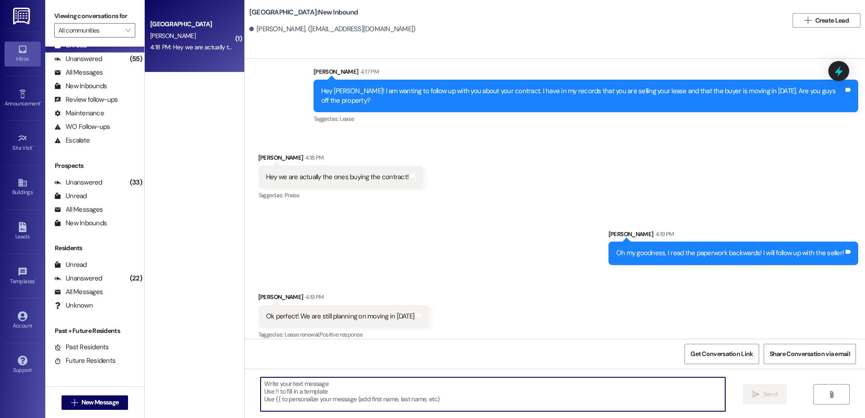
click at [341, 401] on textarea at bounding box center [492, 394] width 464 height 34
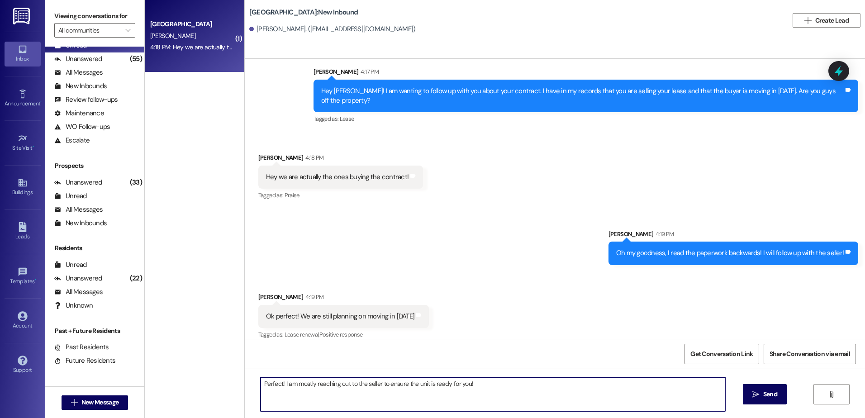
type textarea "Perfect! I am mostly reaching out to the seller to ensure the unit is ready for…"
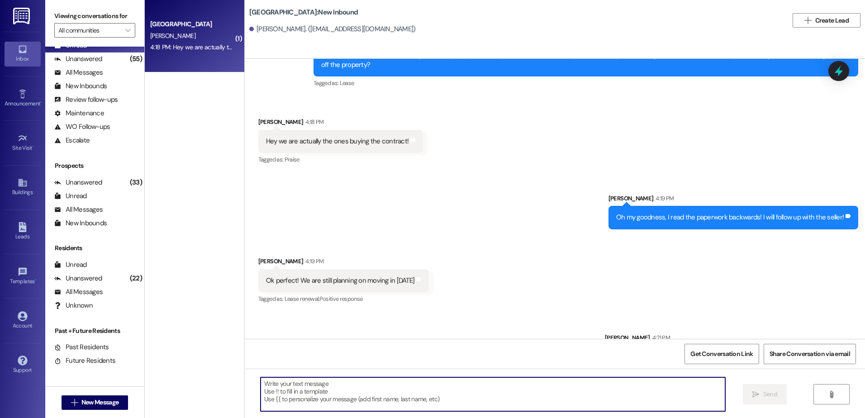
scroll to position [1216, 0]
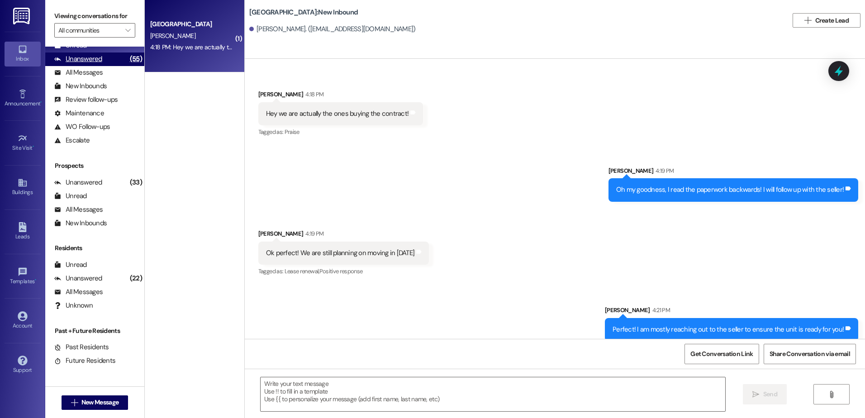
click at [114, 59] on div "Unanswered (55)" at bounding box center [94, 59] width 99 height 14
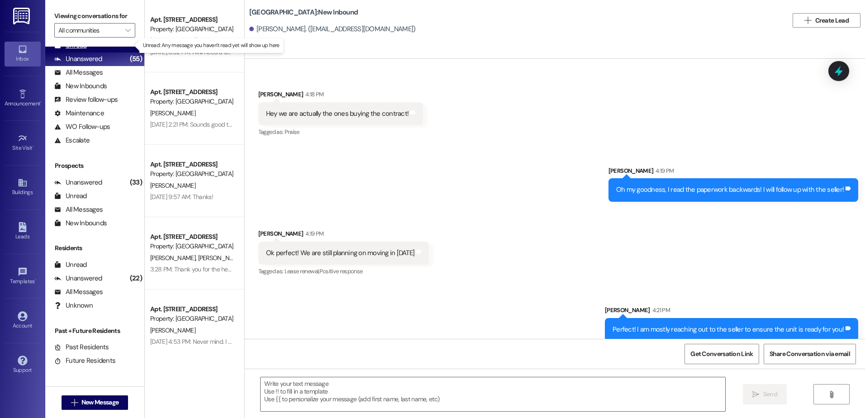
click at [110, 48] on div "Unread (0)" at bounding box center [94, 46] width 99 height 14
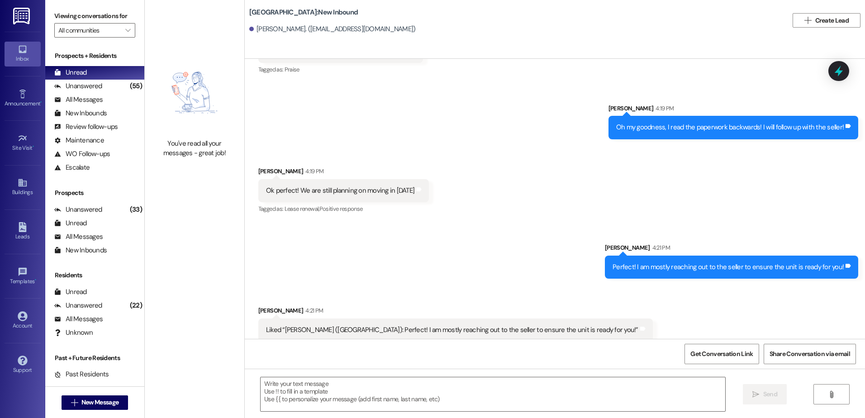
scroll to position [1279, 0]
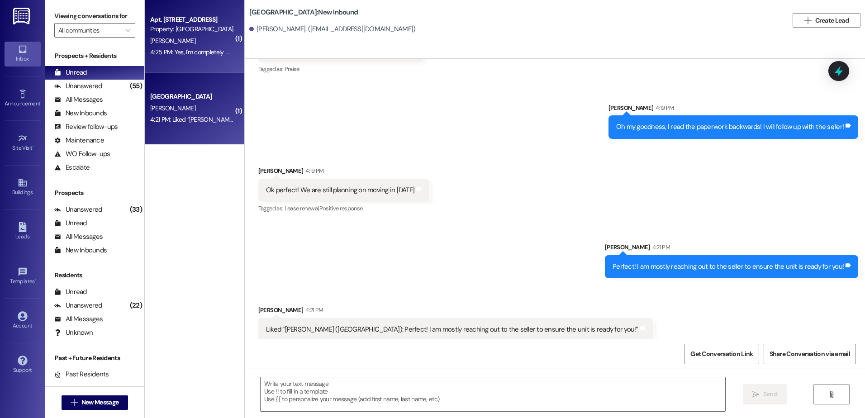
click at [201, 58] on div "4:25 PM: Yes, I'm completely moved out. 4:25 PM: Yes, I'm completely moved out." at bounding box center [191, 52] width 85 height 11
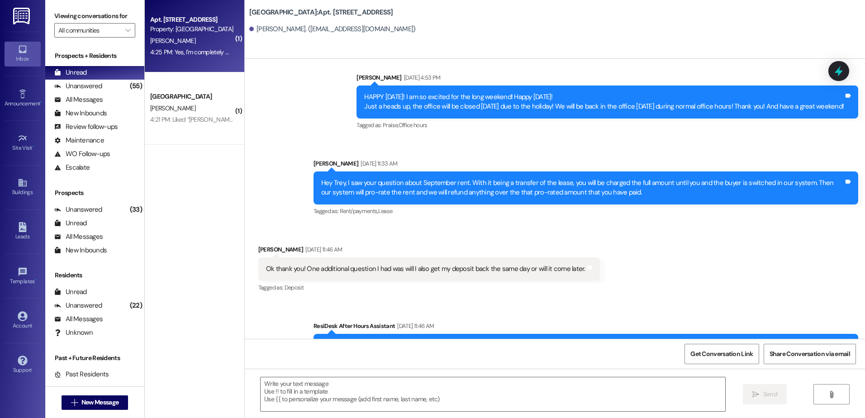
scroll to position [4234, 0]
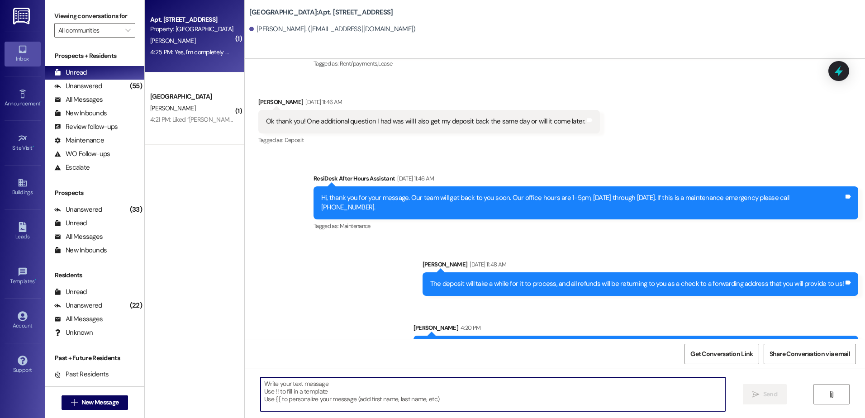
click at [303, 398] on textarea at bounding box center [492, 394] width 464 height 34
type textarea "Perfect! Thank you for letting us know!"
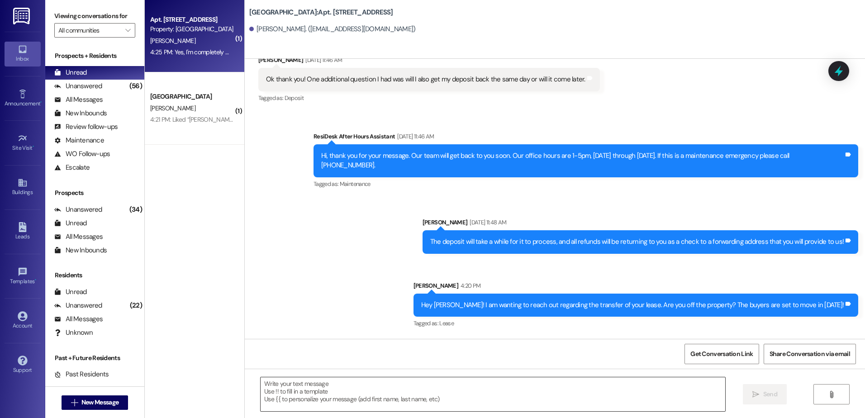
scroll to position [4297, 0]
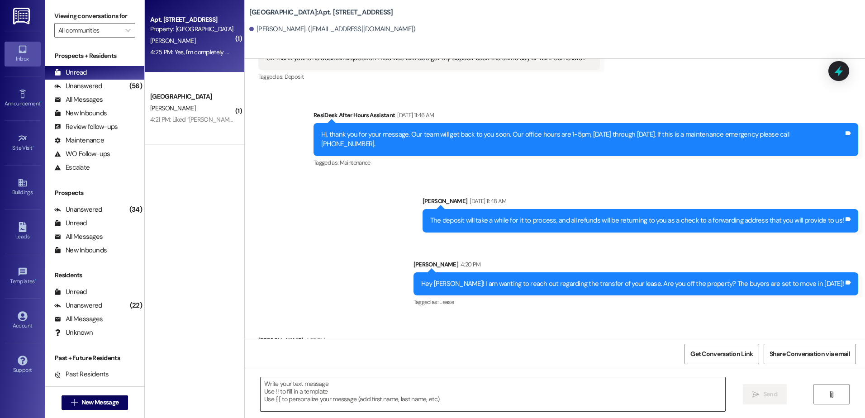
click at [311, 398] on textarea at bounding box center [492, 394] width 464 height 34
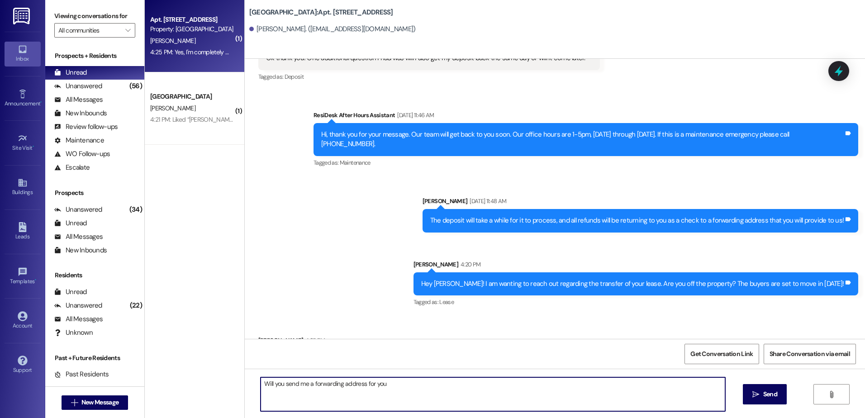
type textarea "Will you send me a forwarding address for you?"
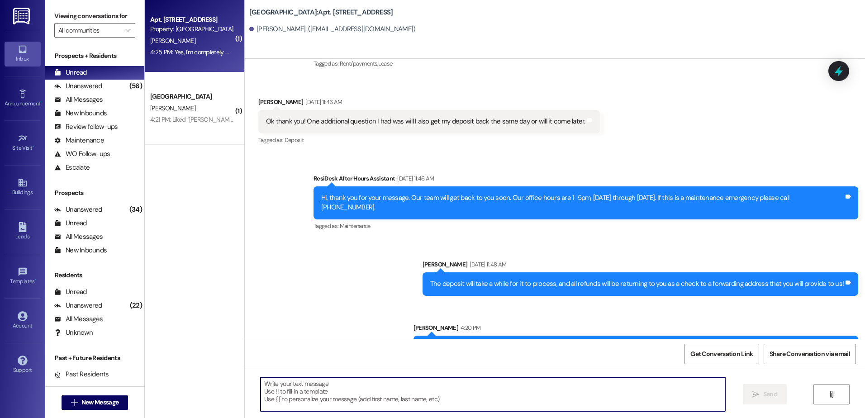
scroll to position [4361, 0]
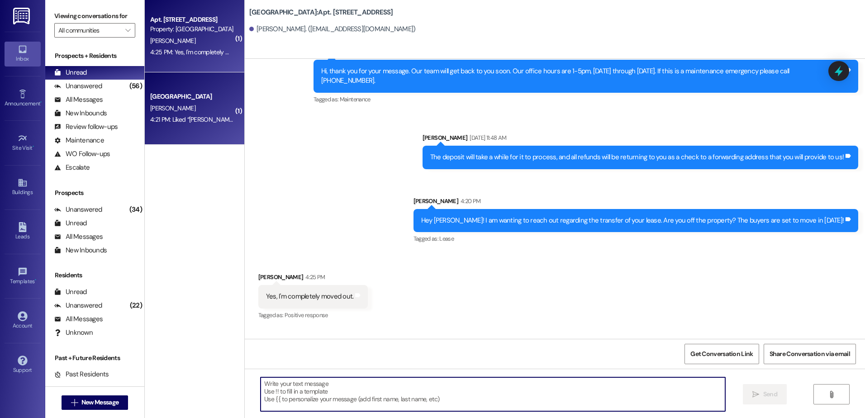
click at [191, 133] on div "[GEOGRAPHIC_DATA] Prospect [PERSON_NAME] 4:21 PM: Liked “[PERSON_NAME] ([GEOGRA…" at bounding box center [194, 108] width 99 height 72
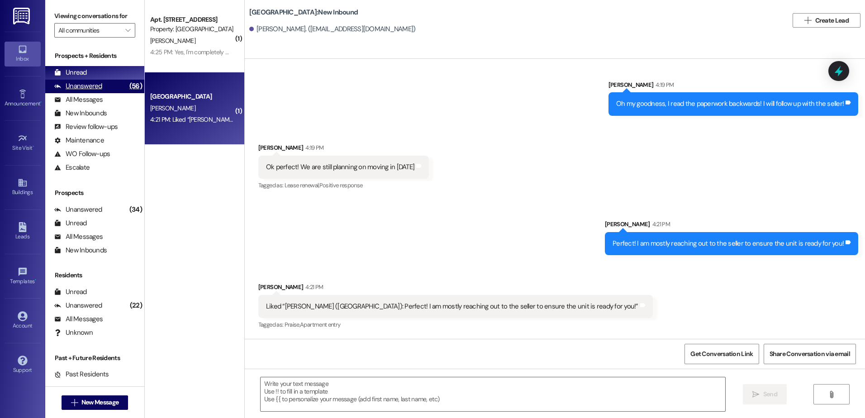
scroll to position [1292, 0]
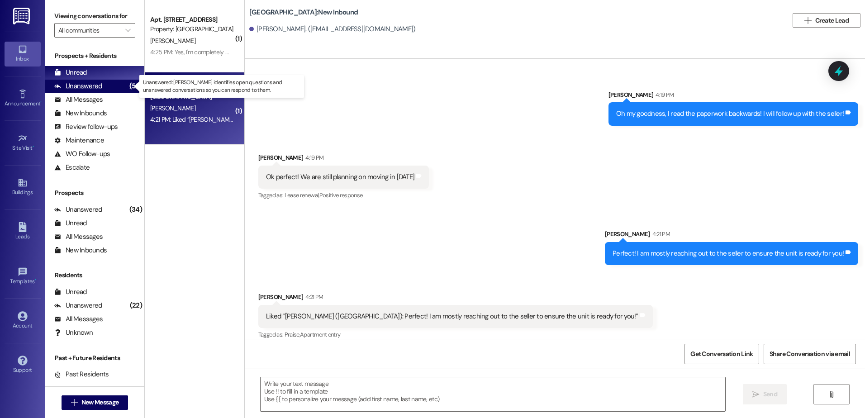
click at [108, 91] on div "Unanswered (56)" at bounding box center [94, 87] width 99 height 14
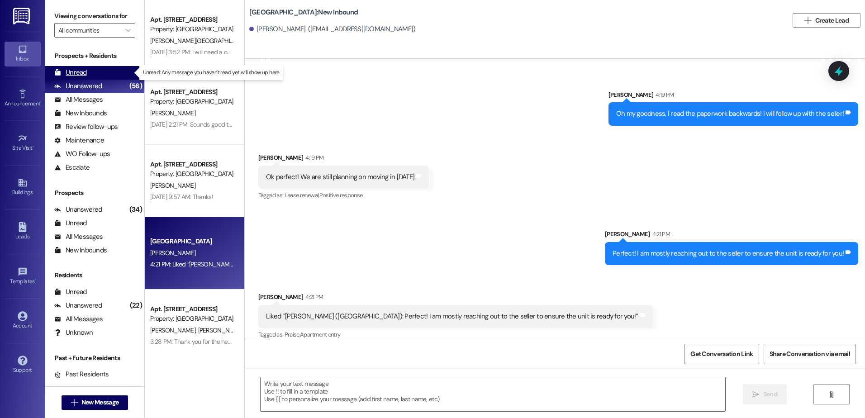
click at [108, 76] on div "Unread (0)" at bounding box center [94, 73] width 99 height 14
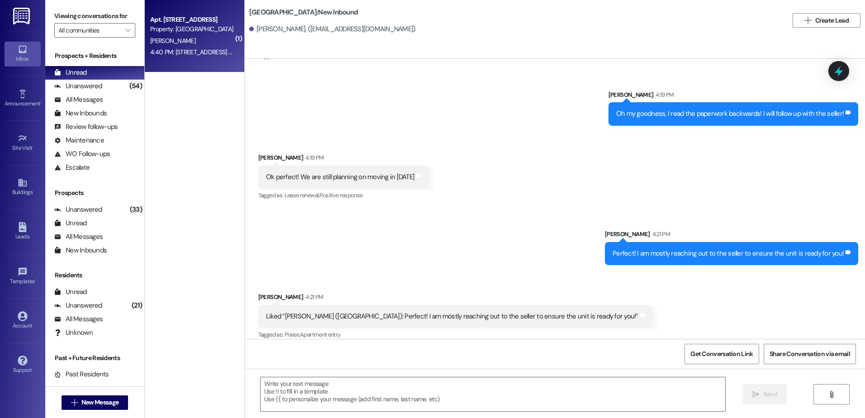
click at [215, 15] on div "Apt. [STREET_ADDRESS]" at bounding box center [192, 19] width 84 height 9
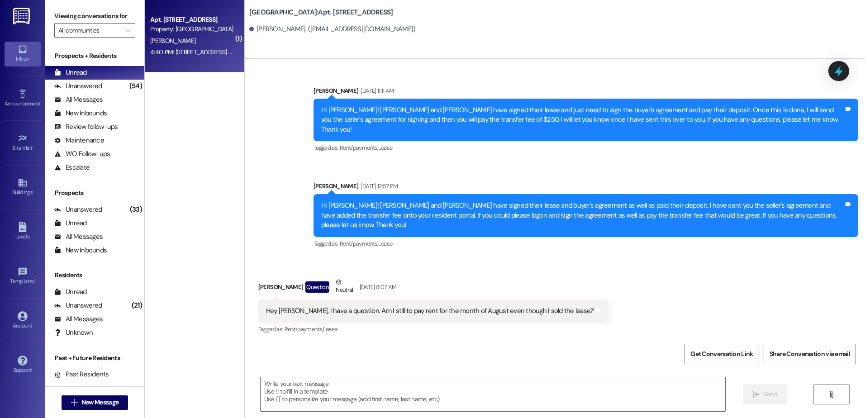
scroll to position [4410, 0]
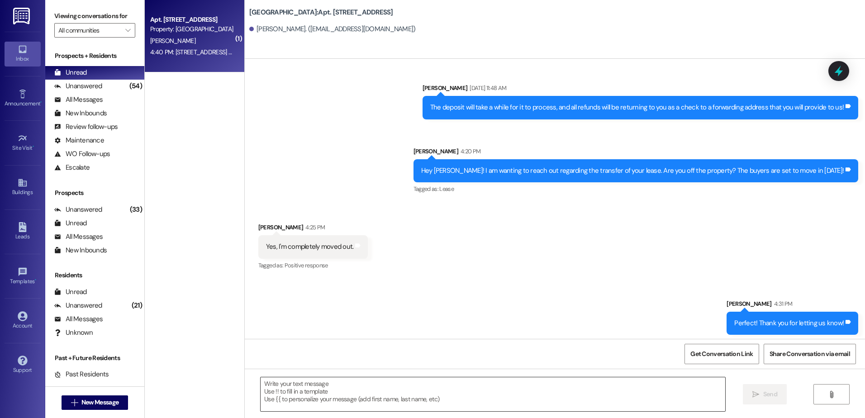
click at [322, 399] on textarea at bounding box center [492, 394] width 464 height 34
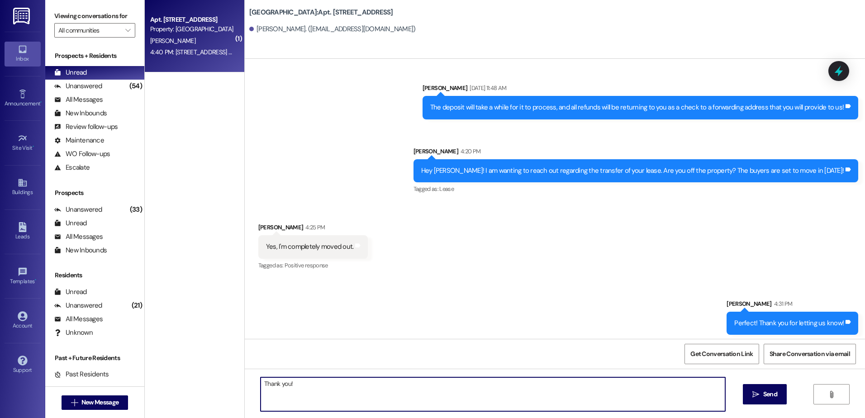
type textarea "Thank you!"
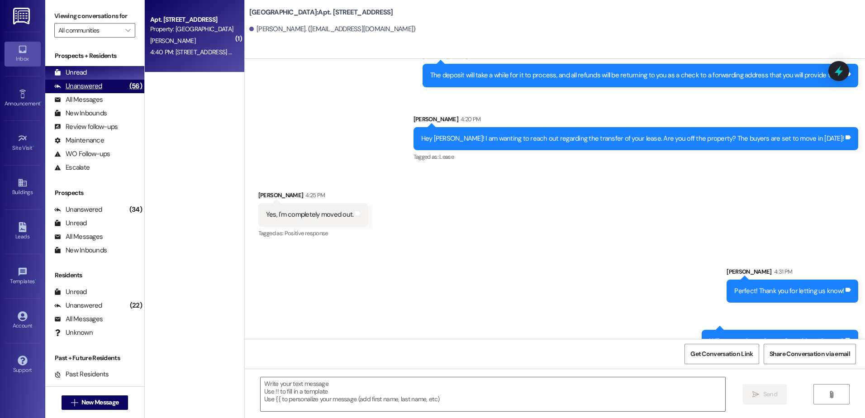
scroll to position [4474, 0]
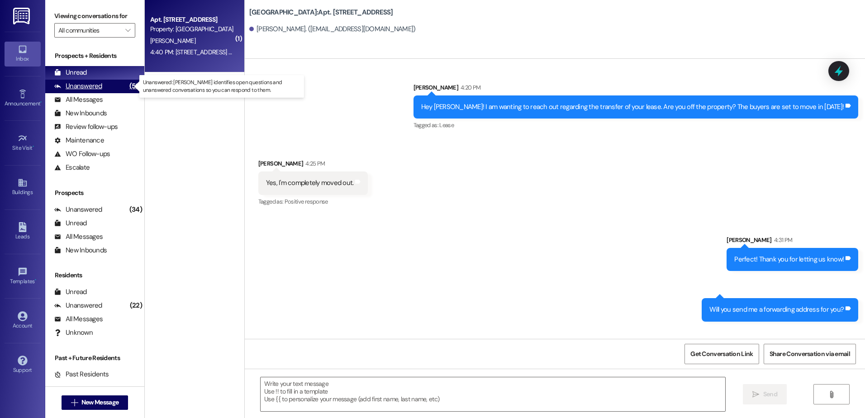
drag, startPoint x: 79, startPoint y: 84, endPoint x: 81, endPoint y: 66, distance: 17.8
click at [79, 82] on div "Unanswered" at bounding box center [78, 85] width 48 height 9
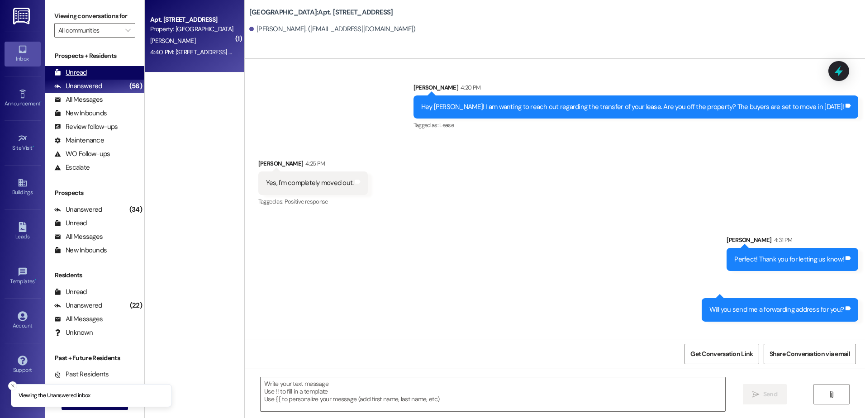
click at [81, 66] on div "Unread (0)" at bounding box center [94, 73] width 99 height 14
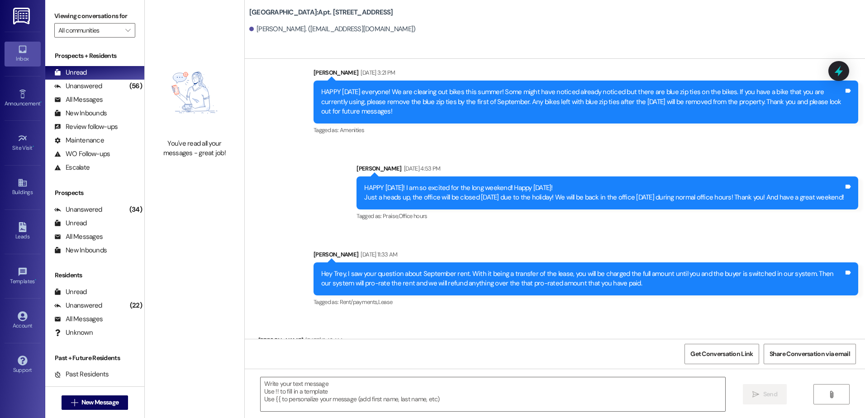
scroll to position [4410, 0]
